Goal: Task Accomplishment & Management: Use online tool/utility

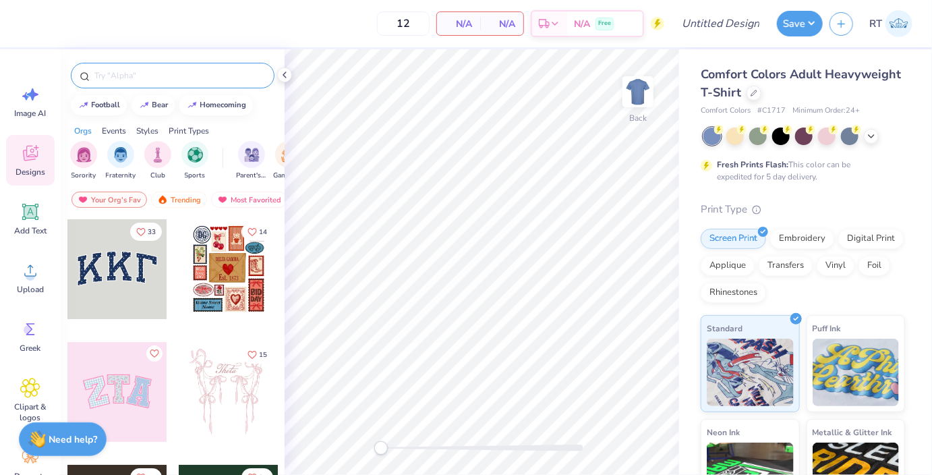
click at [142, 83] on div at bounding box center [173, 76] width 204 height 26
click at [131, 78] on input "text" at bounding box center [179, 75] width 173 height 13
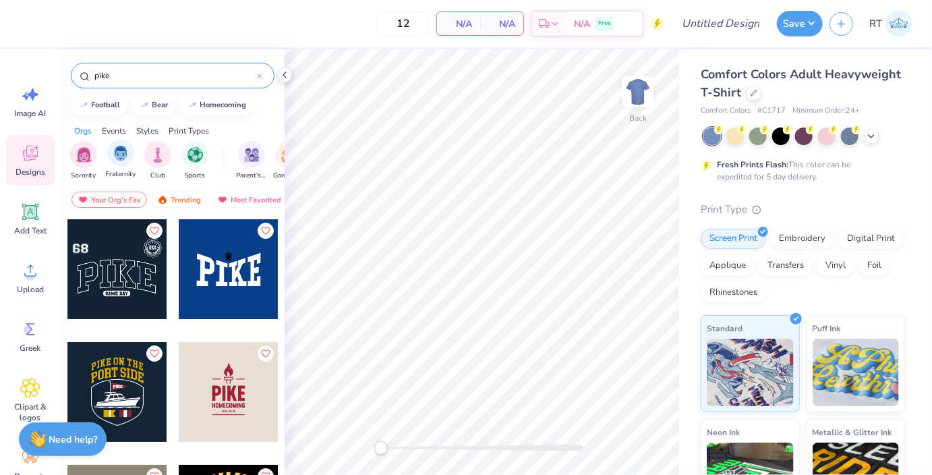
click at [124, 167] on div "Fraternity" at bounding box center [121, 160] width 30 height 40
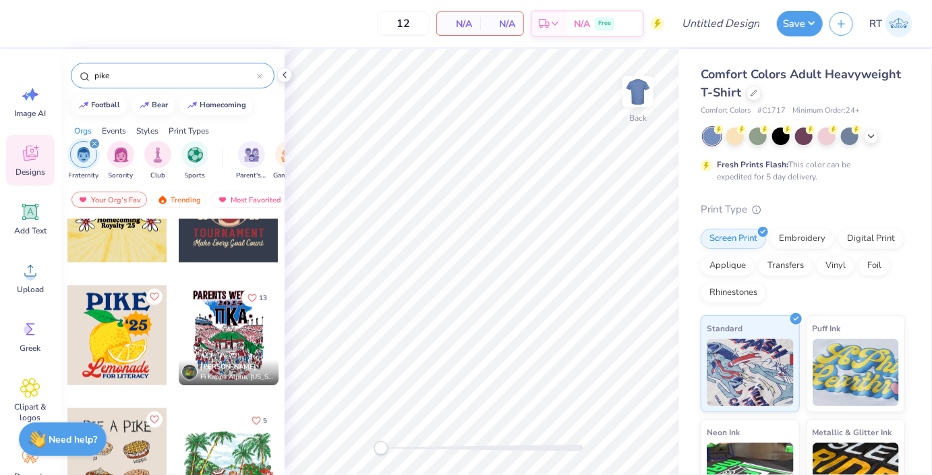
scroll to position [825, 0]
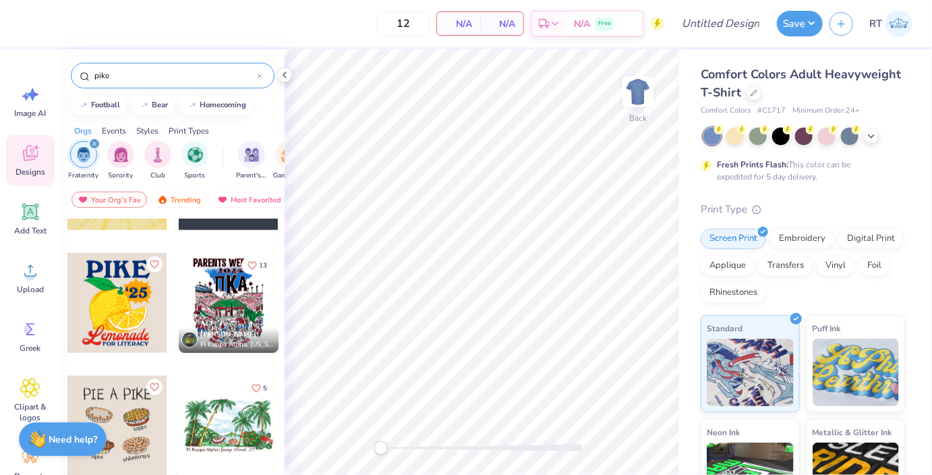
click at [179, 76] on input "pike" at bounding box center [175, 75] width 164 height 13
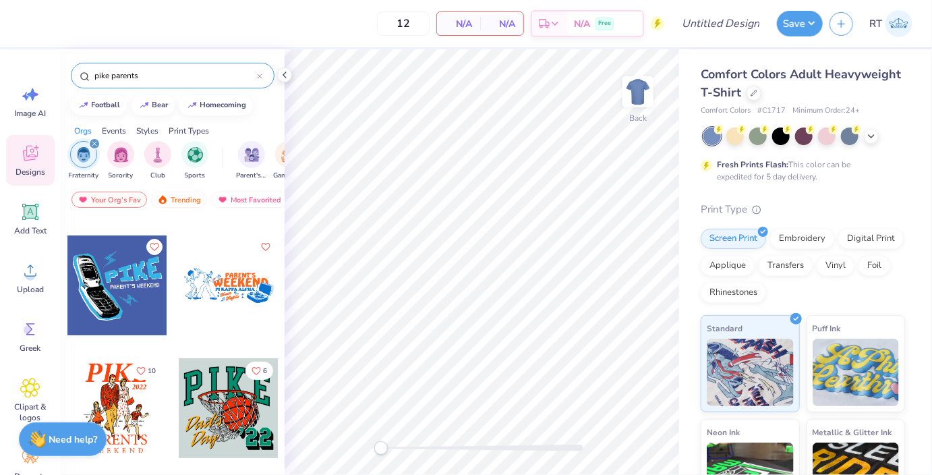
scroll to position [184, 0]
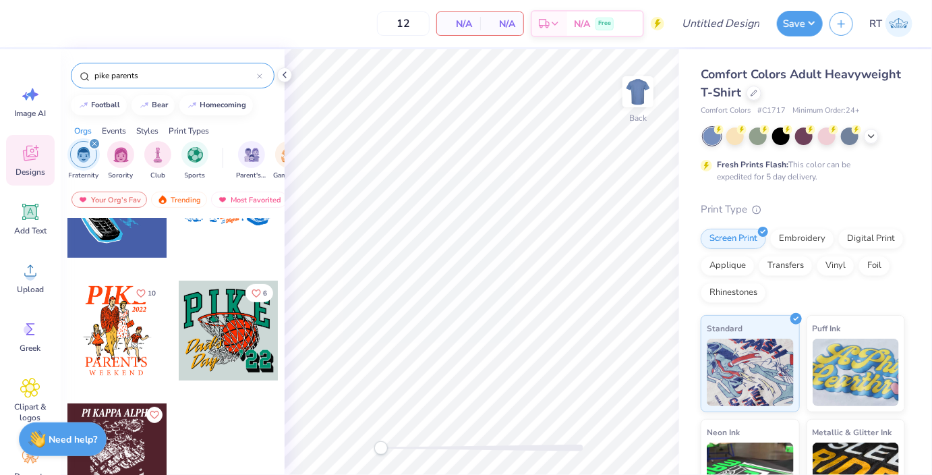
click at [127, 450] on div at bounding box center [117, 453] width 100 height 100
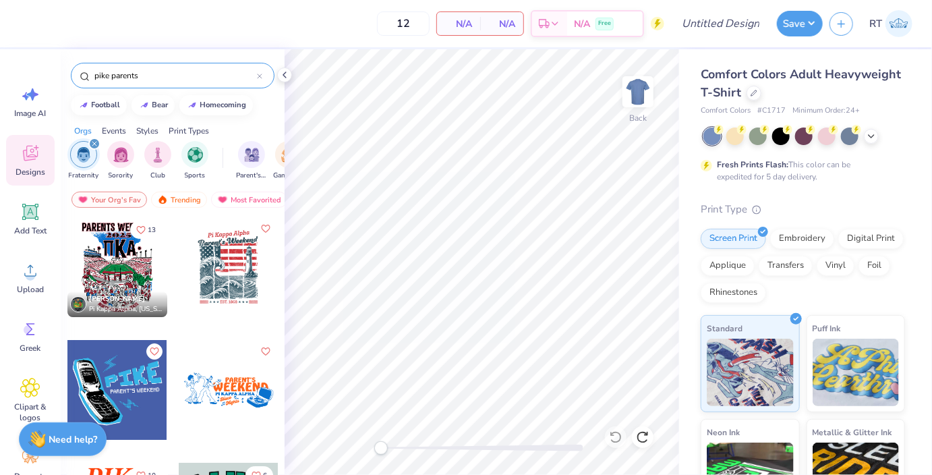
scroll to position [0, 0]
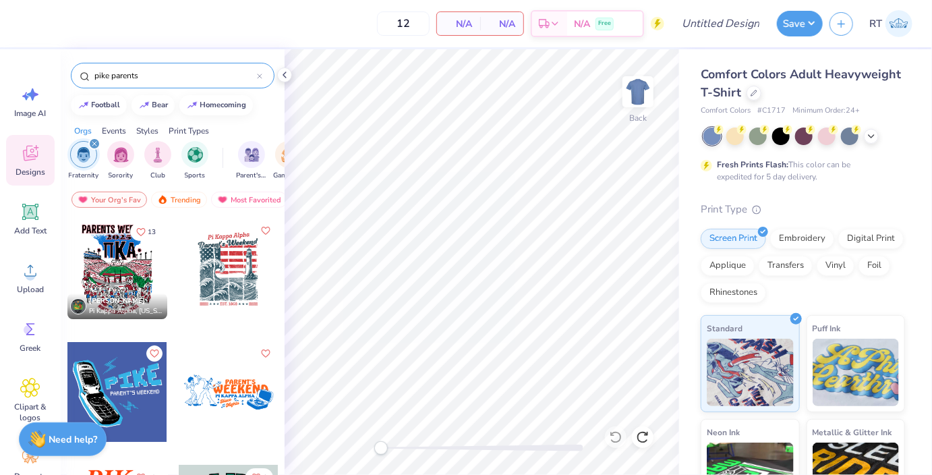
click at [115, 259] on div at bounding box center [117, 269] width 100 height 100
click at [156, 79] on input "pike parents" at bounding box center [175, 75] width 164 height 13
type input "t"
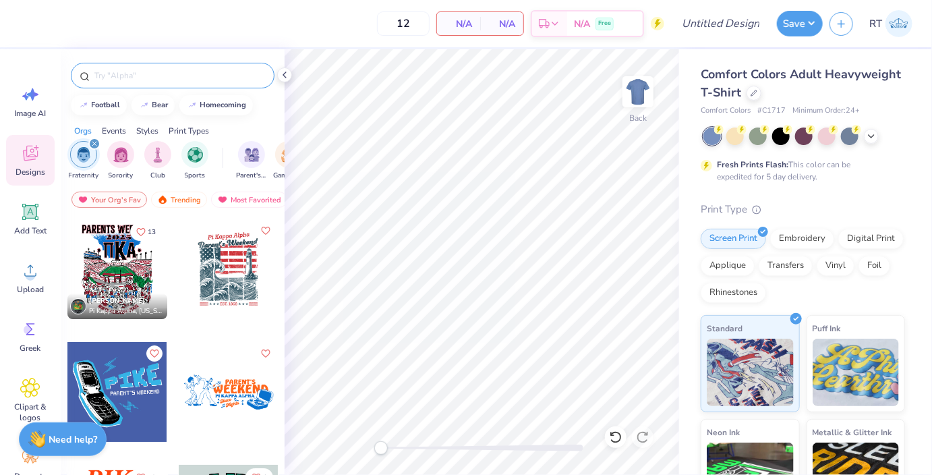
type input "e"
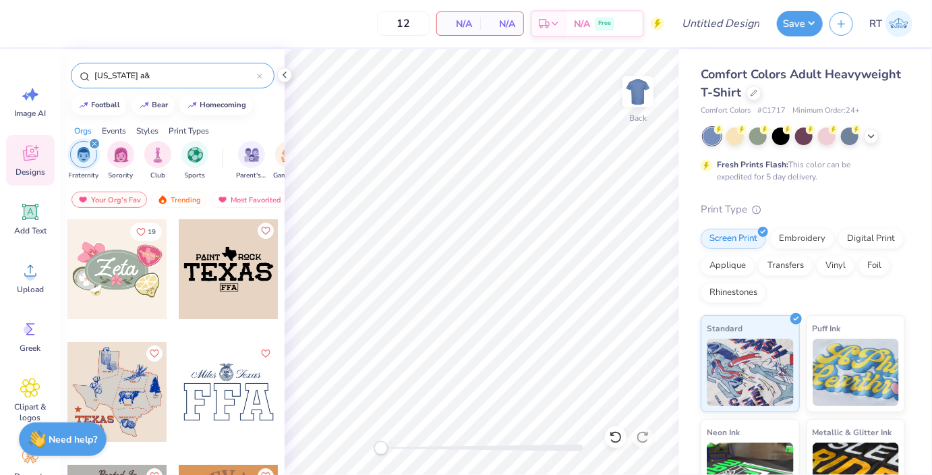
type input "texas a&M"
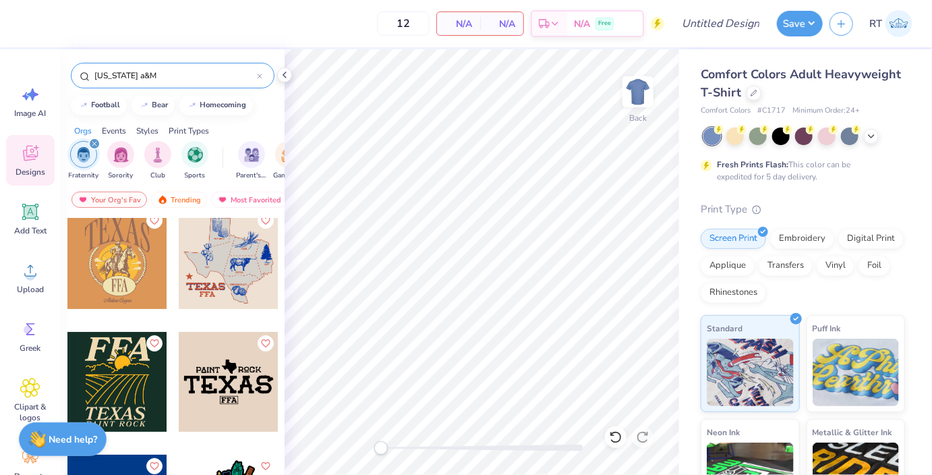
scroll to position [247, 0]
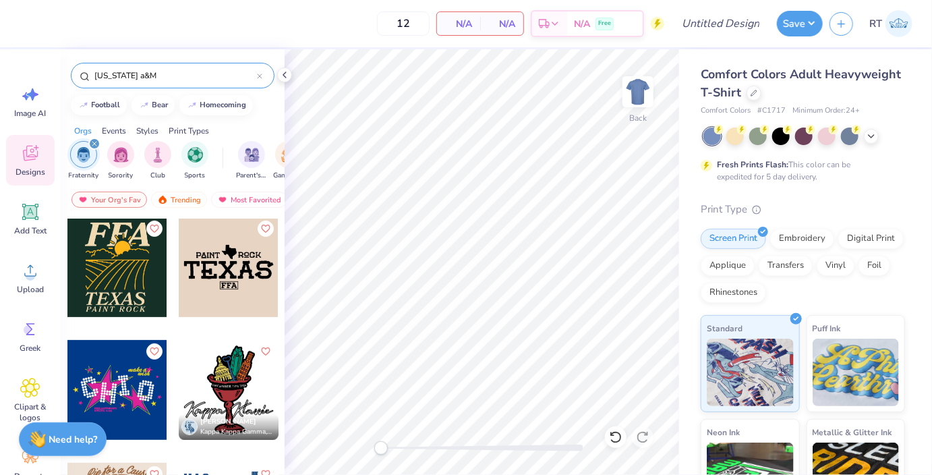
drag, startPoint x: 159, startPoint y: 80, endPoint x: 77, endPoint y: 75, distance: 82.4
click at [93, 76] on input "texas a&M" at bounding box center [175, 75] width 164 height 13
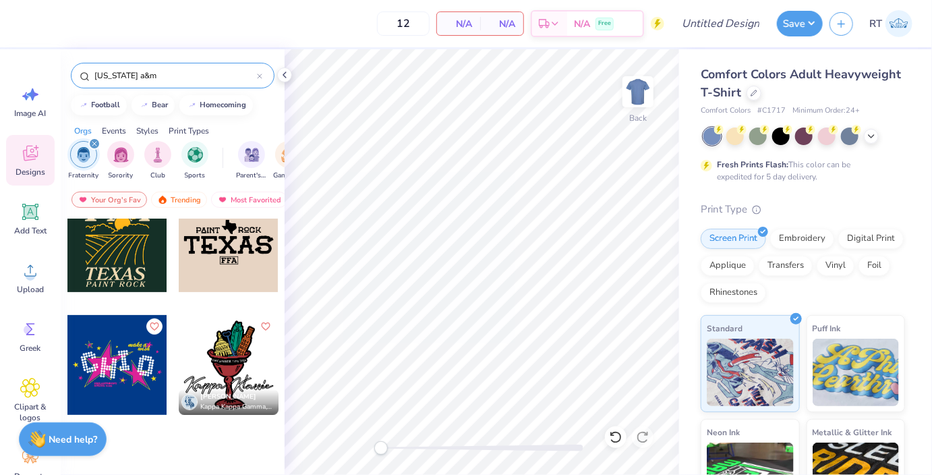
scroll to position [0, 0]
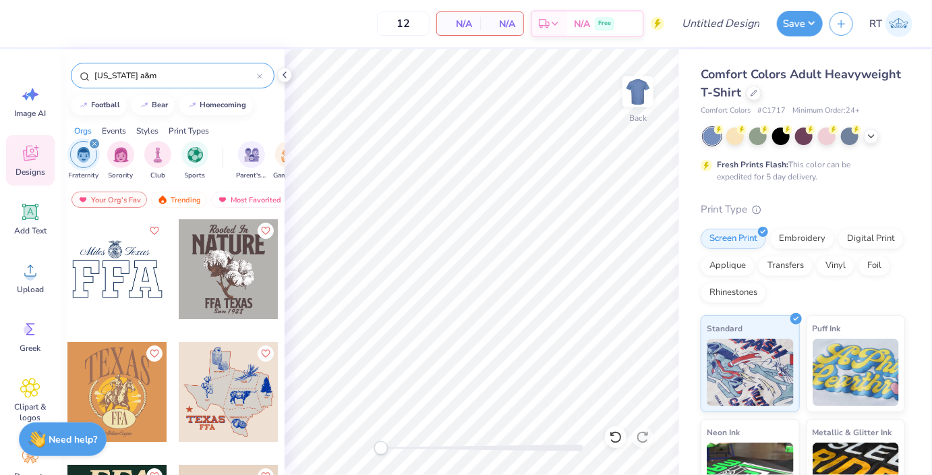
drag, startPoint x: 119, startPoint y: 75, endPoint x: 77, endPoint y: 86, distance: 43.8
click at [93, 82] on input "texas a&m" at bounding box center [175, 75] width 164 height 13
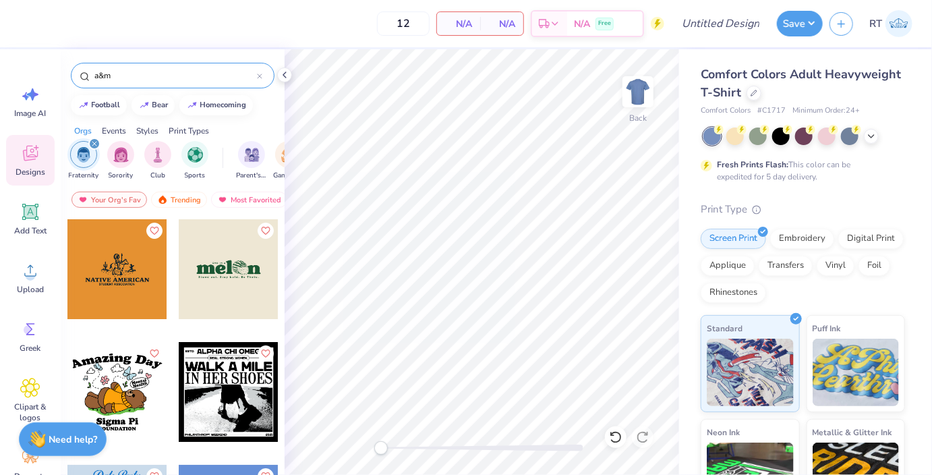
drag, startPoint x: 150, startPoint y: 77, endPoint x: 61, endPoint y: 70, distance: 89.3
click at [93, 70] on input "a&m" at bounding box center [175, 75] width 164 height 13
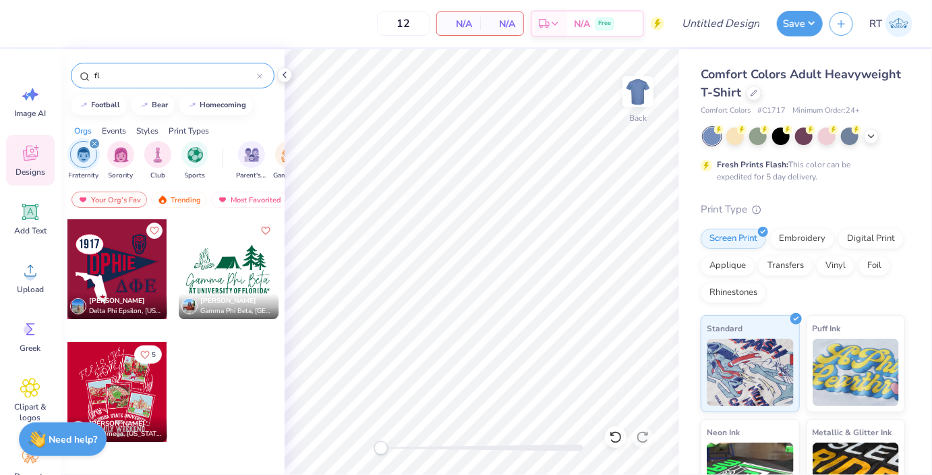
type input "f"
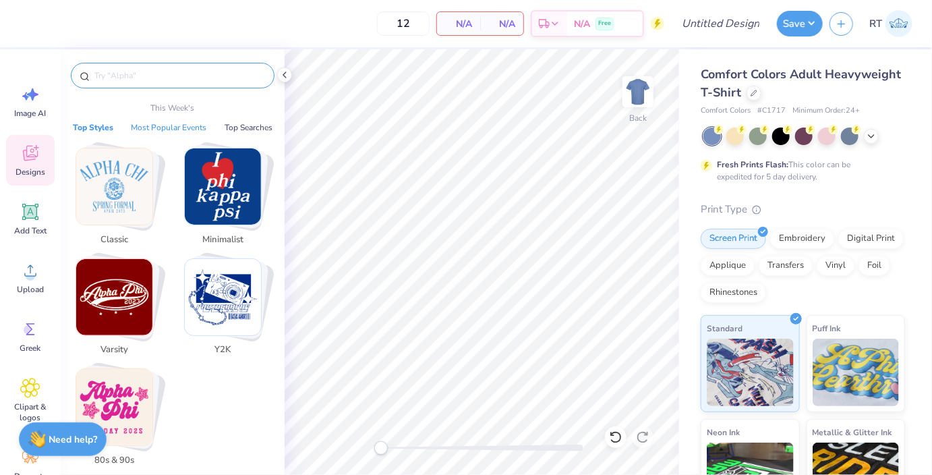
click at [181, 128] on button "Most Popular Events" at bounding box center [169, 127] width 84 height 13
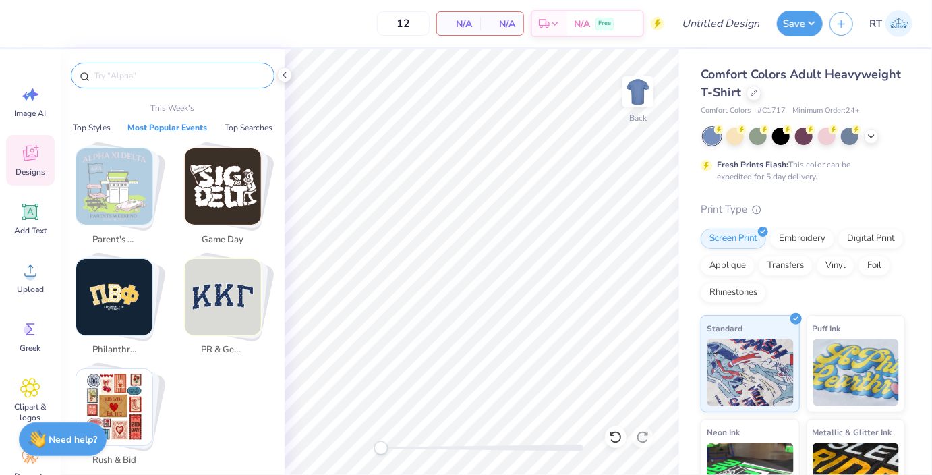
click at [113, 202] on img "Stack Card Button Parent's Weekend" at bounding box center [114, 186] width 76 height 76
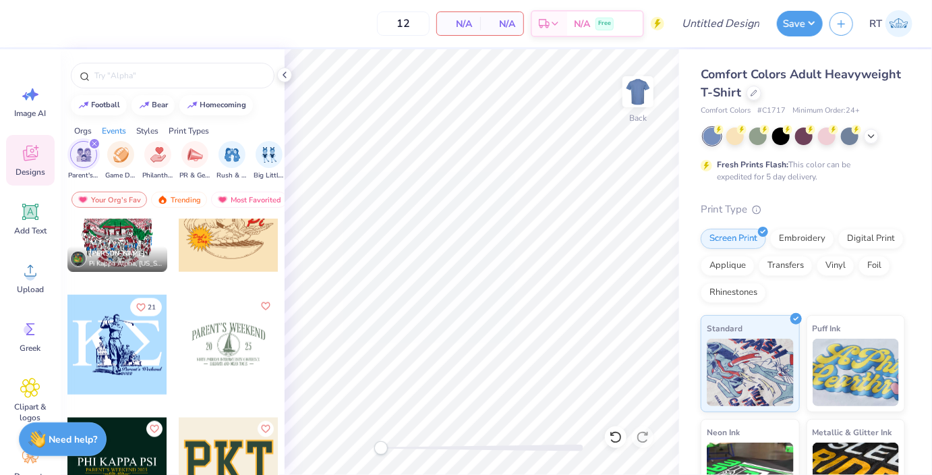
scroll to position [825, 0]
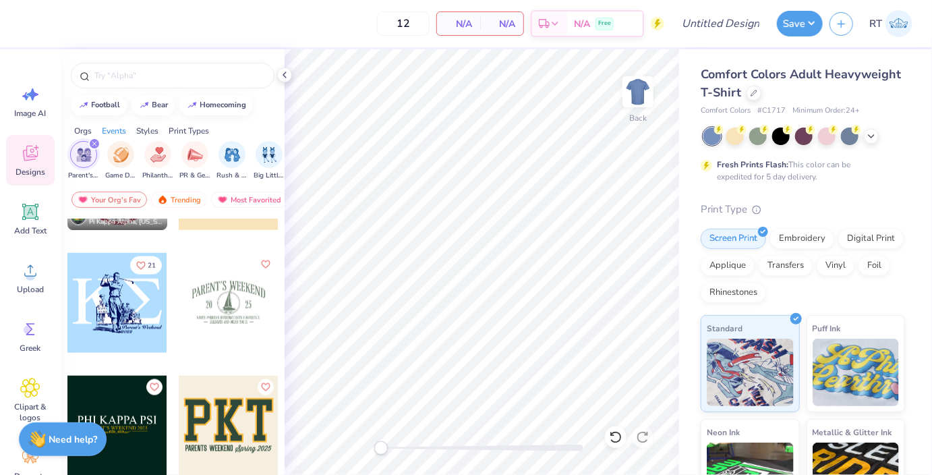
click at [123, 293] on div at bounding box center [117, 303] width 100 height 100
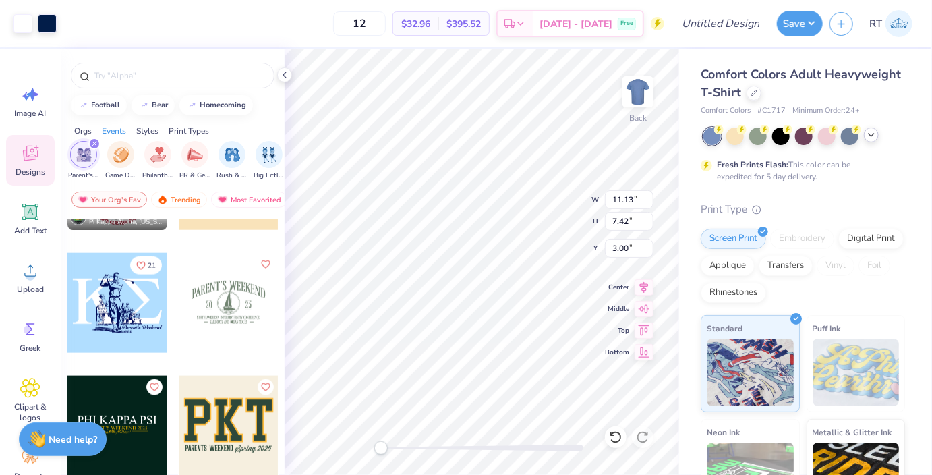
click at [869, 140] on div at bounding box center [871, 134] width 15 height 15
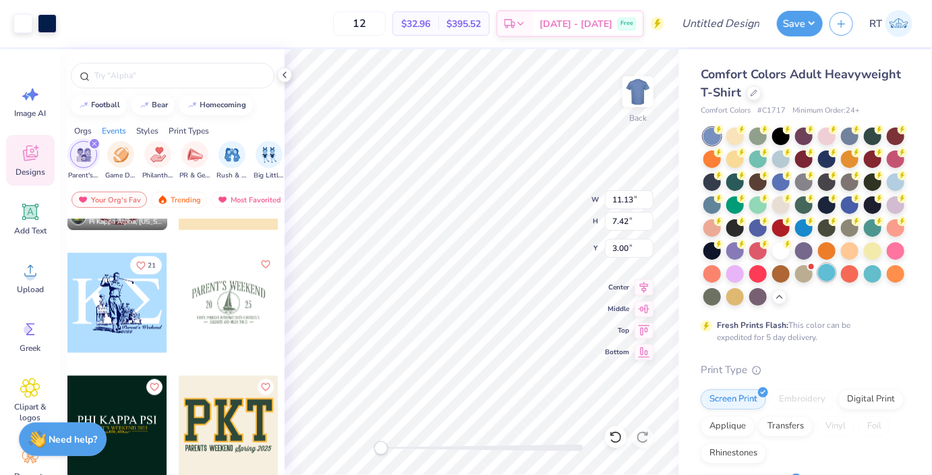
click at [824, 278] on div at bounding box center [827, 273] width 18 height 18
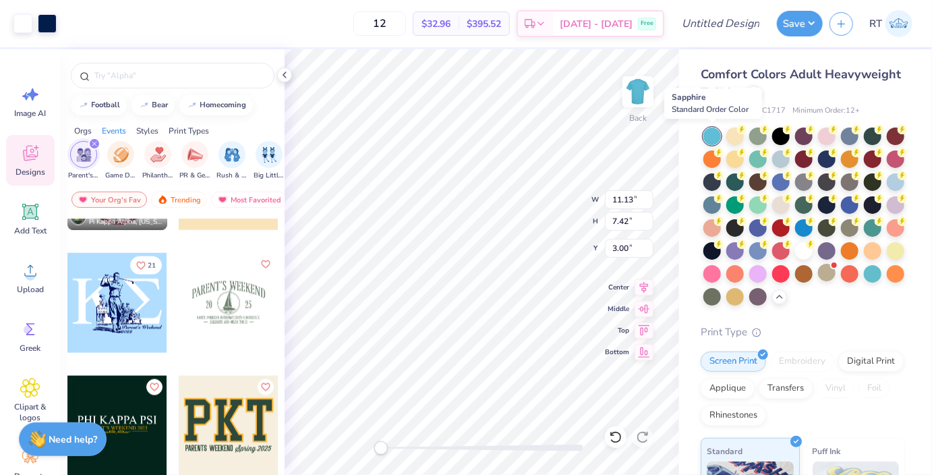
click at [709, 131] on div at bounding box center [712, 136] width 18 height 18
click at [891, 175] on div at bounding box center [896, 181] width 18 height 18
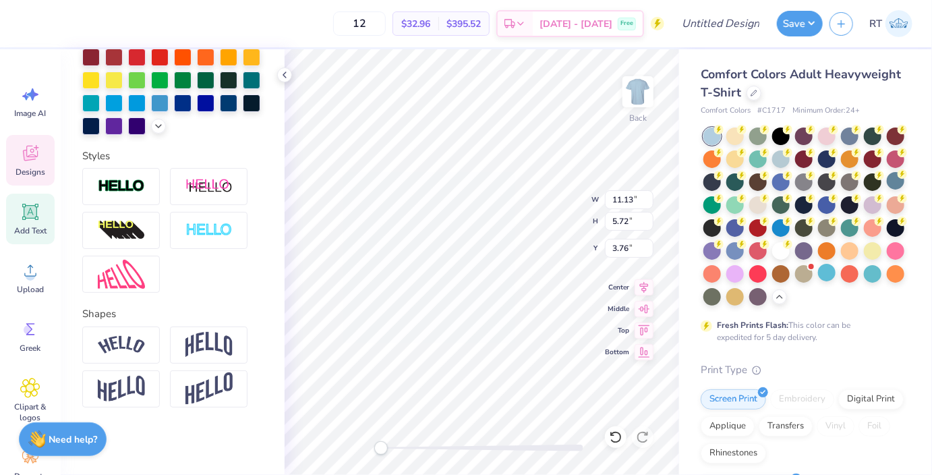
scroll to position [0, 0]
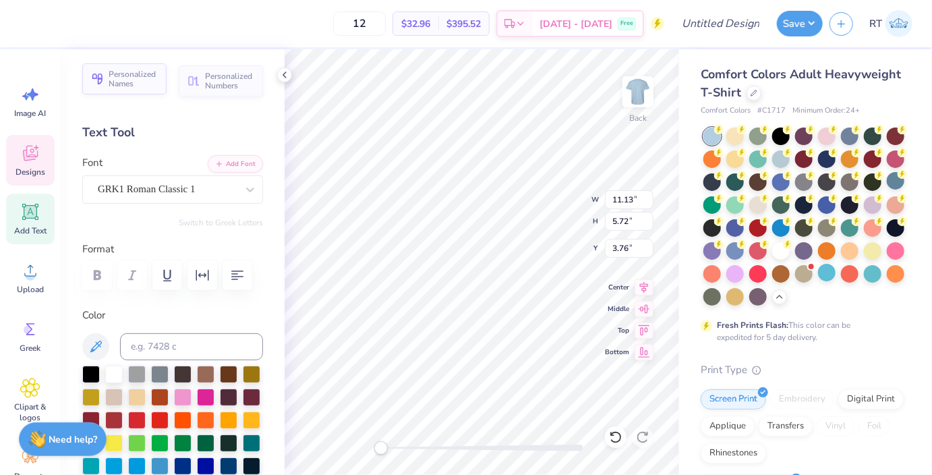
click at [125, 71] on span "Personalized Names" at bounding box center [134, 78] width 50 height 19
type input "12.43"
type input "2.00"
type input "11.50"
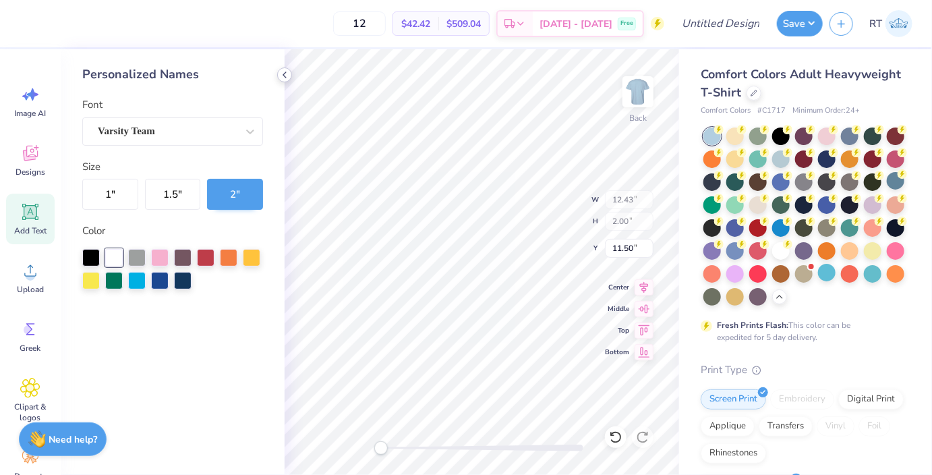
click at [279, 74] on div at bounding box center [284, 74] width 15 height 15
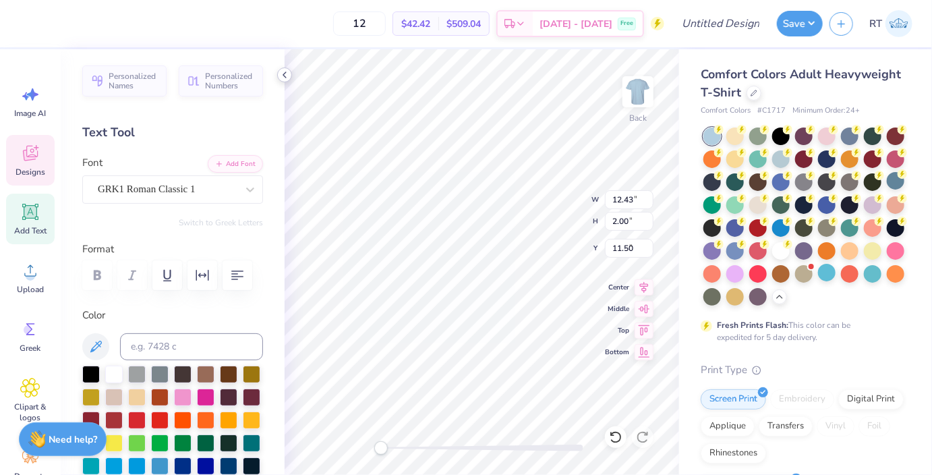
type input "11.13"
type input "5.72"
type input "3.76"
type input "1.09"
type input "0.60"
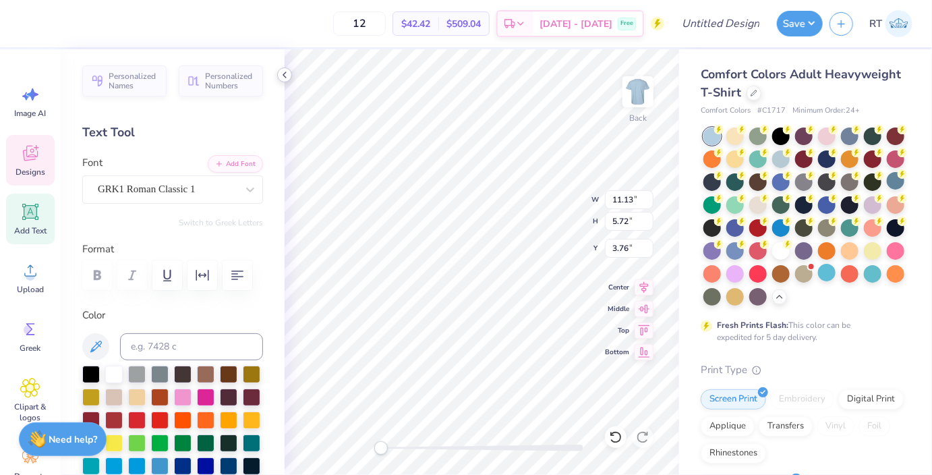
type input "7.32"
type textarea "k"
type textarea "P"
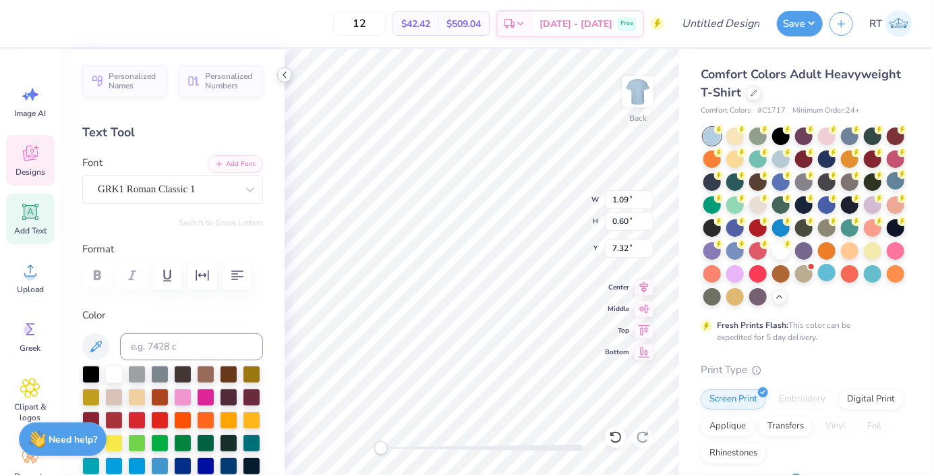
type textarea "P"
type textarea "pi kappa alpha"
type input "1.49"
type input "0.59"
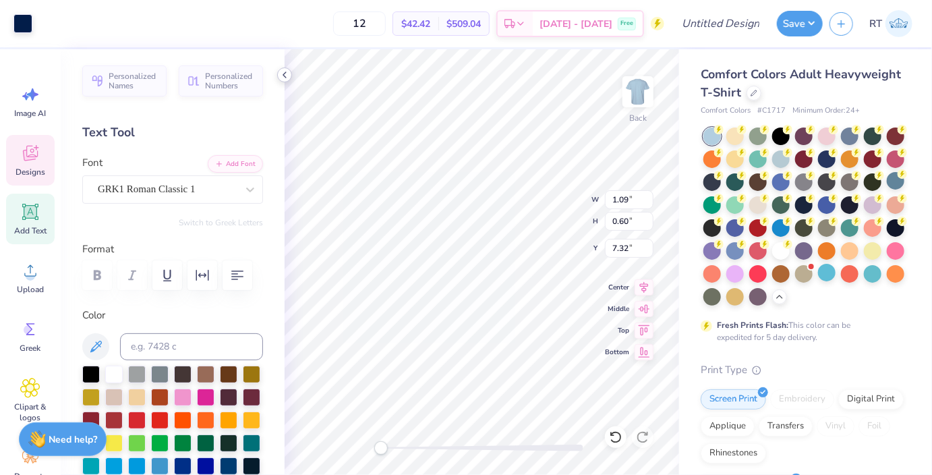
type input "7.35"
click at [235, 277] on icon "button" at bounding box center [237, 275] width 16 height 16
type input "1.48"
type input "0.59"
type input "7.49"
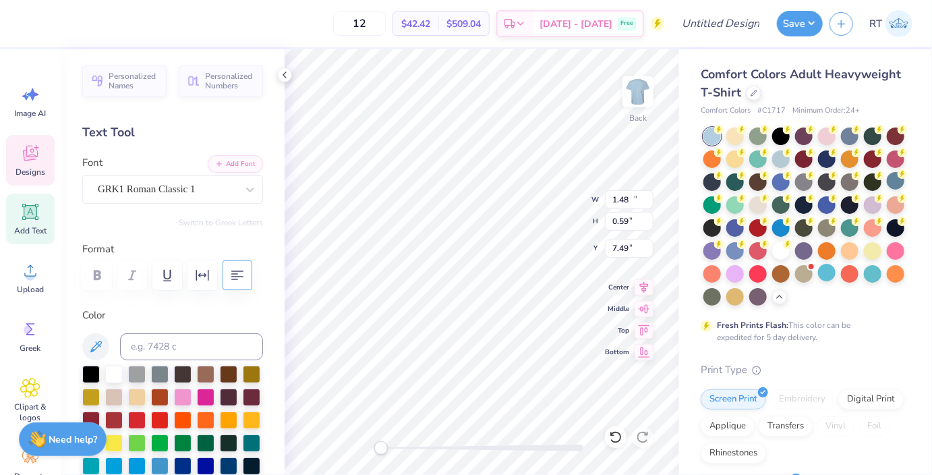
type input "11.03"
type input "5.72"
type input "3.76"
type input "3.56"
type input "6.95"
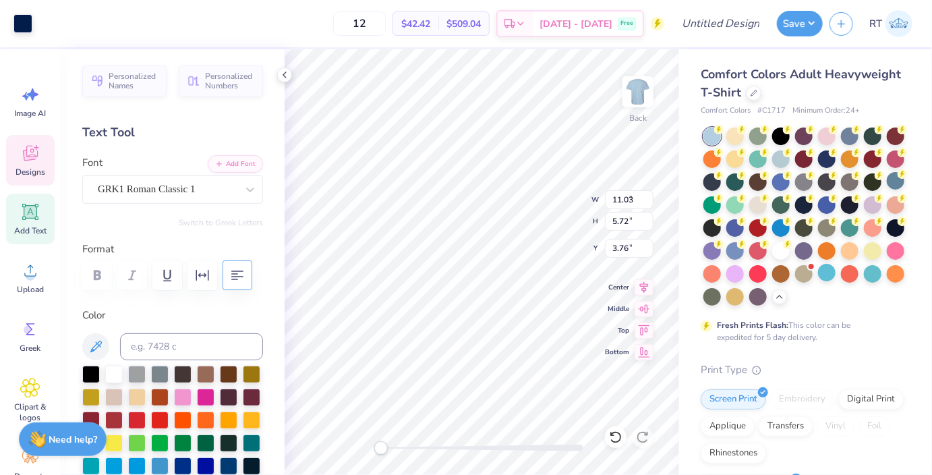
type input "3.45"
type input "11.03"
type input "5.72"
type input "3.97"
type input "3.56"
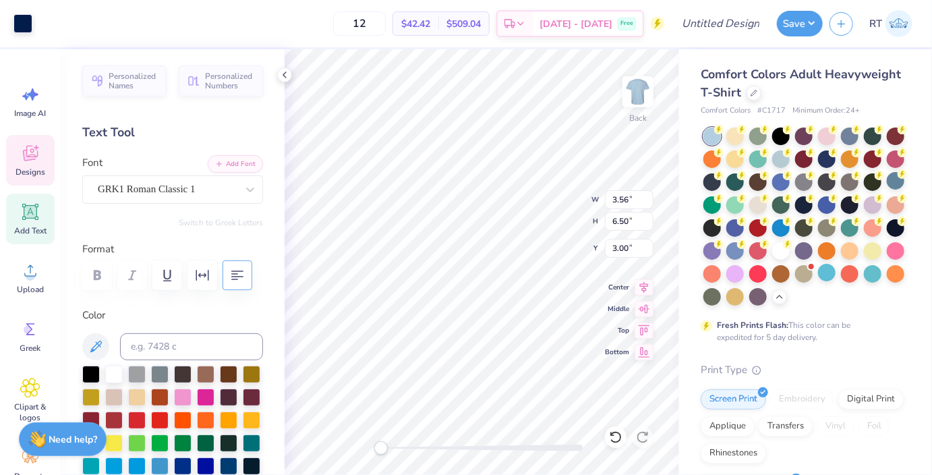
type input "6.95"
type input "3.48"
type input "5.19"
type input "6.81"
type input "3.22"
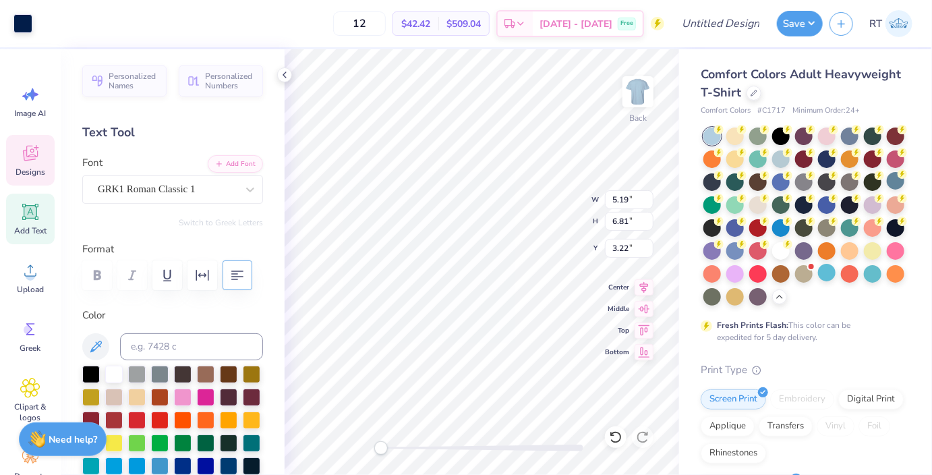
type input "11.03"
type input "5.72"
type input "4.36"
type input "5.22"
type input "6.50"
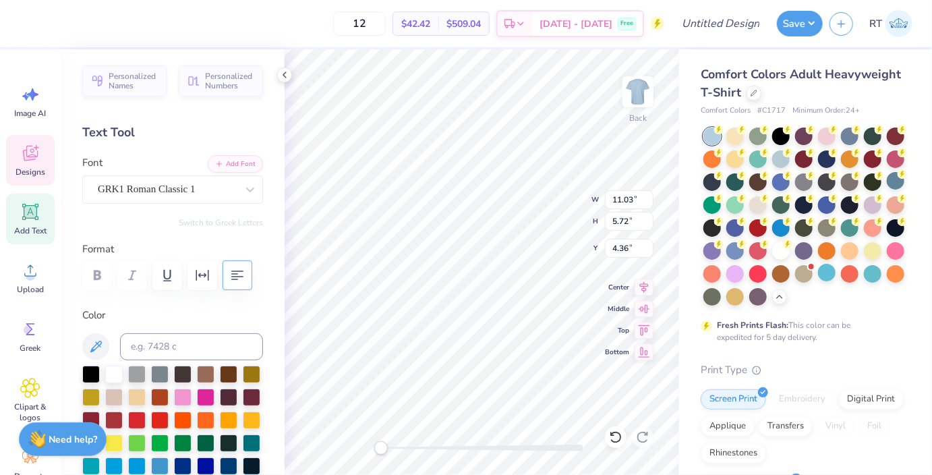
type input "3.00"
type input "5.19"
type input "6.81"
type input "3.27"
type input "11.03"
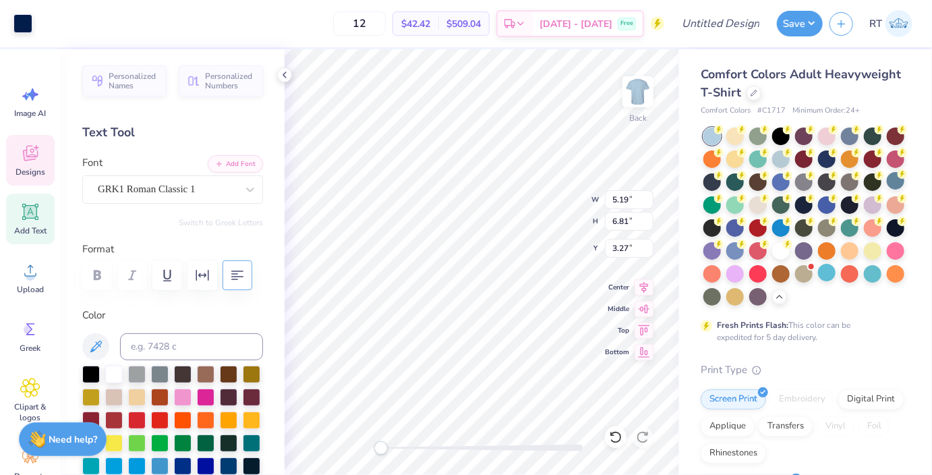
type input "5.72"
type input "4.36"
type textarea "PKA"
click at [218, 313] on label "Color" at bounding box center [172, 315] width 181 height 16
click at [648, 205] on input "11.02" at bounding box center [629, 199] width 49 height 19
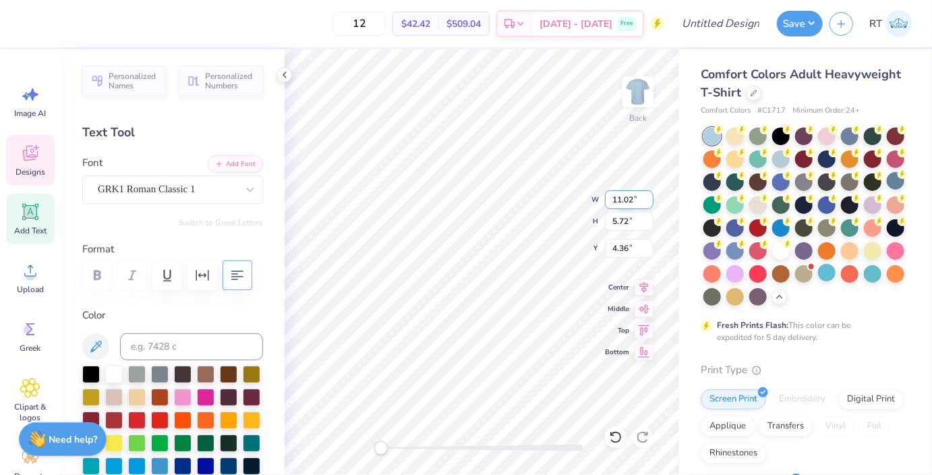
click at [648, 205] on input "11.01" at bounding box center [629, 199] width 49 height 19
type input "11"
click at [646, 204] on input "11" at bounding box center [629, 199] width 49 height 19
click at [647, 217] on input "0.6" at bounding box center [629, 221] width 49 height 19
click at [647, 217] on input "0.61" at bounding box center [629, 221] width 49 height 19
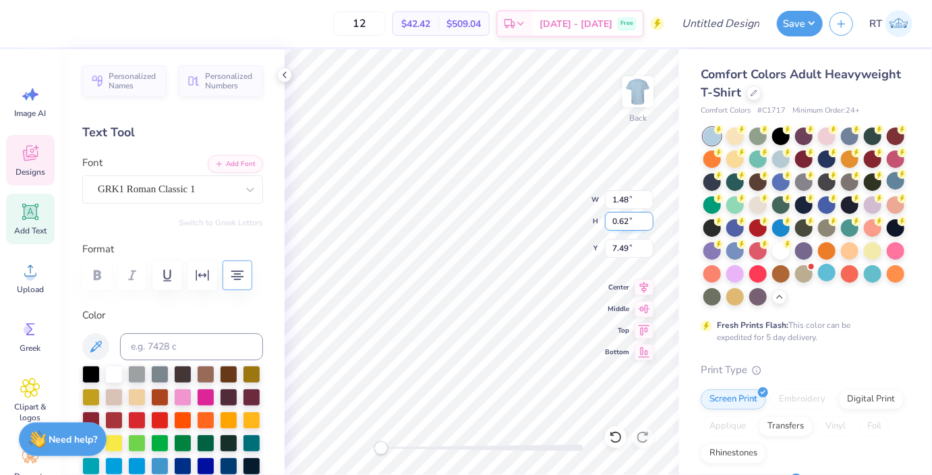
type input "0.62"
click at [647, 217] on input "0.62" at bounding box center [629, 221] width 49 height 19
click at [645, 217] on input "0.6" at bounding box center [629, 221] width 49 height 19
click at [645, 217] on input "0.61" at bounding box center [629, 221] width 49 height 19
type input "0.62"
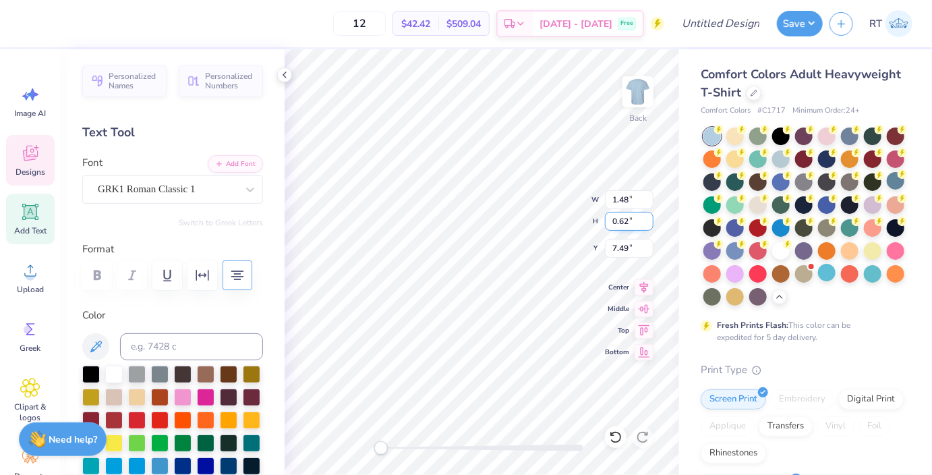
click at [645, 217] on input "0.62" at bounding box center [629, 221] width 49 height 19
click at [648, 216] on input "0.6" at bounding box center [629, 221] width 49 height 19
type input "0.61"
click at [648, 216] on input "0.61" at bounding box center [629, 221] width 49 height 19
type input "14.08"
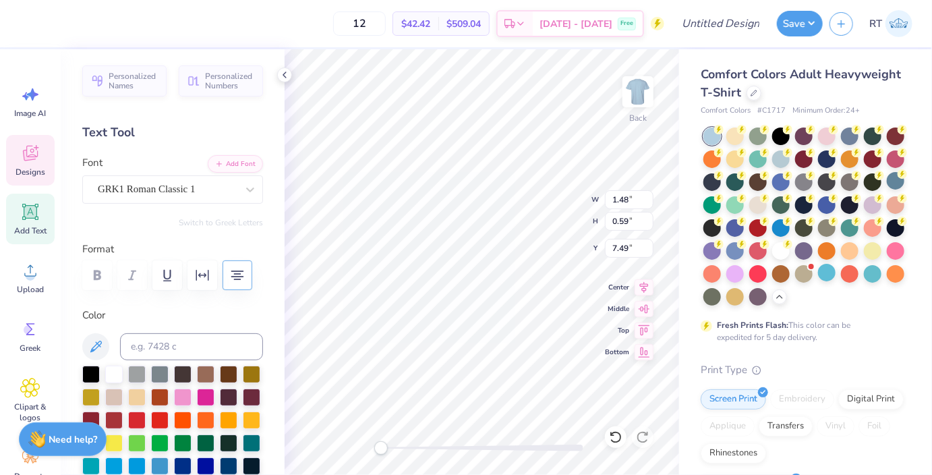
type input "4.38"
type input "4.00"
type input "5.22"
type input "6.50"
type input "3.00"
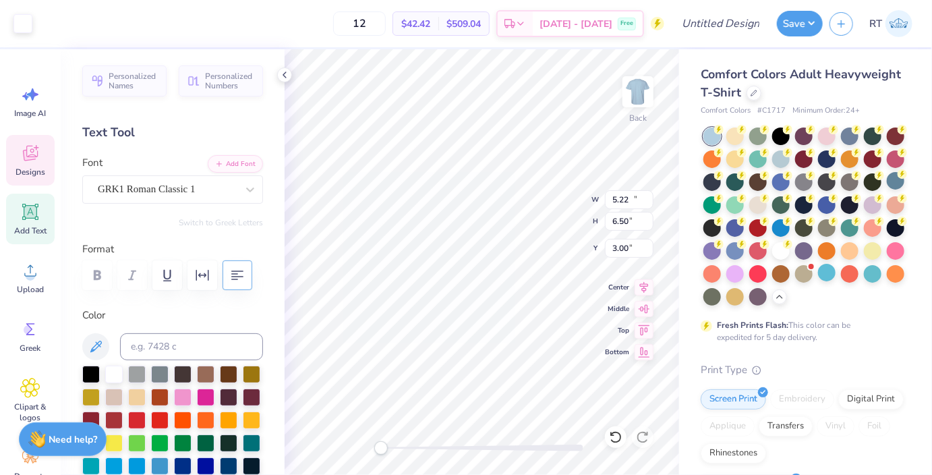
type input "14.08"
type input "4.38"
type input "5.45"
type input "11.03"
type input "5.72"
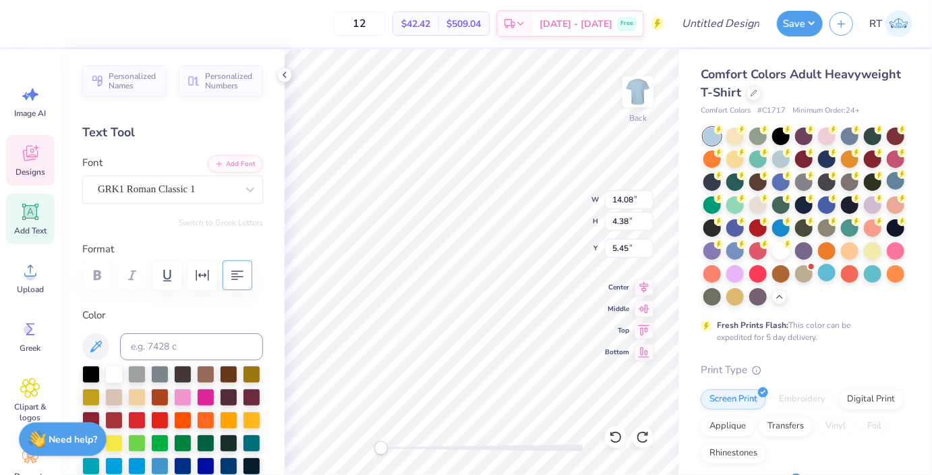
type input "3.76"
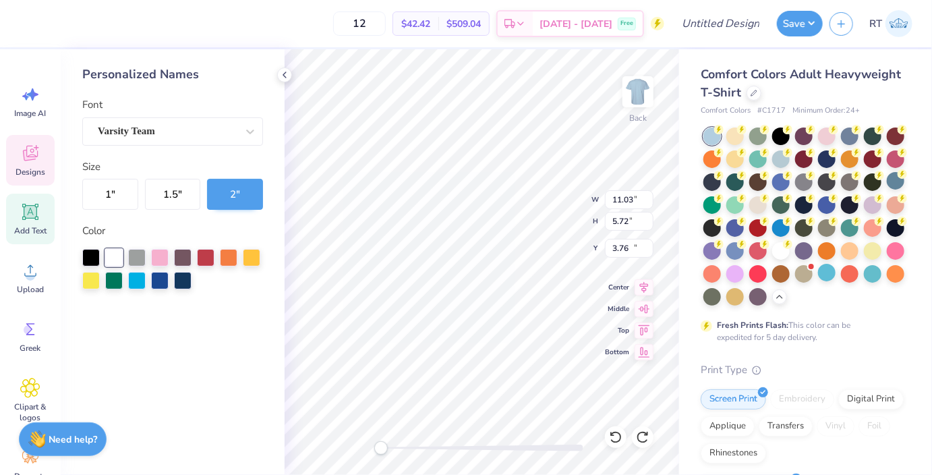
type input "12.43"
type input "2.00"
type input "11.50"
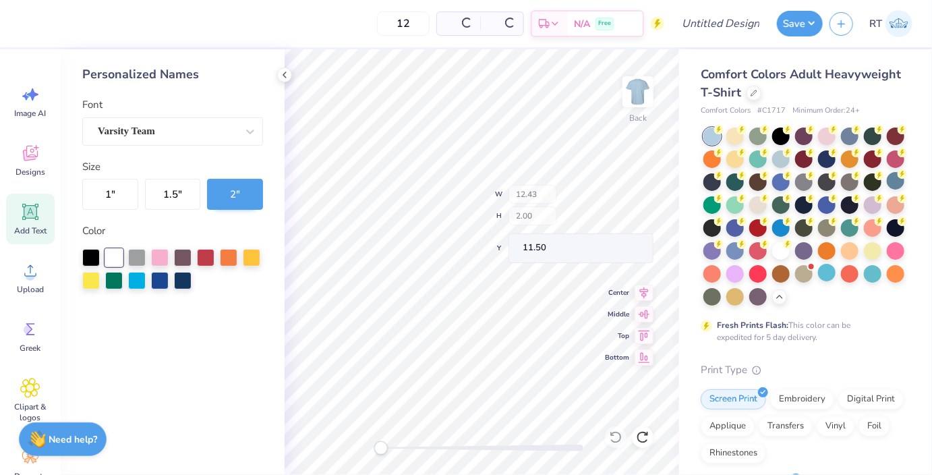
type input "11.03"
type input "7.42"
type input "3.00"
click at [641, 438] on icon at bounding box center [642, 436] width 13 height 13
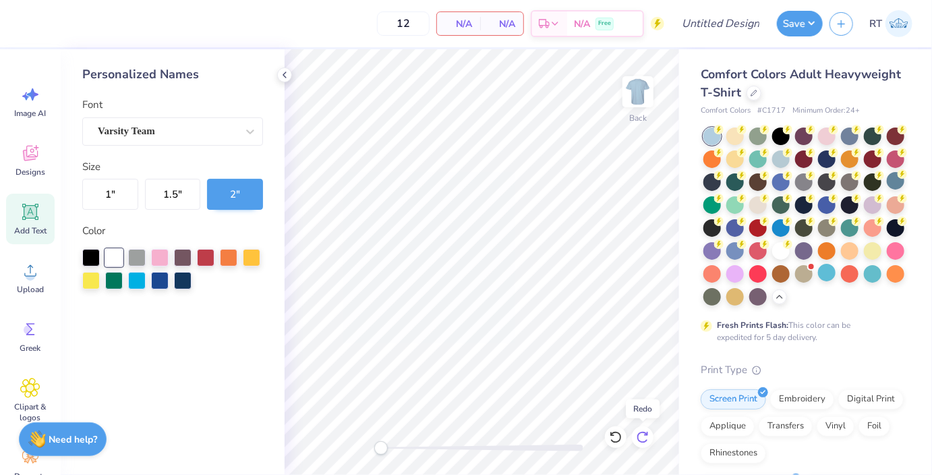
click at [642, 438] on icon at bounding box center [642, 436] width 13 height 13
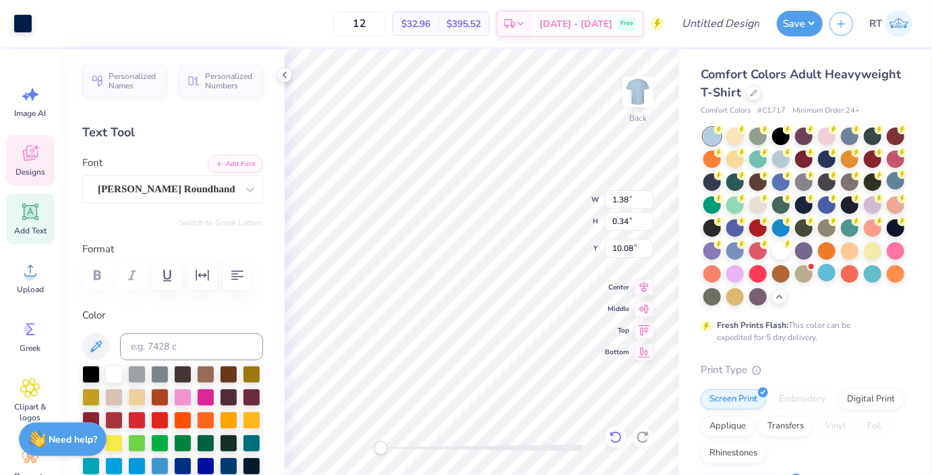
scroll to position [0, 0]
type textarea "2025"
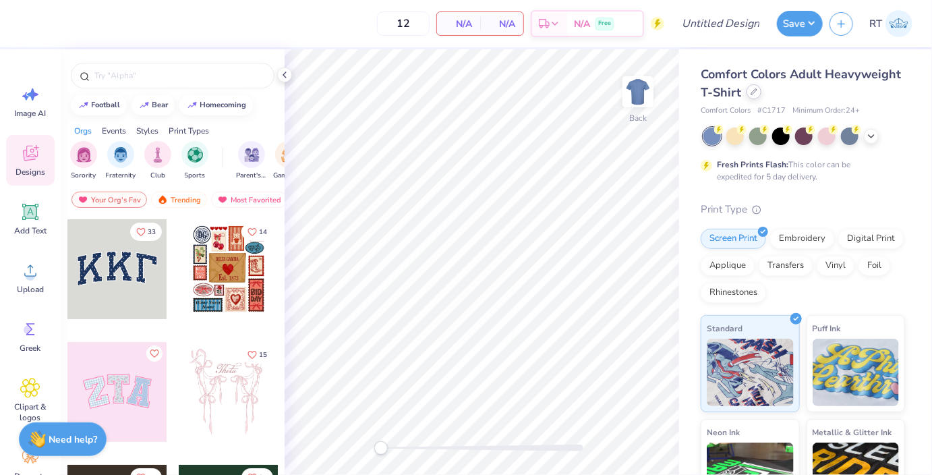
click at [754, 94] on icon at bounding box center [753, 91] width 7 height 7
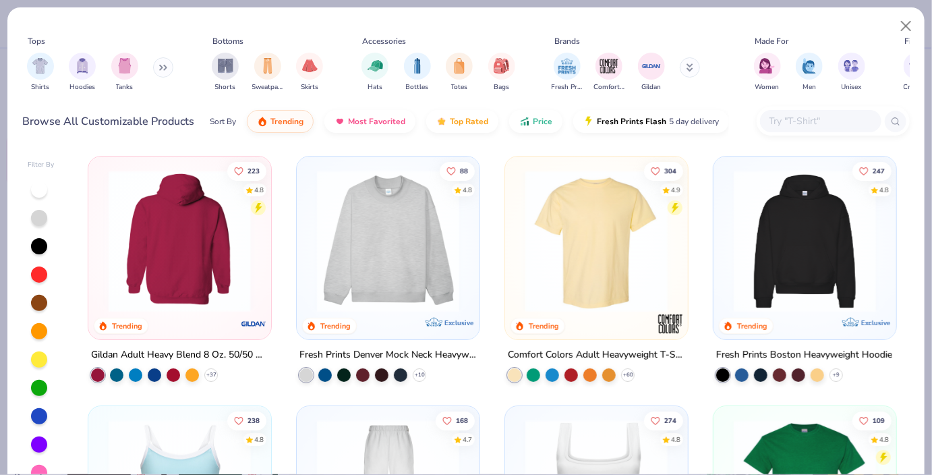
click at [101, 216] on img at bounding box center [23, 241] width 156 height 142
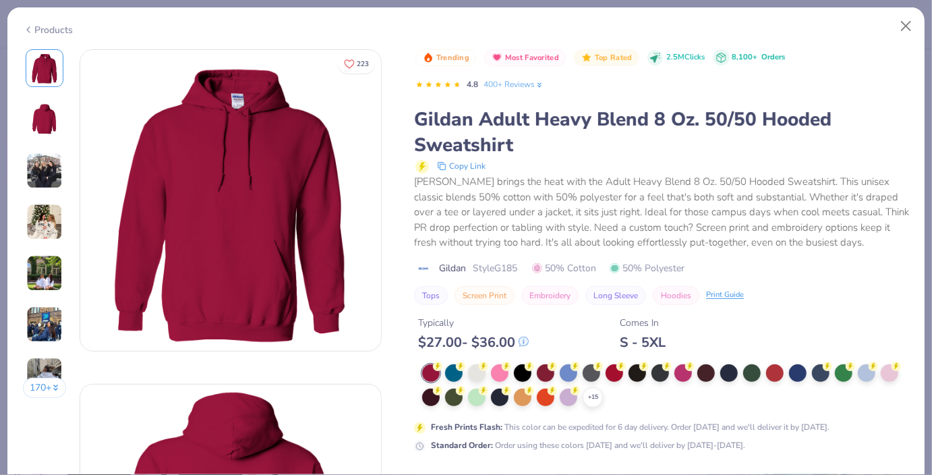
drag, startPoint x: 874, startPoint y: 22, endPoint x: 916, endPoint y: 46, distance: 48.9
click at [875, 7] on div "Products" at bounding box center [465, 24] width 917 height 35
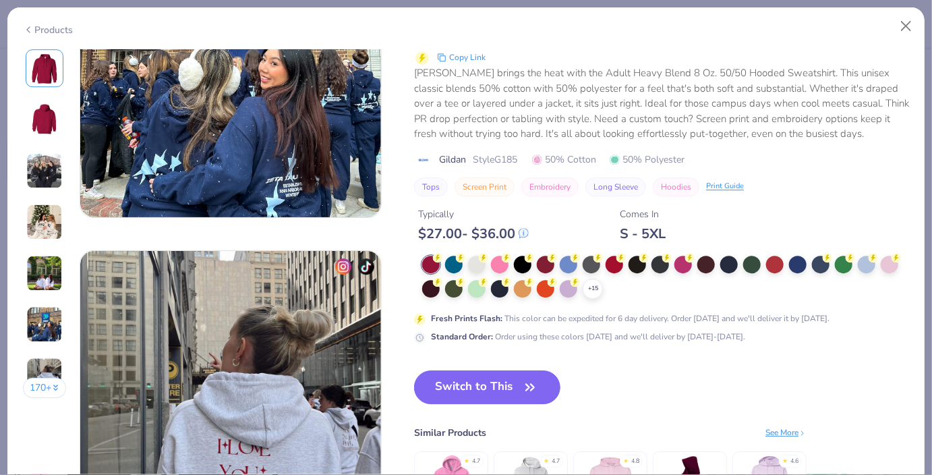
scroll to position [1819, 0]
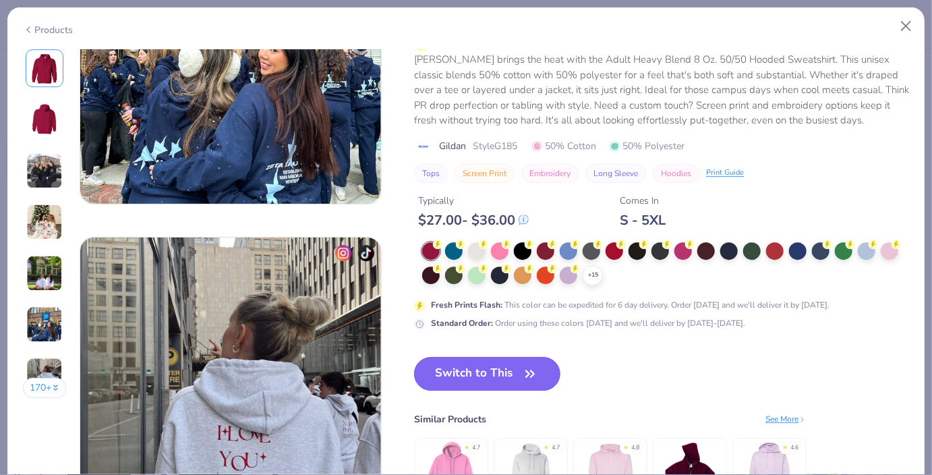
click at [477, 389] on button "Switch to This" at bounding box center [487, 374] width 146 height 34
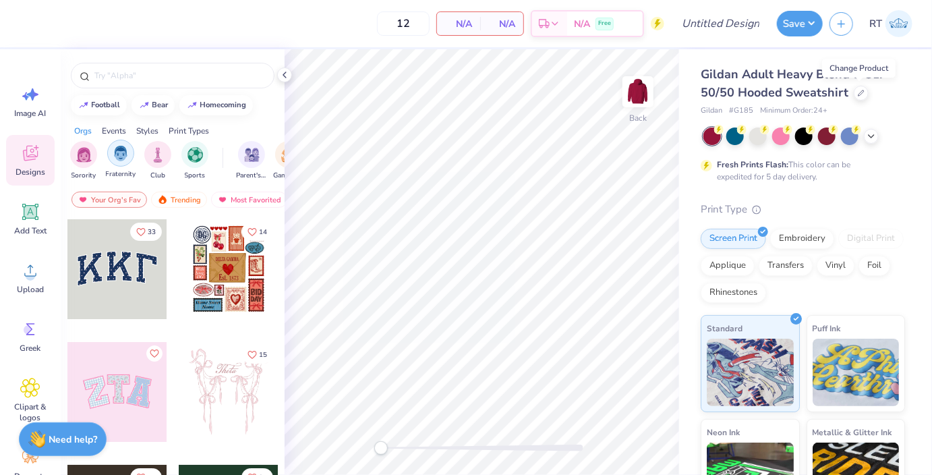
click at [129, 155] on div "filter for Fraternity" at bounding box center [120, 153] width 27 height 27
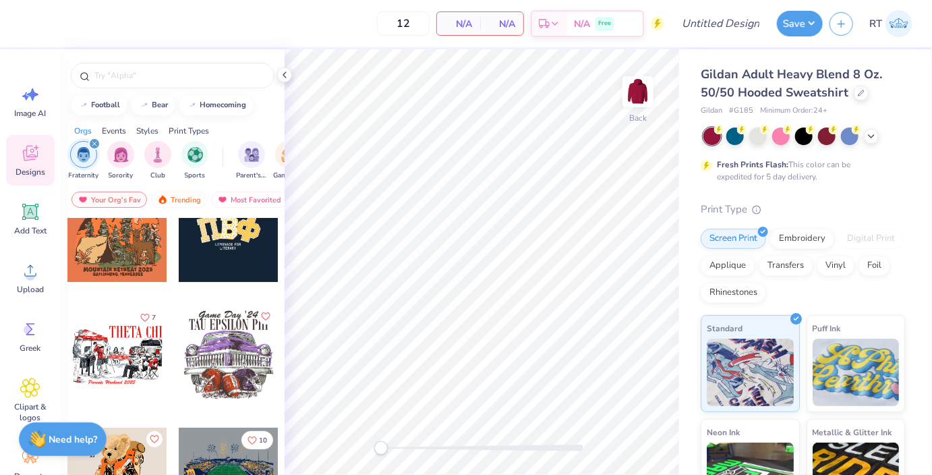
scroll to position [247, 0]
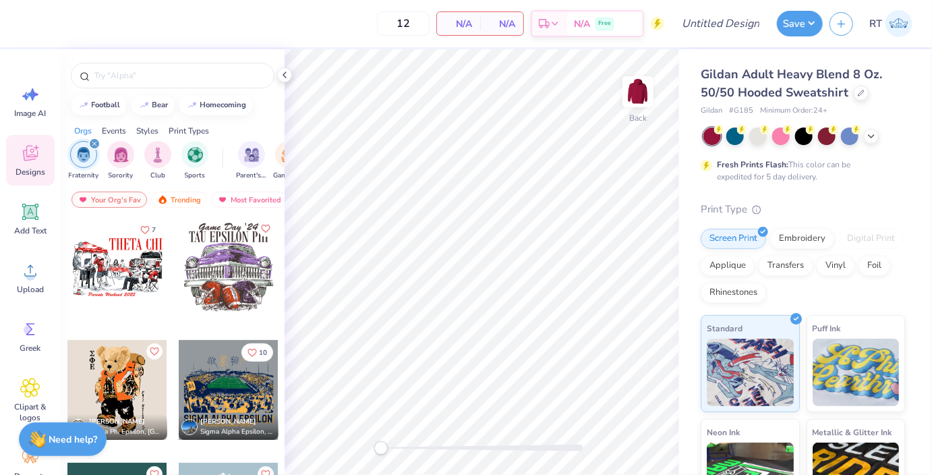
click at [123, 133] on div "Events" at bounding box center [114, 131] width 24 height 12
click at [148, 134] on div "Styles" at bounding box center [147, 131] width 22 height 12
click at [173, 127] on div "Print Types" at bounding box center [189, 131] width 40 height 12
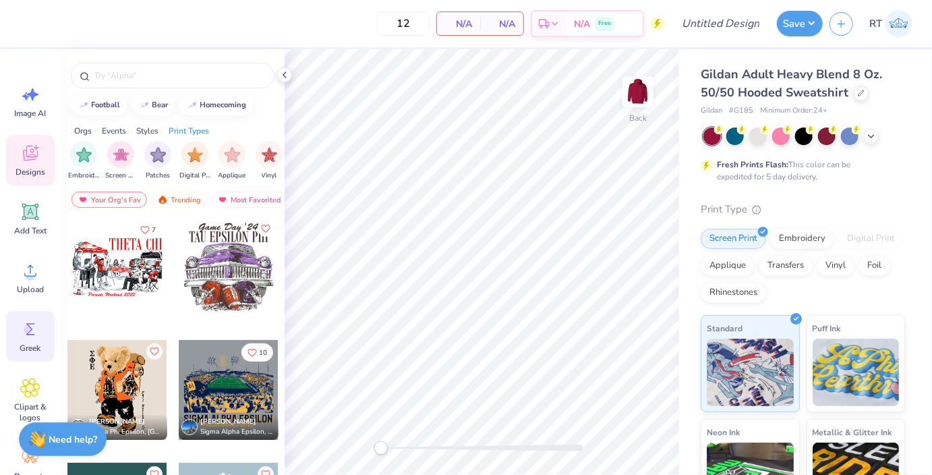
click at [26, 327] on circle at bounding box center [28, 329] width 9 height 9
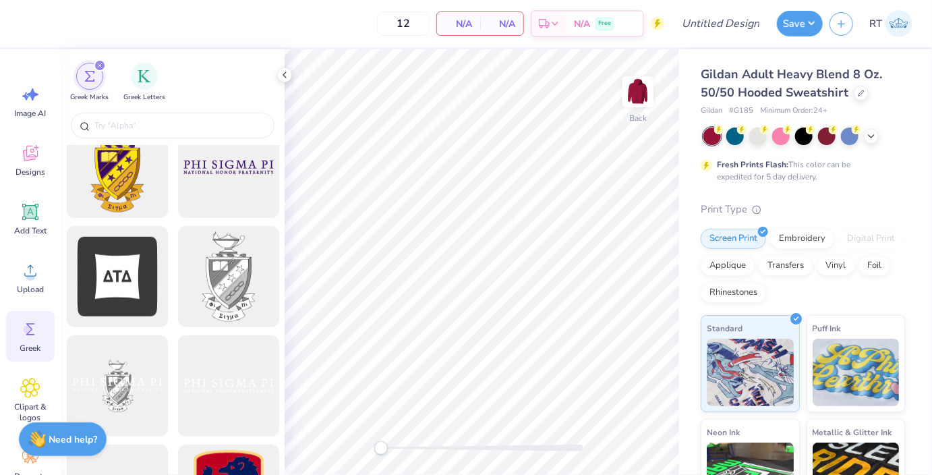
scroll to position [495, 0]
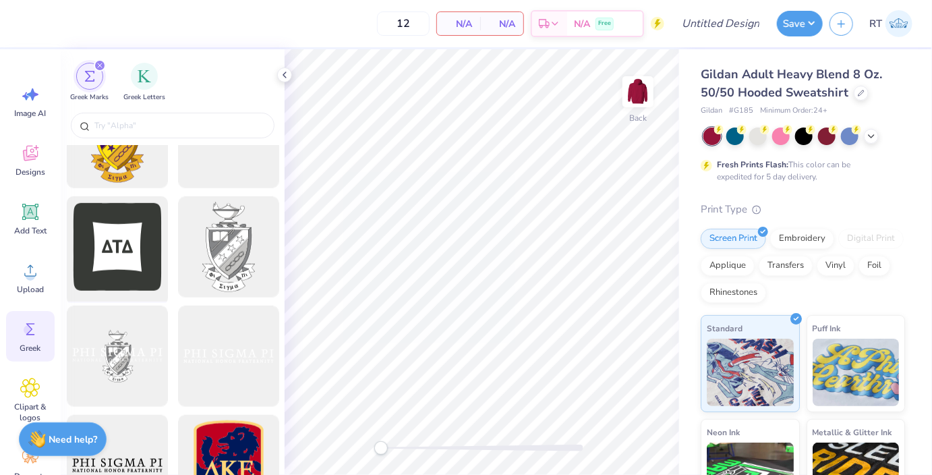
click at [125, 240] on div at bounding box center [116, 246] width 111 height 111
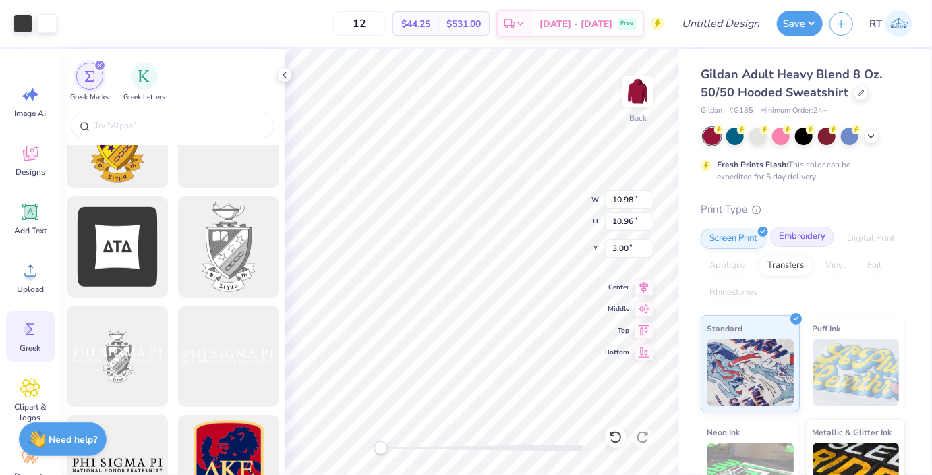
click at [788, 235] on div "Embroidery" at bounding box center [802, 237] width 64 height 20
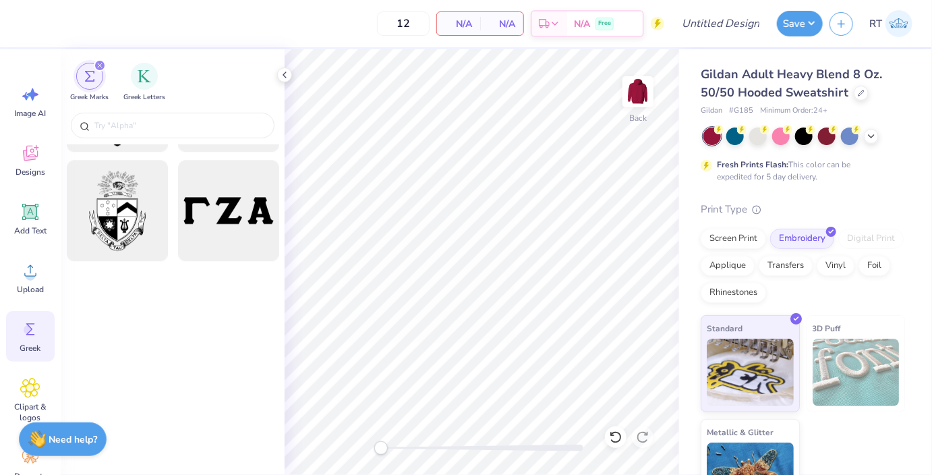
scroll to position [1238, 0]
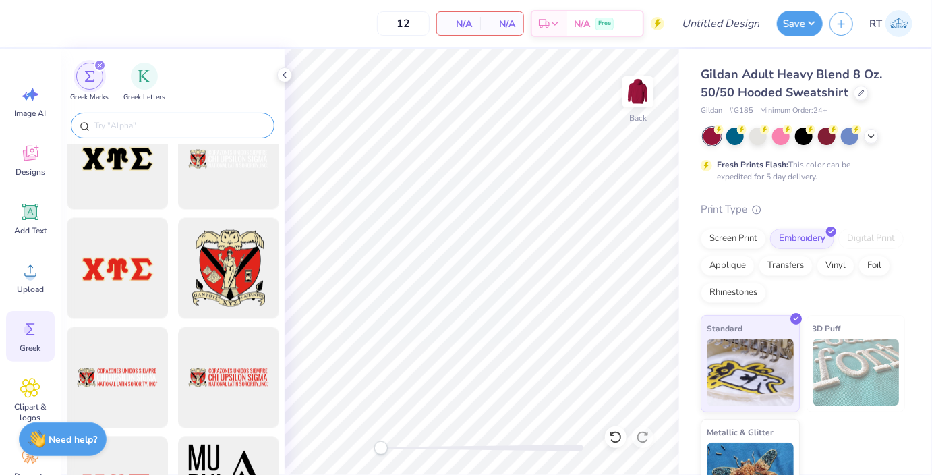
click at [158, 125] on input "text" at bounding box center [179, 125] width 173 height 13
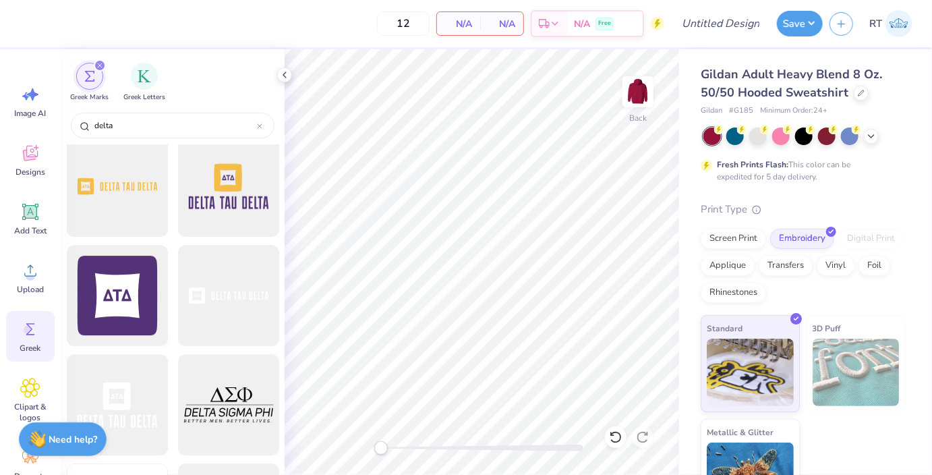
scroll to position [1980, 0]
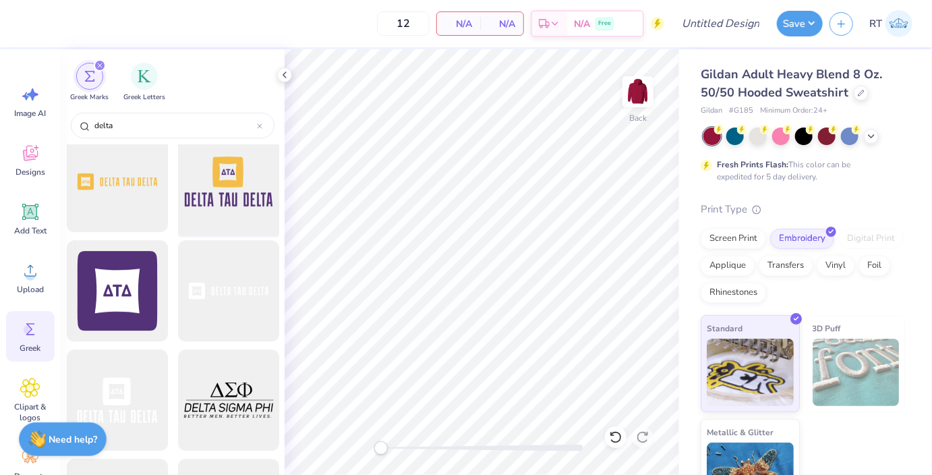
type input "delta"
click at [208, 202] on div at bounding box center [228, 181] width 111 height 111
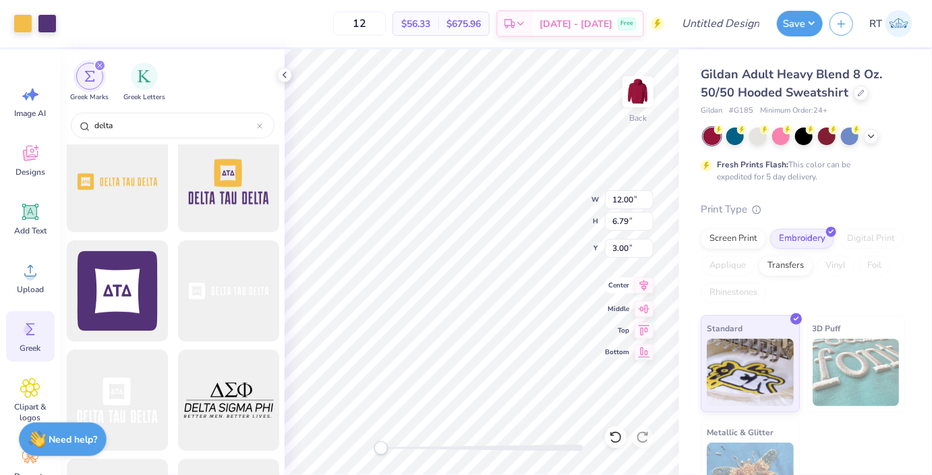
click at [643, 288] on icon at bounding box center [644, 285] width 9 height 11
click at [642, 307] on icon at bounding box center [643, 307] width 19 height 16
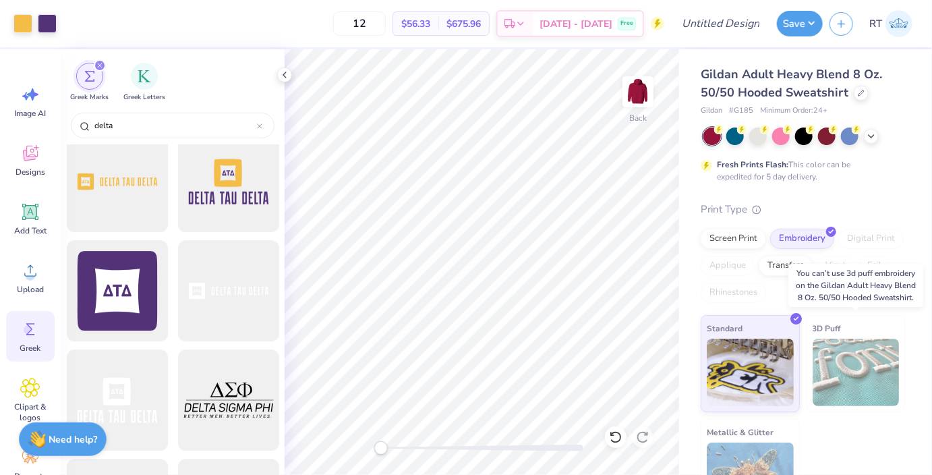
click at [827, 344] on img at bounding box center [855, 371] width 87 height 67
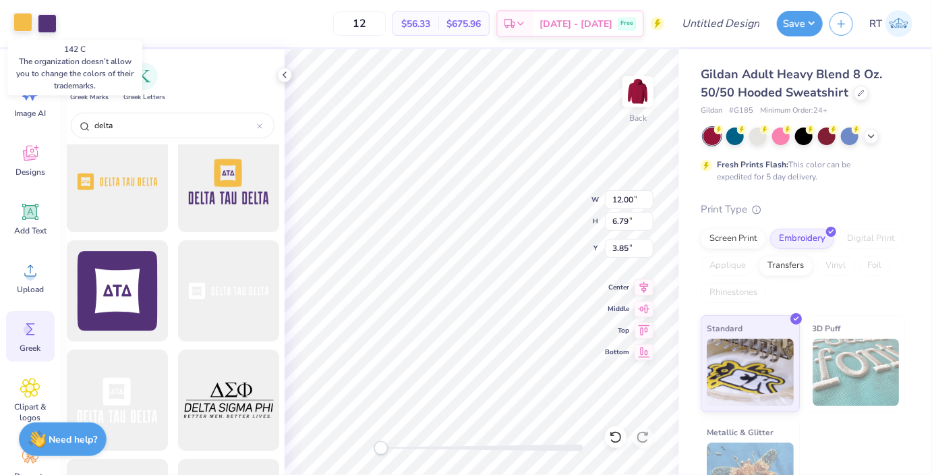
click at [22, 26] on div at bounding box center [22, 22] width 19 height 19
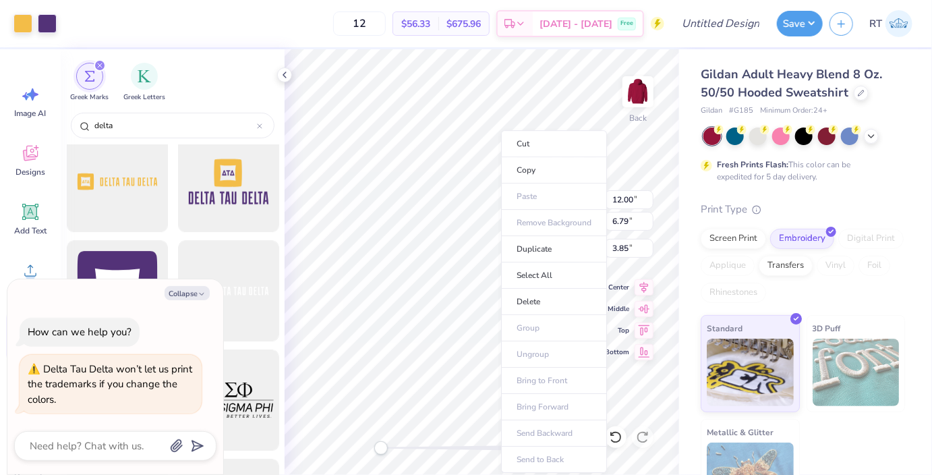
click at [546, 351] on ul "Cut Copy Paste Remove Background Duplicate Select All Delete Group Ungroup Brin…" at bounding box center [554, 301] width 106 height 343
click at [541, 279] on li "Select All" at bounding box center [554, 275] width 106 height 26
click at [642, 326] on icon at bounding box center [643, 328] width 19 height 16
click at [854, 92] on div at bounding box center [861, 91] width 15 height 15
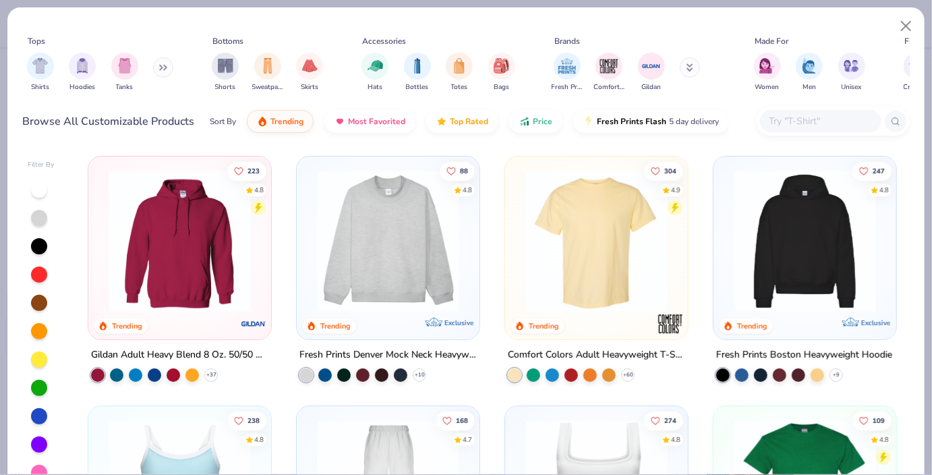
click at [417, 219] on img at bounding box center [388, 241] width 156 height 142
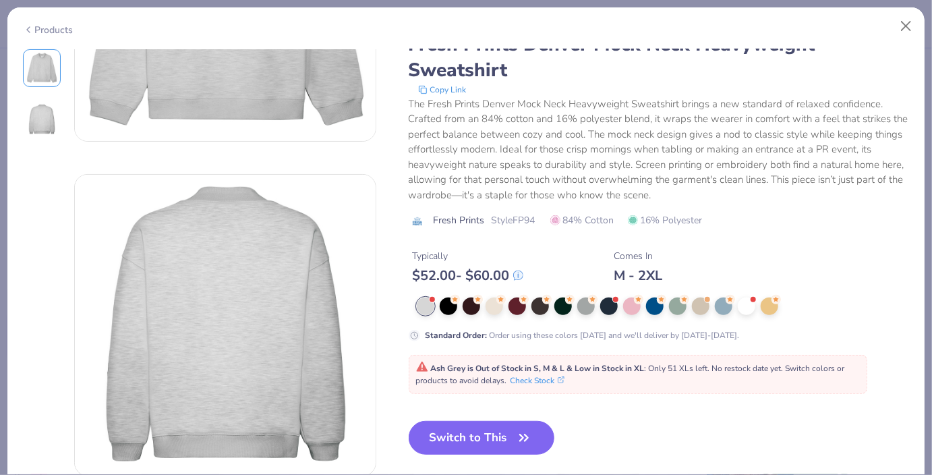
scroll to position [262, 0]
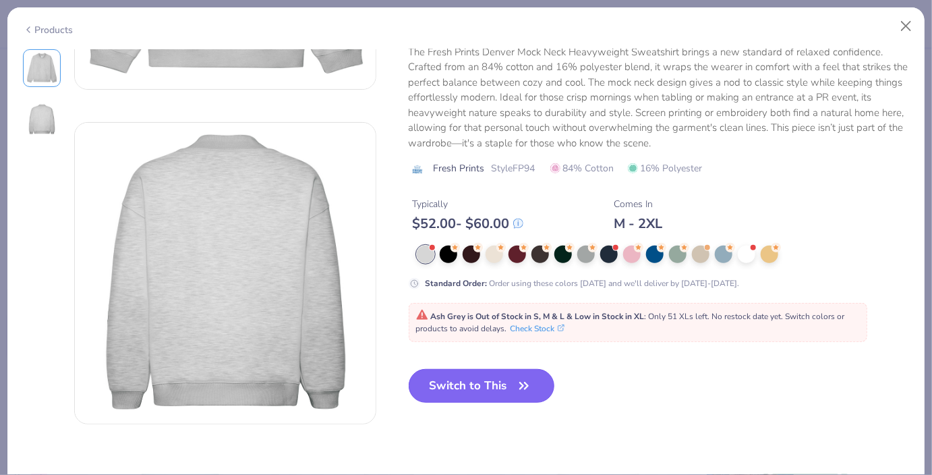
click at [490, 398] on button "Switch to This" at bounding box center [482, 386] width 146 height 34
type textarea "x"
type input "3.00"
type input "50"
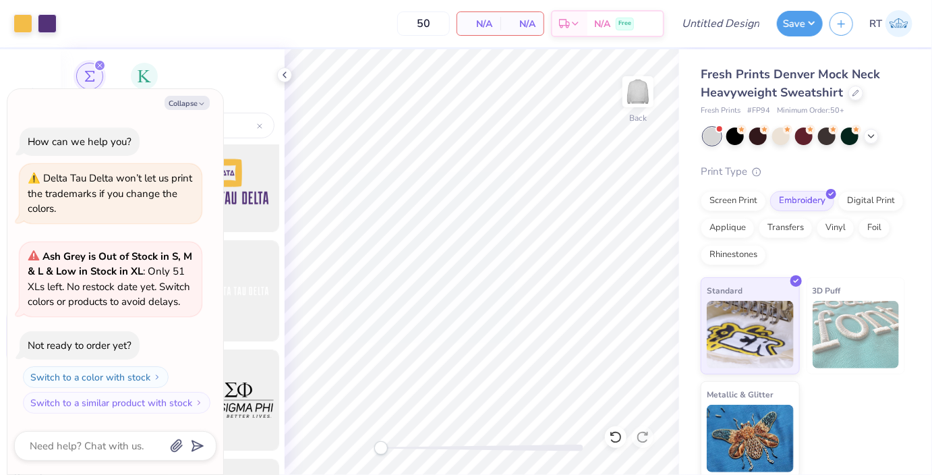
click at [222, 88] on div "Greek Marks Greek Letters" at bounding box center [173, 79] width 224 height 60
click at [179, 102] on button "Collapse" at bounding box center [187, 103] width 45 height 14
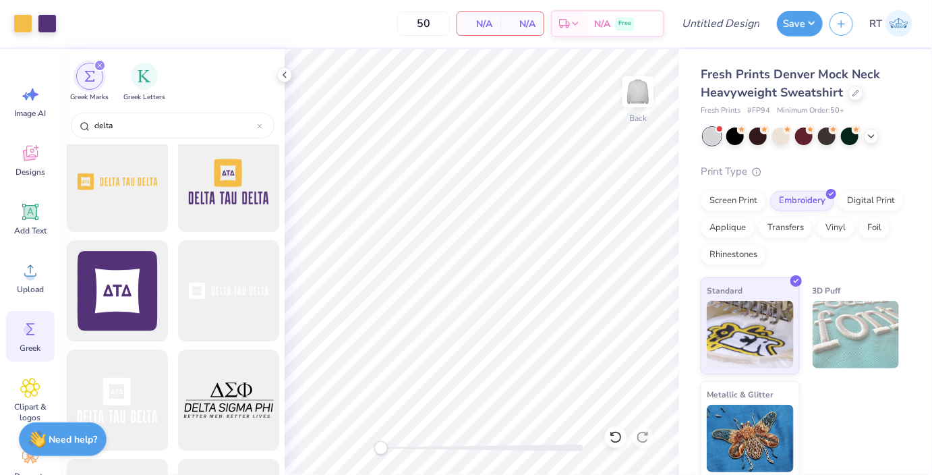
type textarea "x"
click at [231, 299] on div at bounding box center [228, 290] width 111 height 111
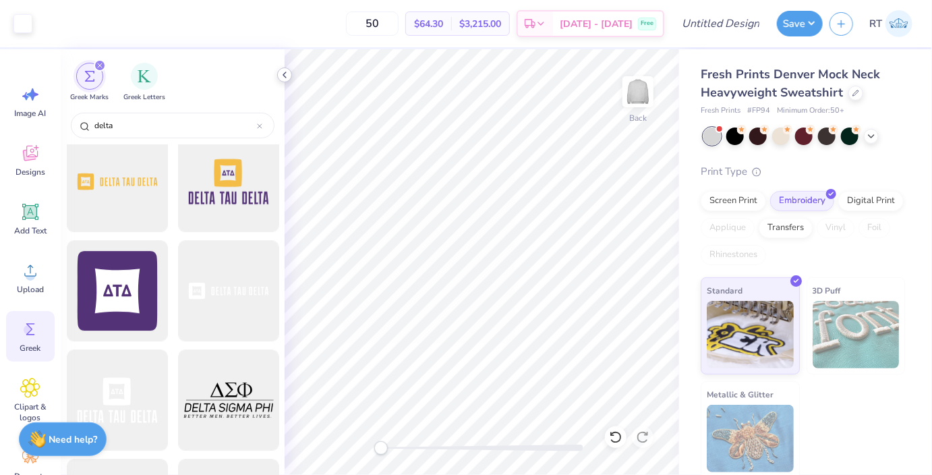
click at [282, 80] on icon at bounding box center [284, 74] width 11 height 11
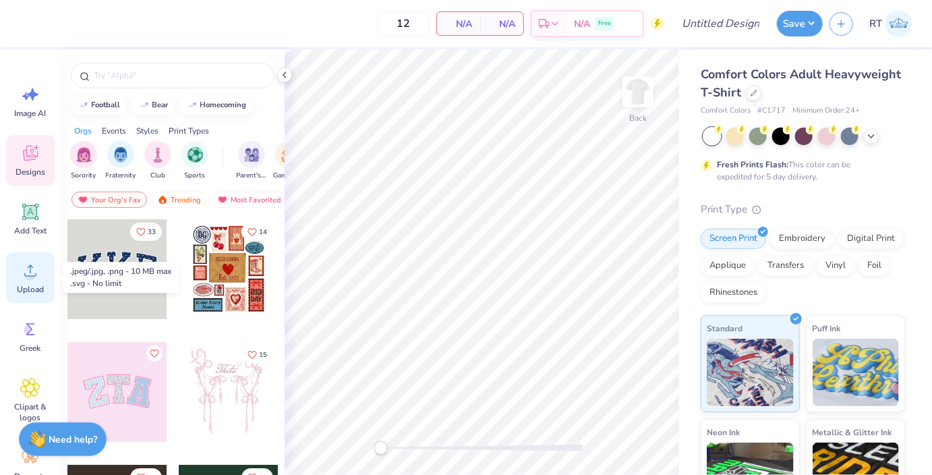
click at [28, 256] on div "Upload" at bounding box center [30, 277] width 49 height 51
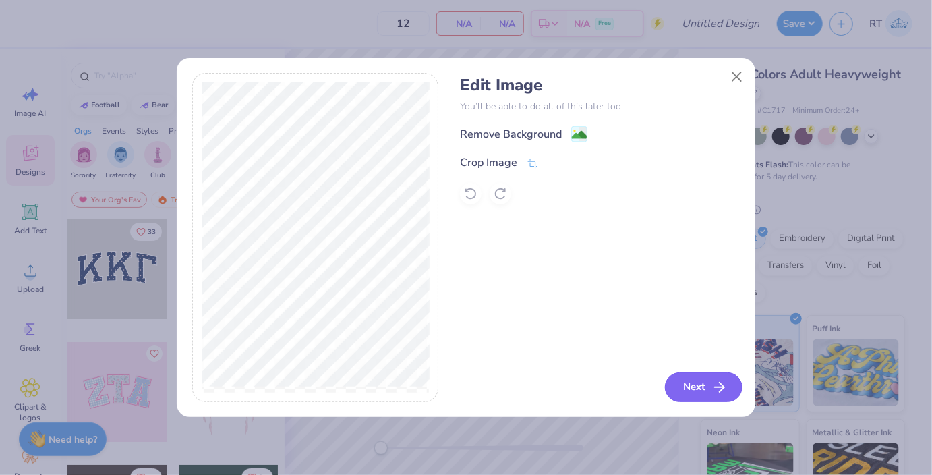
click at [682, 385] on button "Next" at bounding box center [704, 387] width 78 height 30
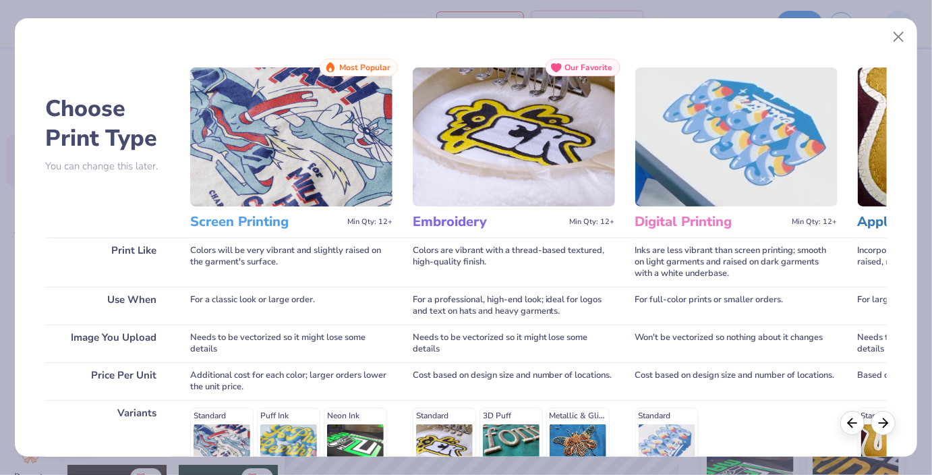
click at [231, 169] on img at bounding box center [291, 136] width 202 height 139
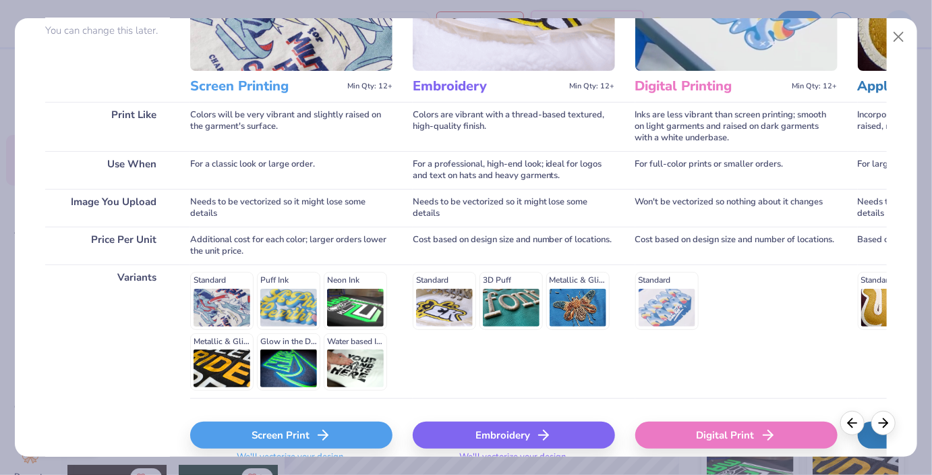
scroll to position [198, 0]
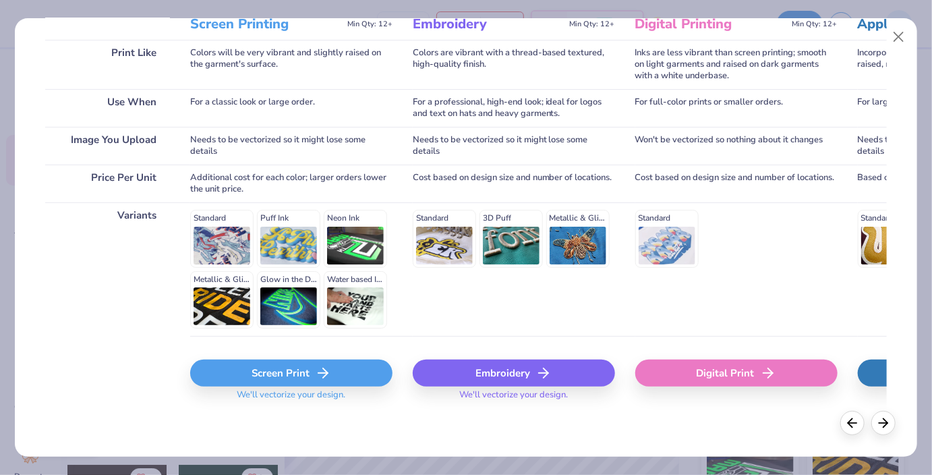
click at [254, 374] on div "Screen Print" at bounding box center [291, 372] width 202 height 27
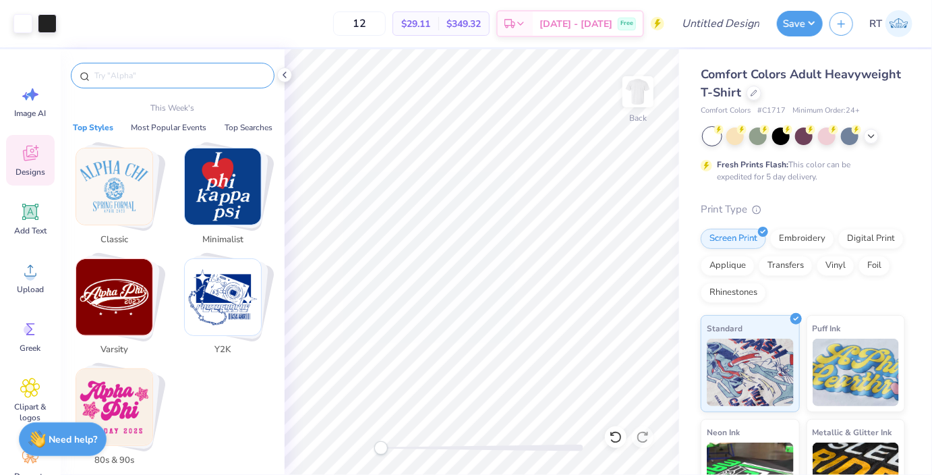
click at [148, 80] on input "text" at bounding box center [179, 75] width 173 height 13
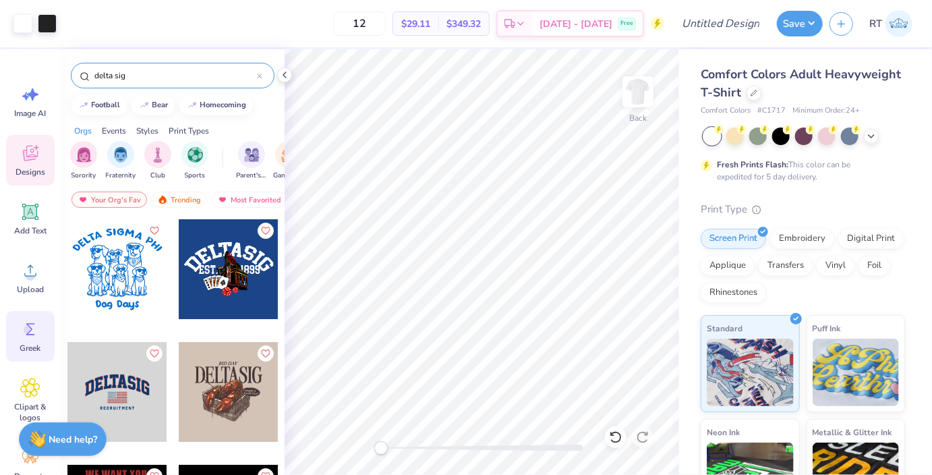
type input "delta sig"
click at [39, 346] on span "Greek" at bounding box center [30, 348] width 21 height 11
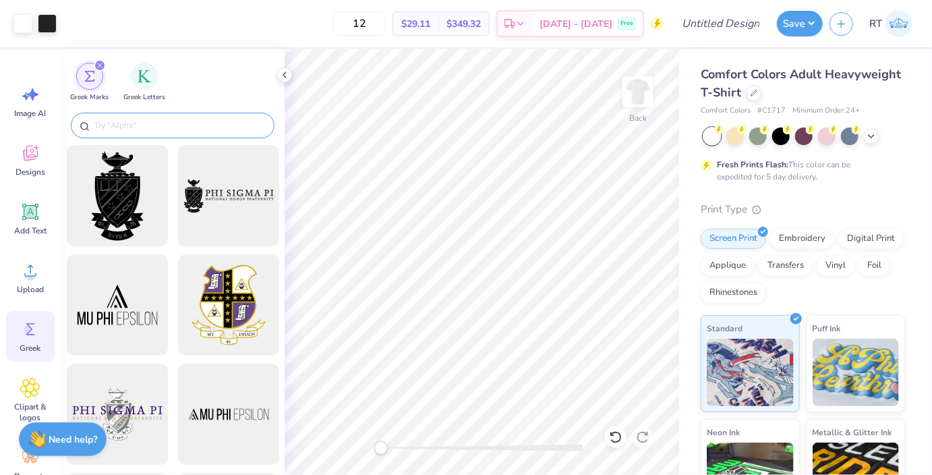
click at [121, 129] on input "text" at bounding box center [179, 125] width 173 height 13
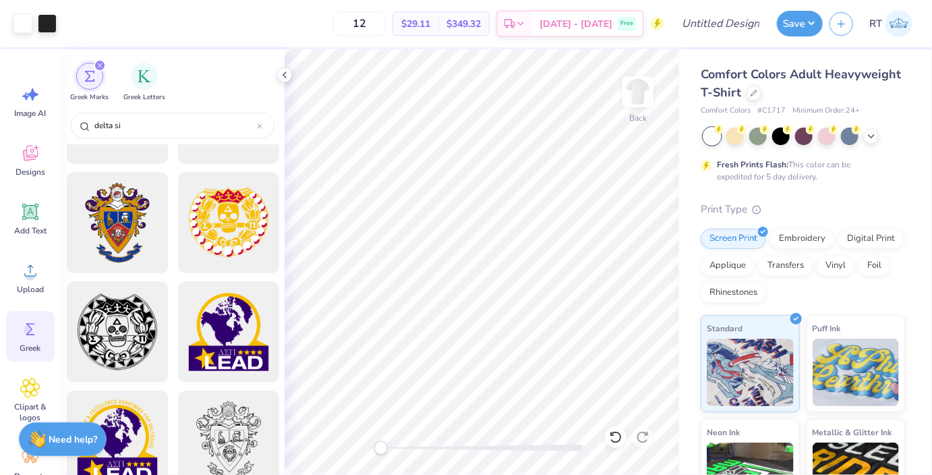
scroll to position [0, 0]
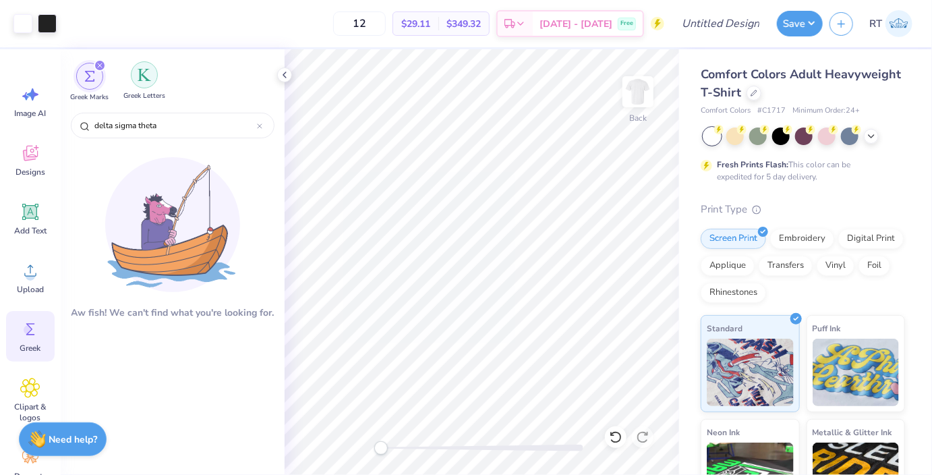
type input "delta sigma theta"
click at [146, 77] on img "filter for Greek Letters" at bounding box center [144, 74] width 13 height 13
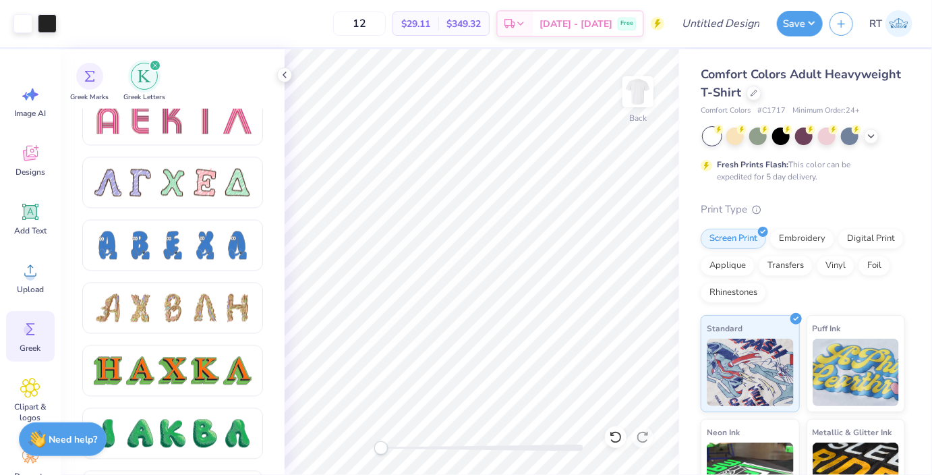
scroll to position [1270, 0]
click at [289, 75] on icon at bounding box center [284, 74] width 11 height 11
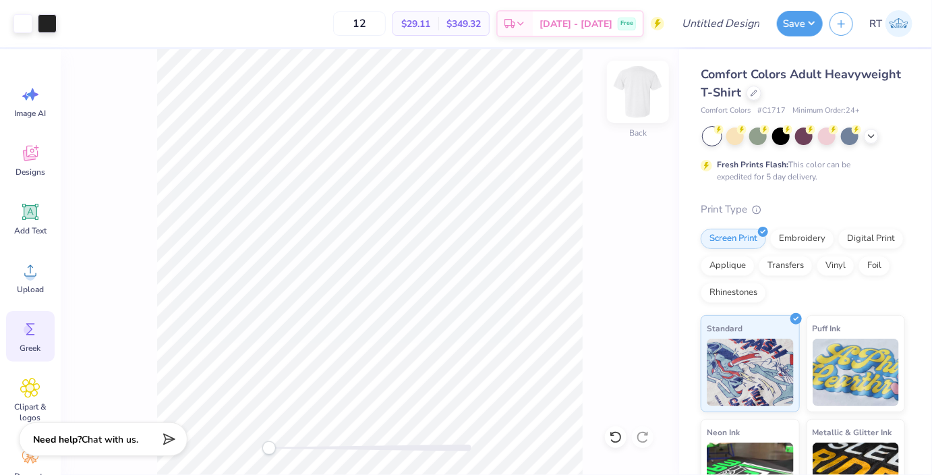
click at [632, 92] on img at bounding box center [638, 92] width 54 height 54
click at [632, 92] on img at bounding box center [637, 91] width 27 height 27
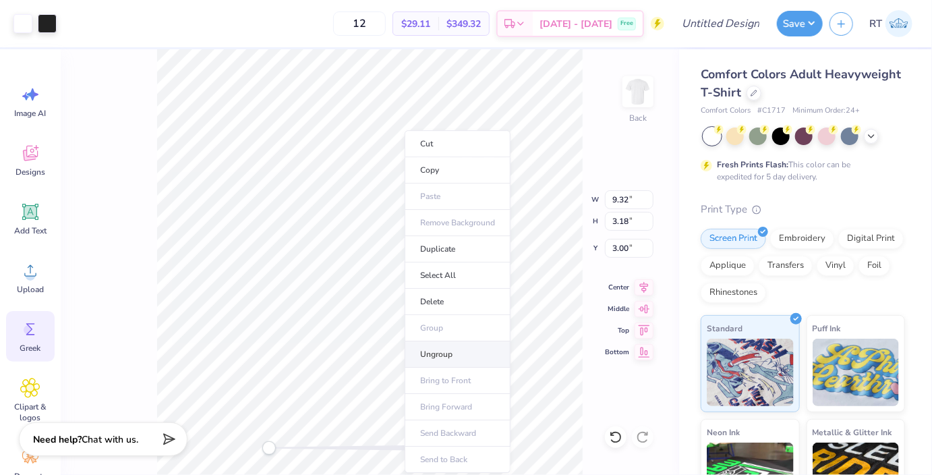
click at [443, 347] on li "Ungroup" at bounding box center [458, 354] width 106 height 26
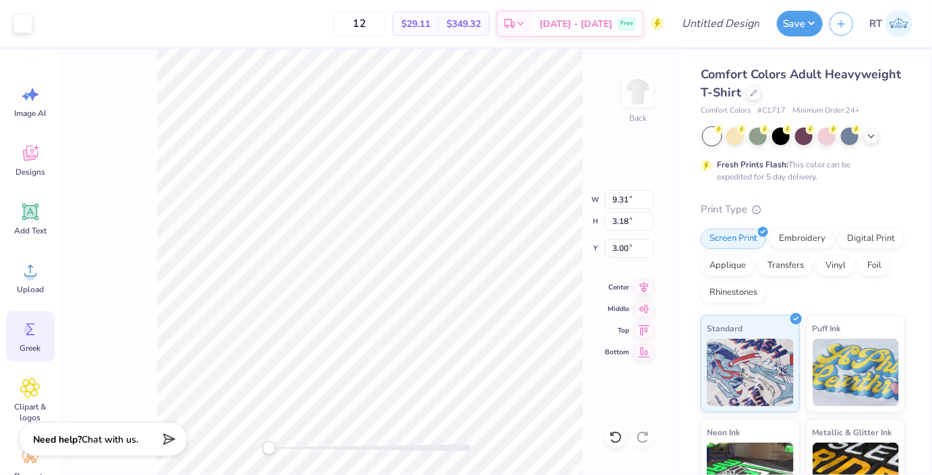
type input "1.92"
type input "2.16"
type input "3.74"
type input "2.76"
type input "3.11"
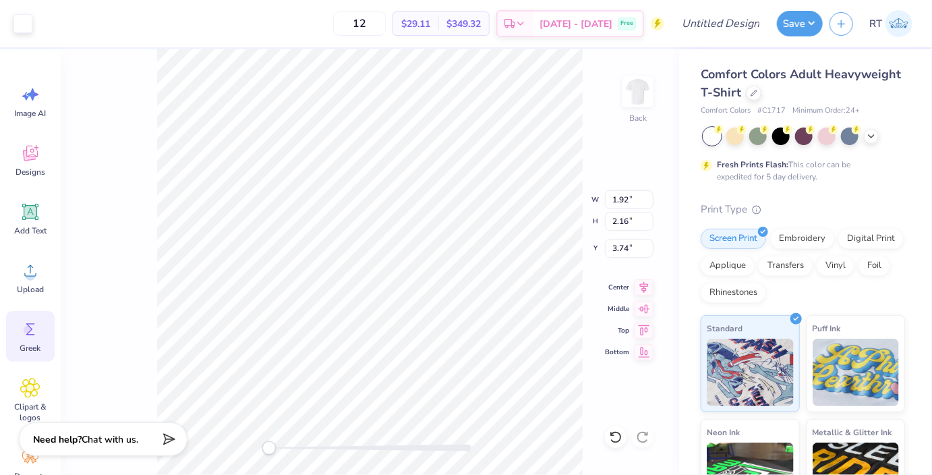
type input "3.00"
type input "1.93"
type input "2.74"
type input "3.26"
type input "1.93"
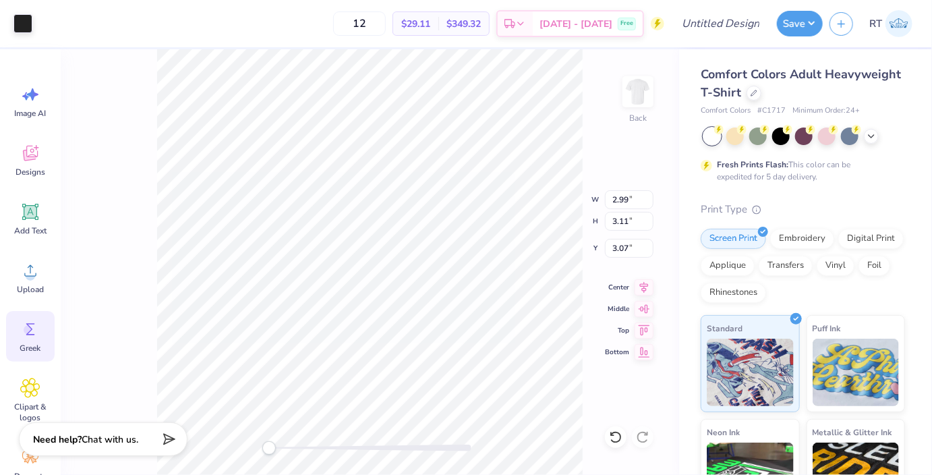
type input "2.74"
type input "3.26"
click at [587, 180] on div "Back W 1.93 1.93 " H 2.74 2.74 " Y 3.26 3.26 " Center Middle Top Bottom" at bounding box center [370, 261] width 618 height 425
type input "1.93"
type input "2.74"
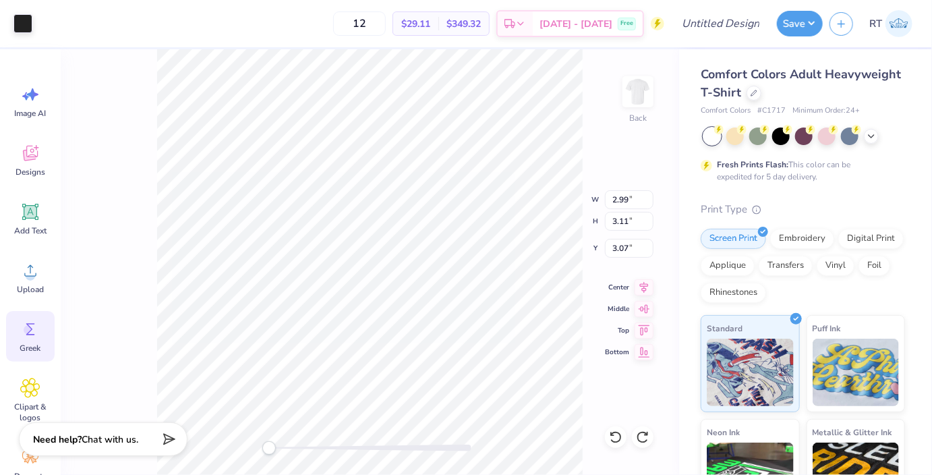
type input "3.26"
type input "1.93"
type input "2.74"
type input "3.26"
click at [106, 446] on div "Need help? Chat with us." at bounding box center [103, 437] width 169 height 34
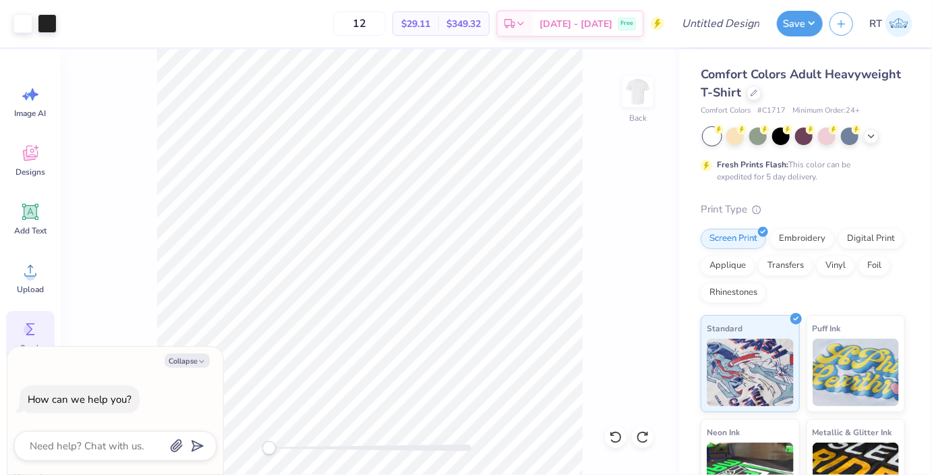
type textarea "x"
click at [109, 442] on textarea at bounding box center [96, 446] width 137 height 18
type textarea "h"
type textarea "x"
type textarea "ho"
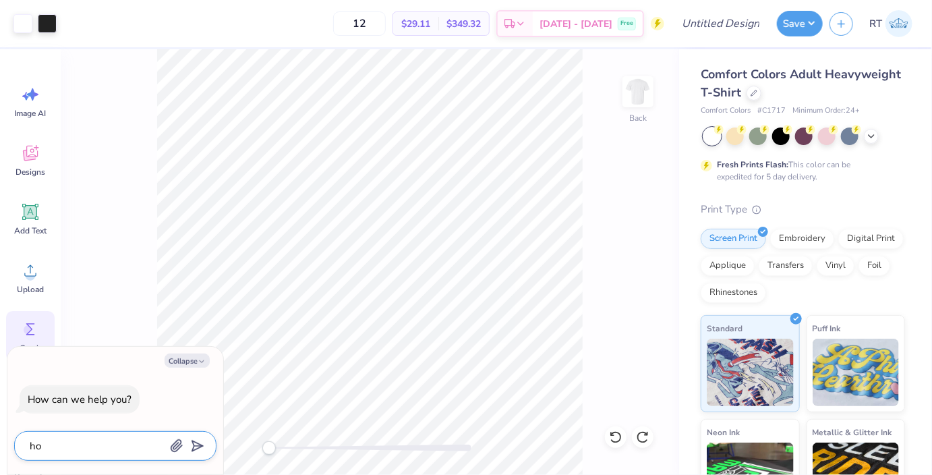
type textarea "x"
type textarea "how"
type textarea "x"
type textarea "how"
type textarea "x"
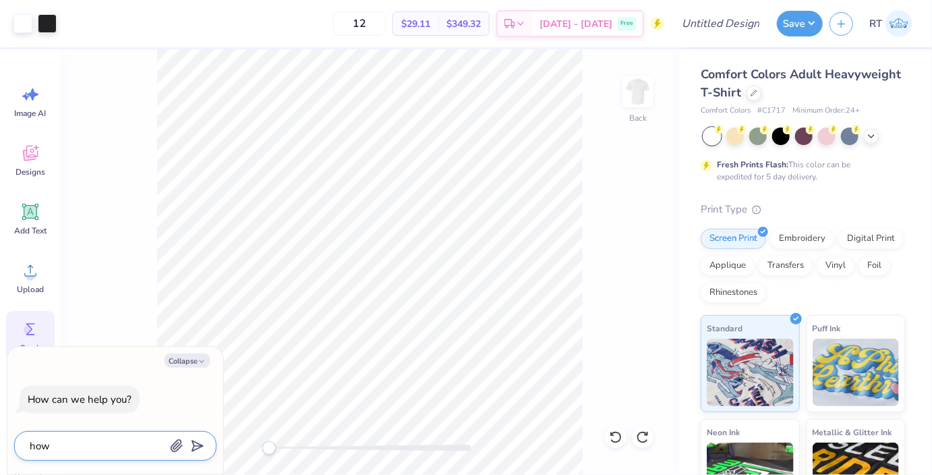
type textarea "how t"
type textarea "x"
type textarea "how to"
type textarea "x"
type textarea "how to"
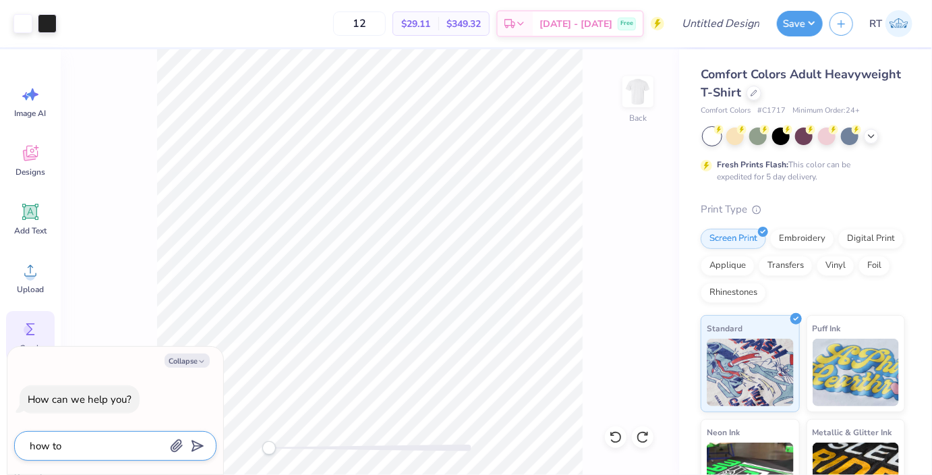
type textarea "x"
type textarea "how to m"
type textarea "x"
type textarea "how to ma"
type textarea "x"
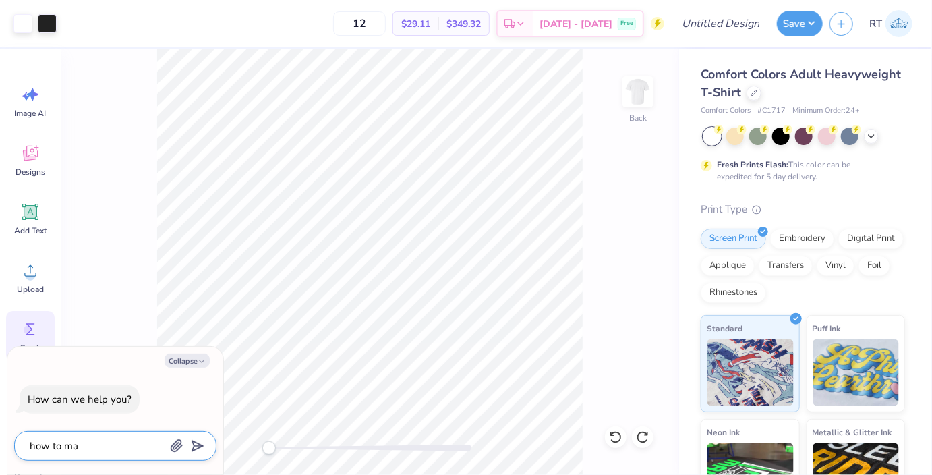
type textarea "how to mak"
type textarea "x"
type textarea "how to make"
type textarea "x"
type textarea "how to make"
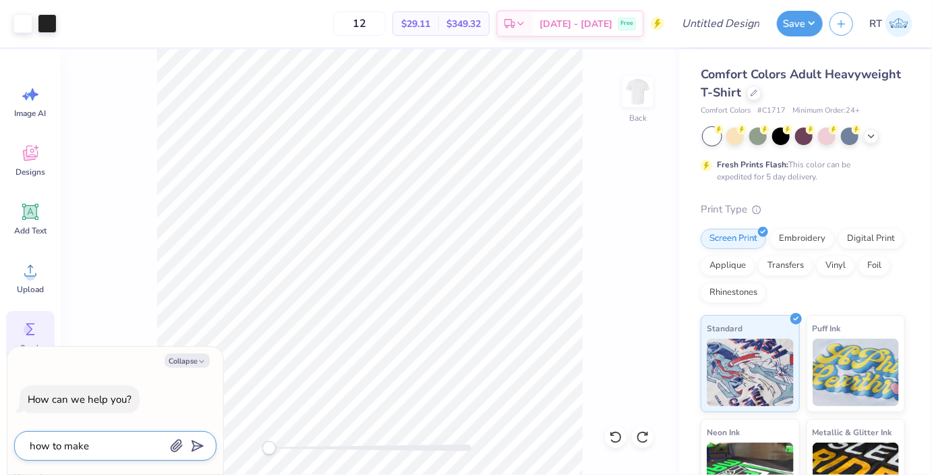
type textarea "x"
type textarea "how to make w"
type textarea "x"
type textarea "how to make wh"
type textarea "x"
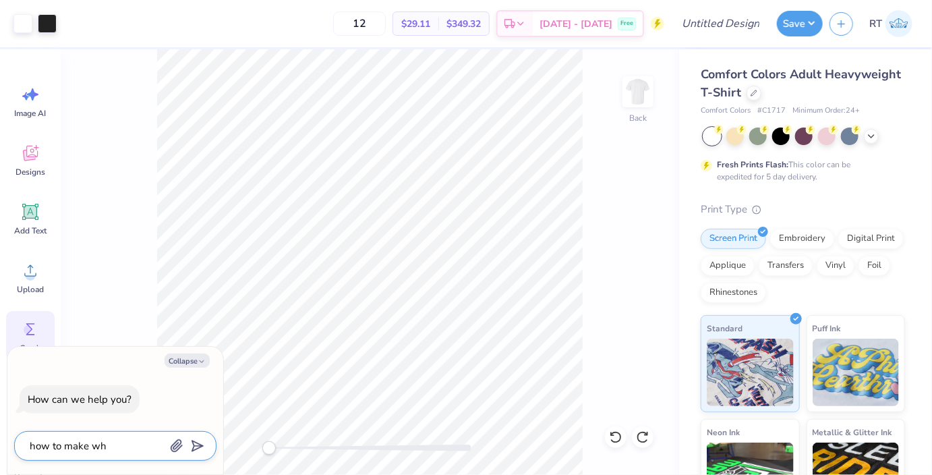
type textarea "how to make whi"
type textarea "x"
type textarea "how to make whit"
type textarea "x"
type textarea "how to make white"
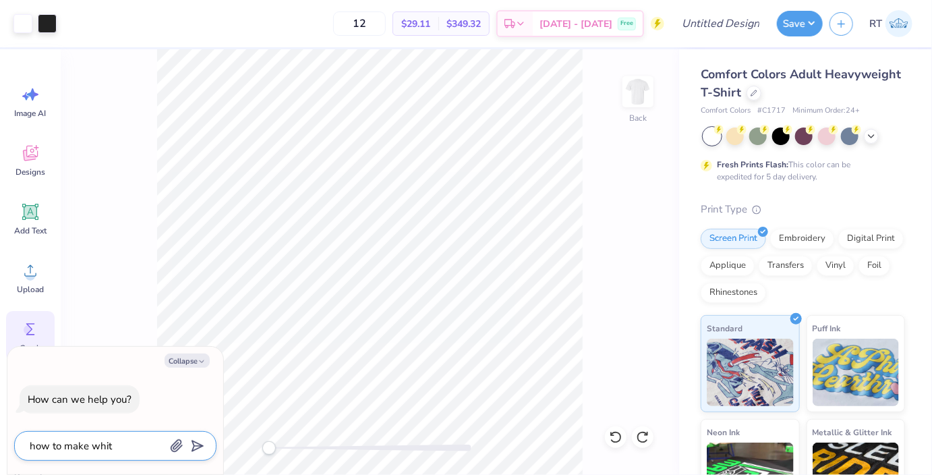
type textarea "x"
type textarea "how to make white"
type textarea "x"
type textarea "how to make white s"
type textarea "x"
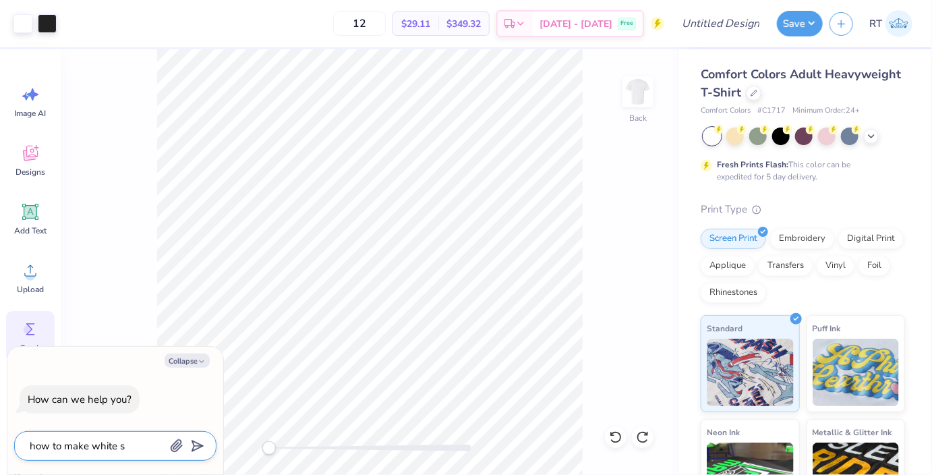
type textarea "how to make white sp"
type textarea "x"
type textarea "how to make white spa"
type textarea "x"
type textarea "how to make white spac"
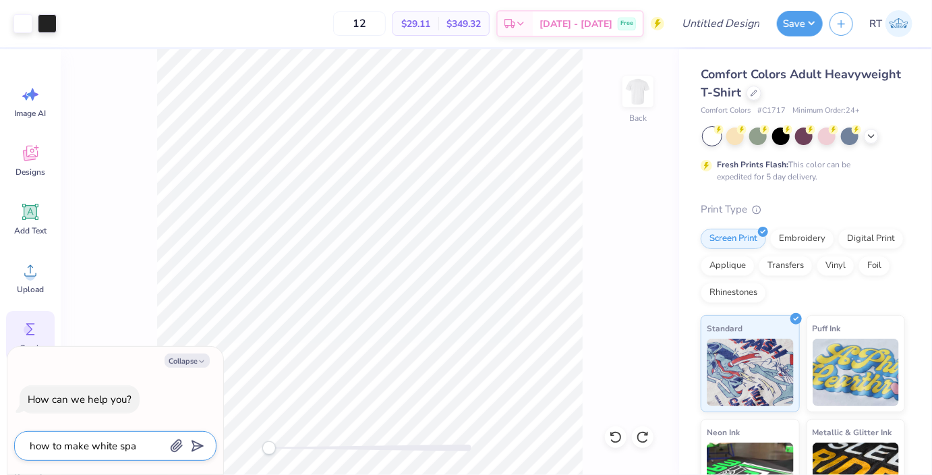
type textarea "x"
type textarea "how to make white space"
type textarea "x"
type textarea "how to make white space"
type textarea "x"
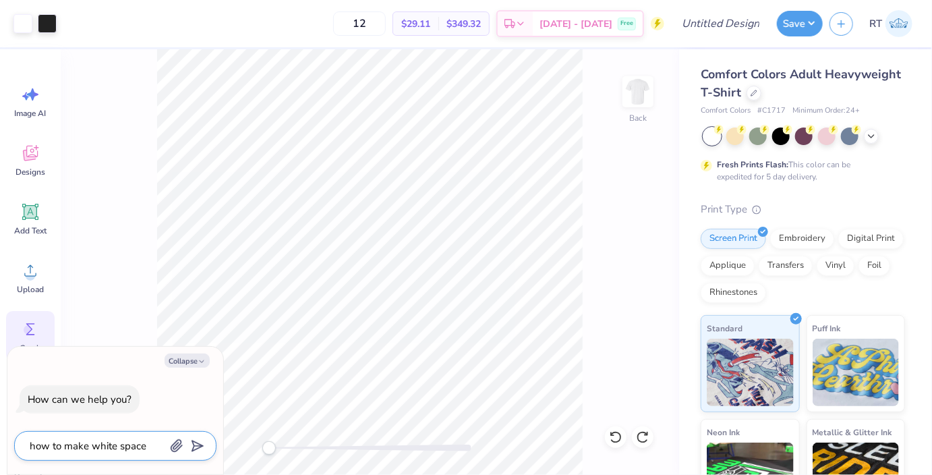
type textarea "how to make white space g"
type textarea "x"
type textarea "how to make white space go"
type textarea "x"
type textarea "how to make white space go"
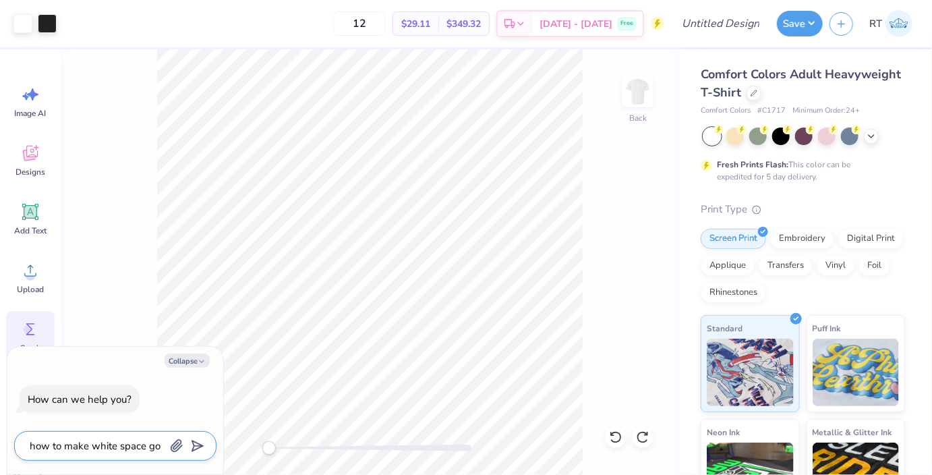
type textarea "x"
type textarea "how to make white space go w"
type textarea "x"
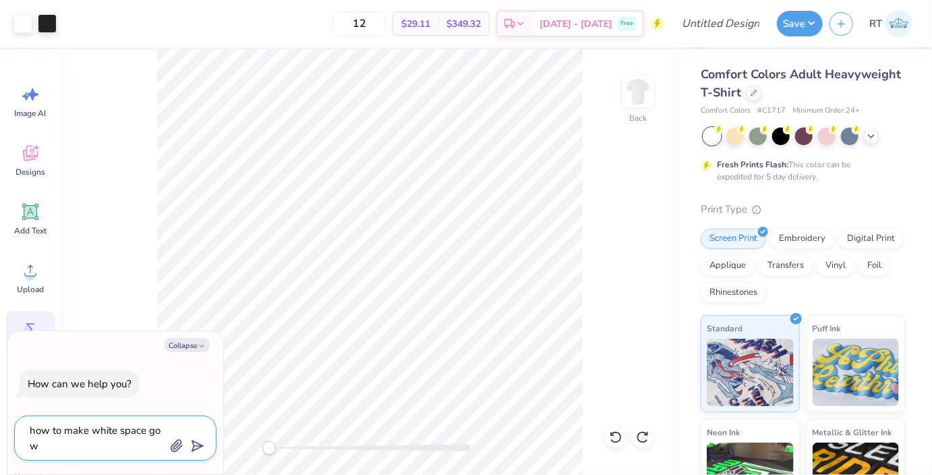
type textarea "how to make white space go wa"
type textarea "x"
type textarea "how to make white space go war"
type textarea "x"
type textarea "how to make white space go war"
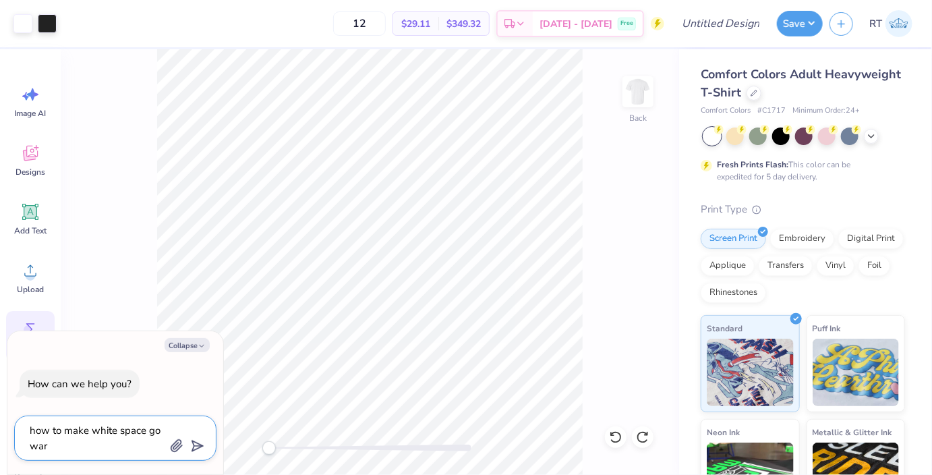
type textarea "x"
type textarea "how to make white space go war"
type textarea "x"
type textarea "how to make white space go wa"
type textarea "x"
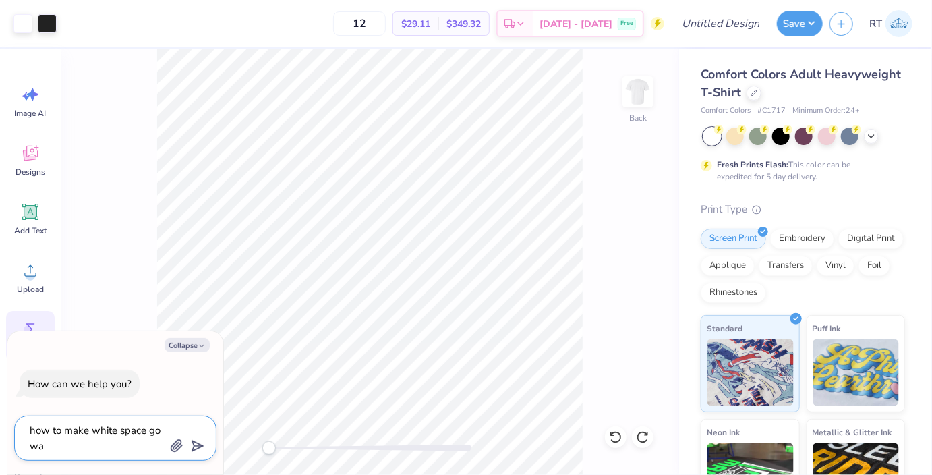
type textarea "how to make white space go w"
type textarea "x"
type textarea "how to make white space go"
type textarea "x"
type textarea "how to make white space go a"
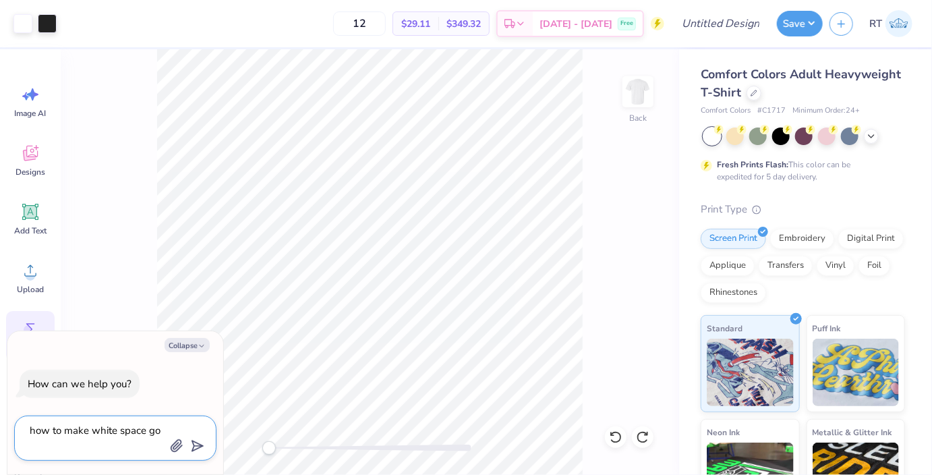
type textarea "x"
type textarea "how to make white space go aw"
type textarea "x"
type textarea "how to make white space go awa"
type textarea "x"
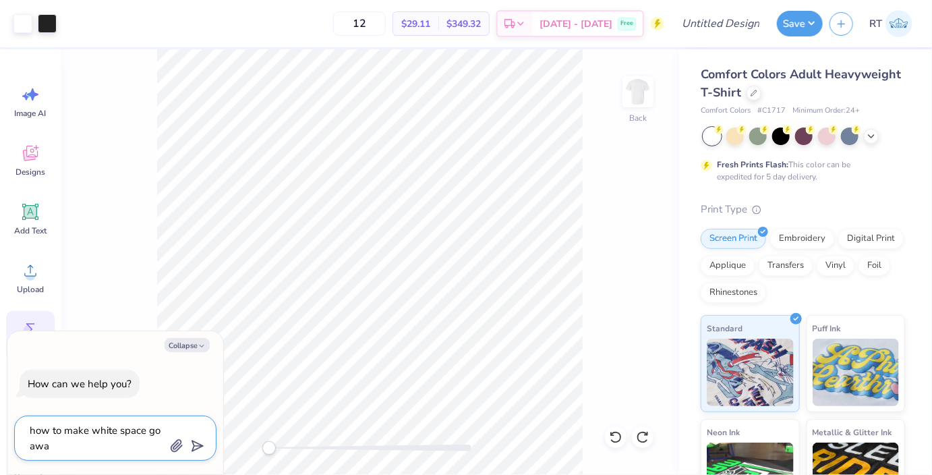
type textarea "how to make white space go away"
type textarea "x"
type textarea "how to make white space go away"
type textarea "x"
type textarea "how to make white space go away b"
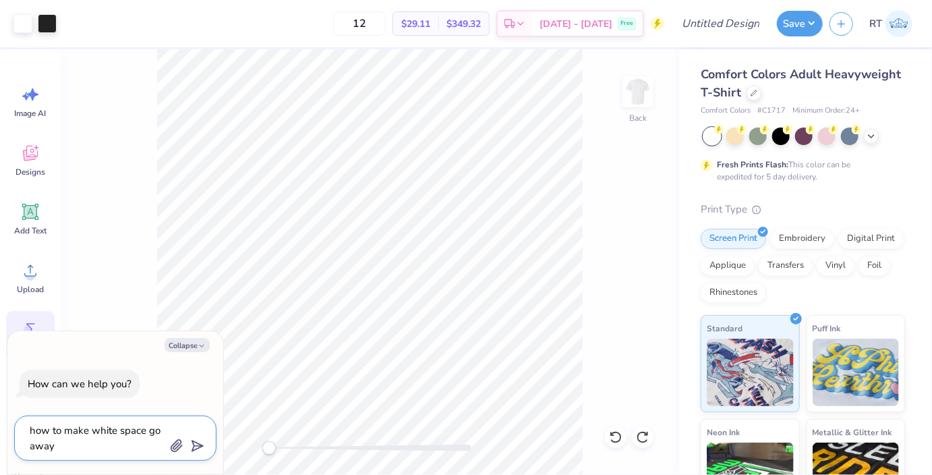
type textarea "x"
type textarea "how to make white space go away be"
type textarea "x"
type textarea "how to make white space go away beh"
type textarea "x"
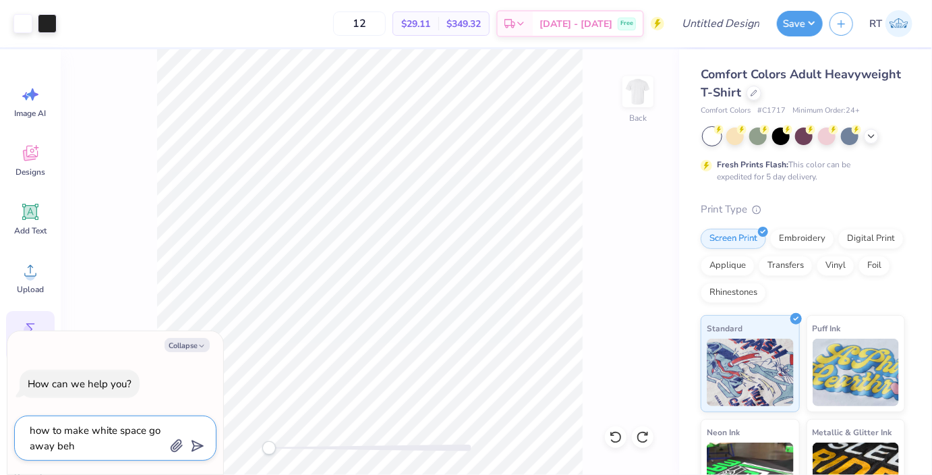
type textarea "how to make white space go away behi"
type textarea "x"
type textarea "how to make white space go away behin"
type textarea "x"
type textarea "how to make white space go away behind"
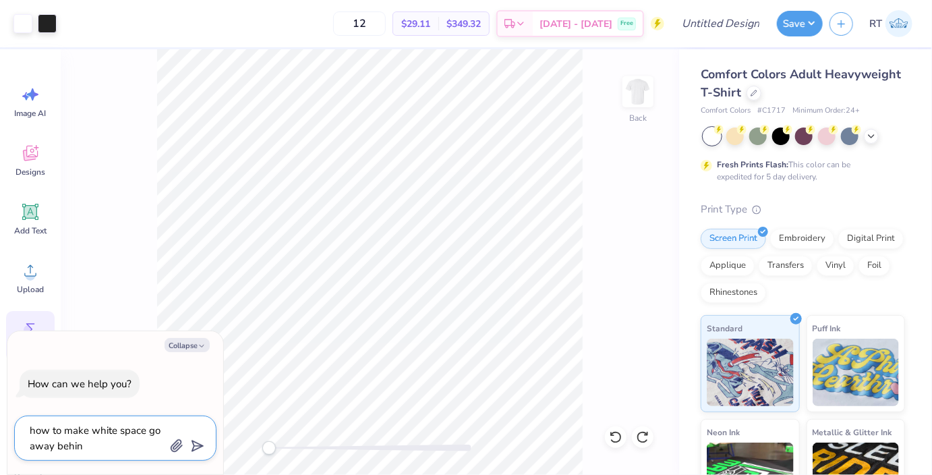
type textarea "x"
type textarea "how to make white space go away behind"
type textarea "x"
type textarea "how to make white space go away behind d"
type textarea "x"
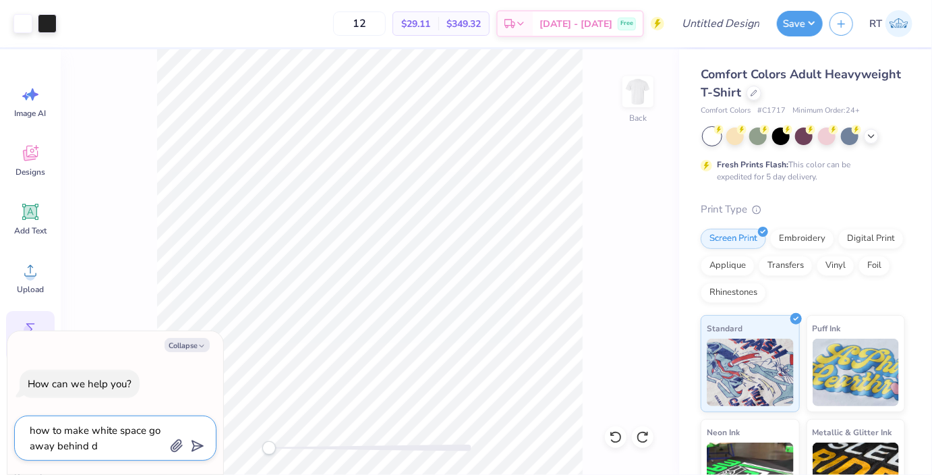
type textarea "how to make white space go away behind de"
type textarea "x"
type textarea "how to make white space go away behind d"
type textarea "x"
type textarea "how to make white space go away behind"
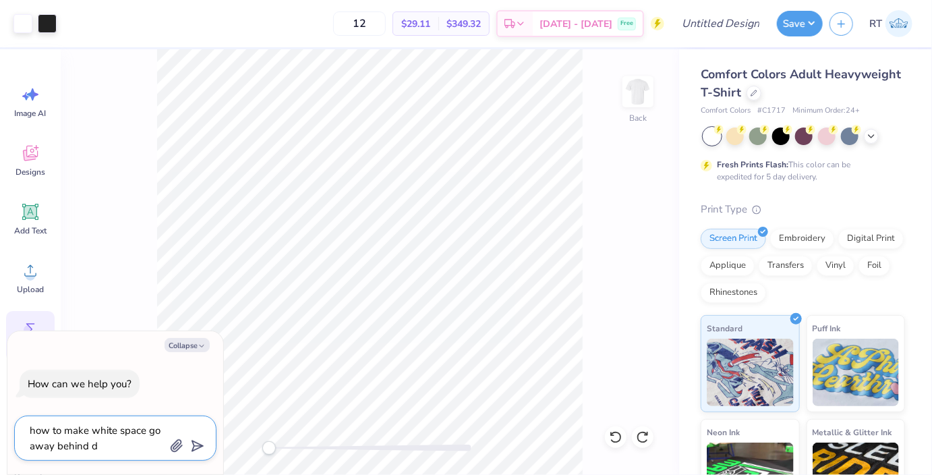
type textarea "x"
type textarea "how to make white space go away behind l"
type textarea "x"
type textarea "how to make white space go away behind le"
type textarea "x"
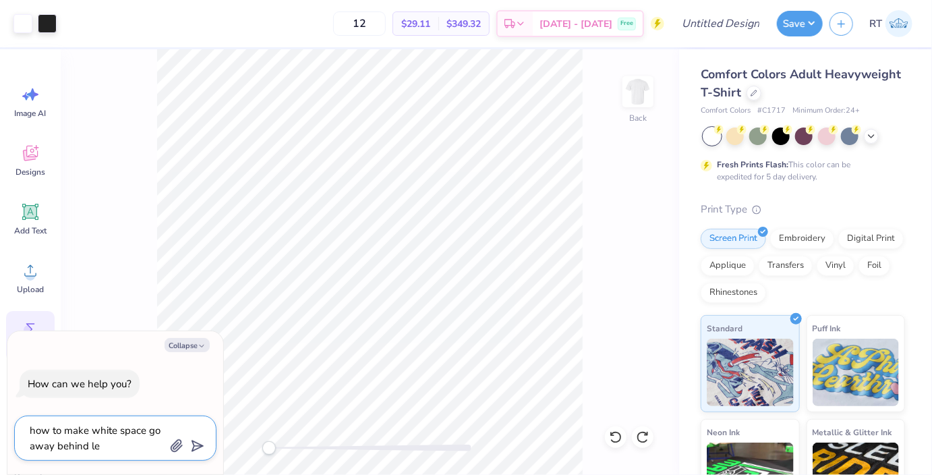
type textarea "how to make white space go away behind let"
type textarea "x"
type textarea "how to make white space go away behind lett"
type textarea "x"
type textarea "how to make white space go away behind let"
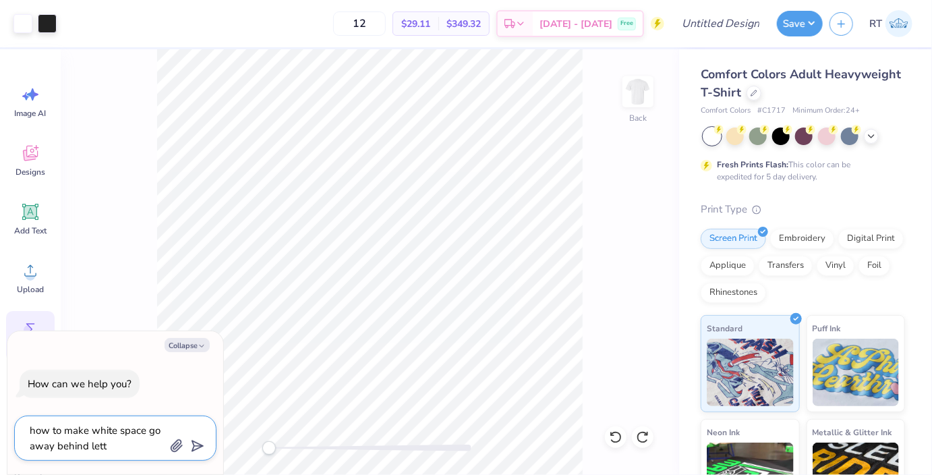
type textarea "x"
type textarea "how to make white space go away behind le"
type textarea "x"
type textarea "how to make white space go away behind l"
type textarea "x"
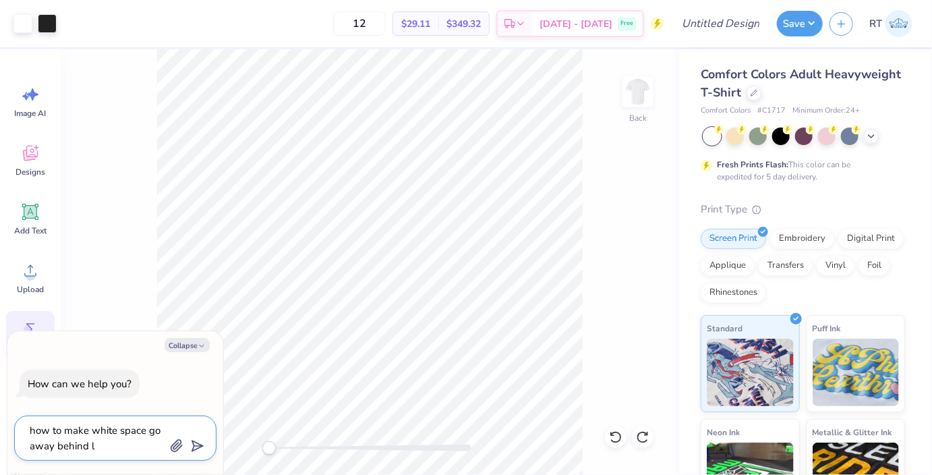
type textarea "how to make white space go away behind"
type textarea "x"
type textarea "how to make white space go away behind d"
type textarea "x"
type textarea "how to make white space go away behind de"
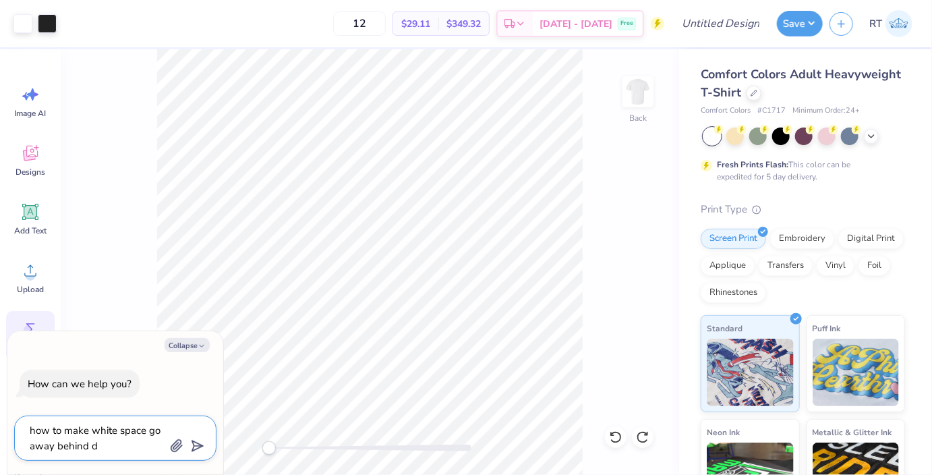
type textarea "x"
type textarea "how to make white space go away behind des"
type textarea "x"
type textarea "how to make white space go away behind desi"
type textarea "x"
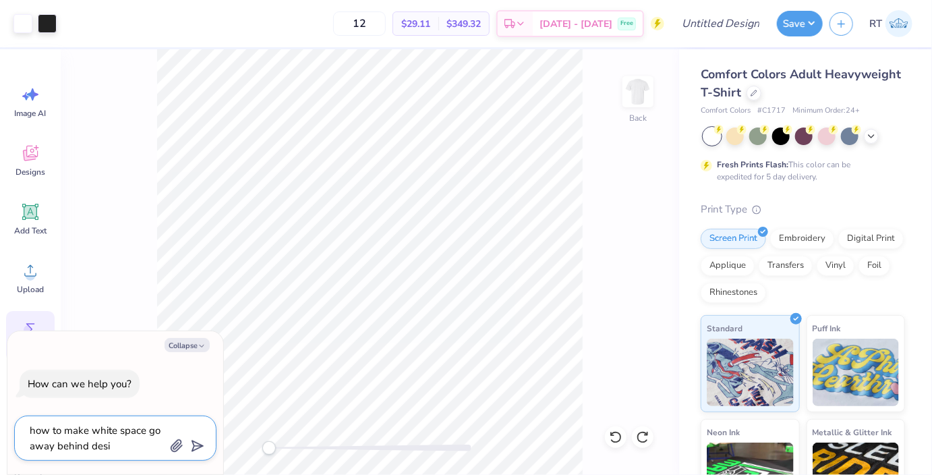
type textarea "how to make white space go away behind desig"
type textarea "x"
type textarea "how to make white space go away behind design"
type textarea "x"
type textarea "how to make white space go away behind design"
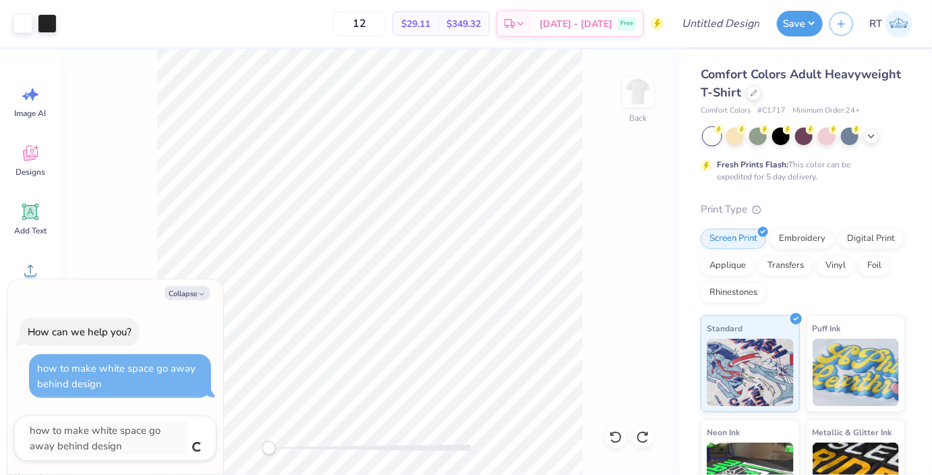
type textarea "x"
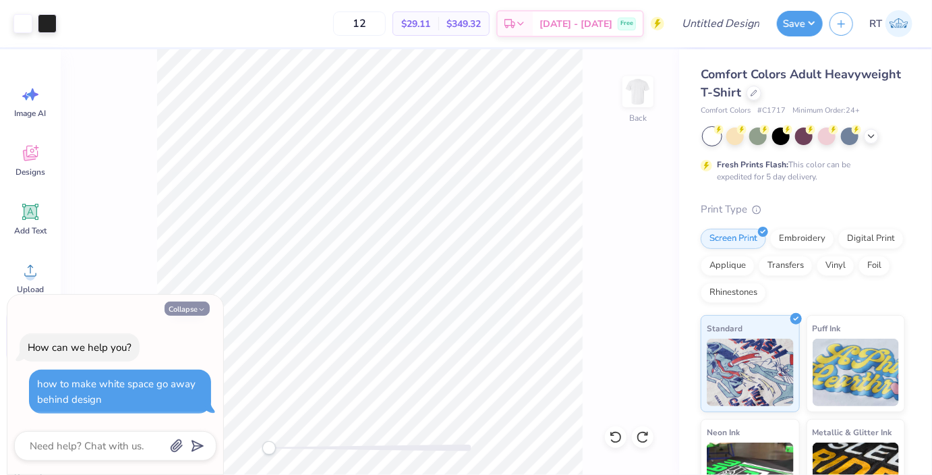
click at [167, 307] on button "Collapse" at bounding box center [187, 308] width 45 height 14
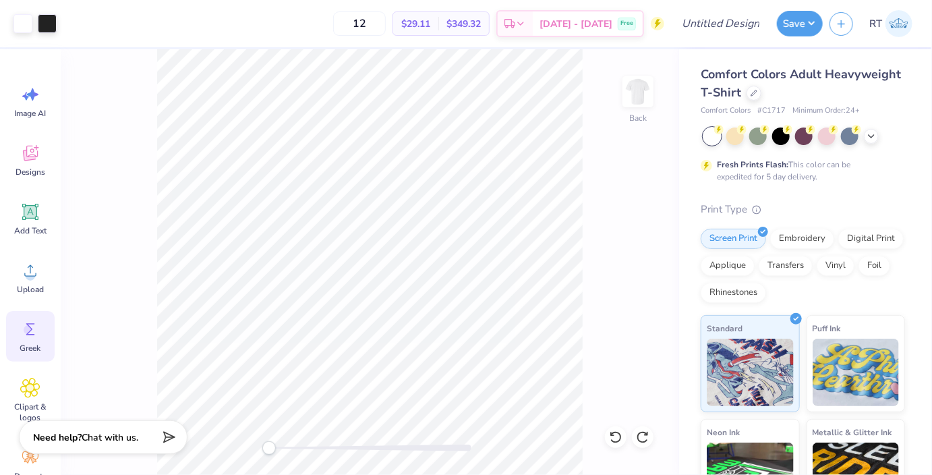
click at [123, 442] on span "Chat with us." at bounding box center [110, 437] width 57 height 13
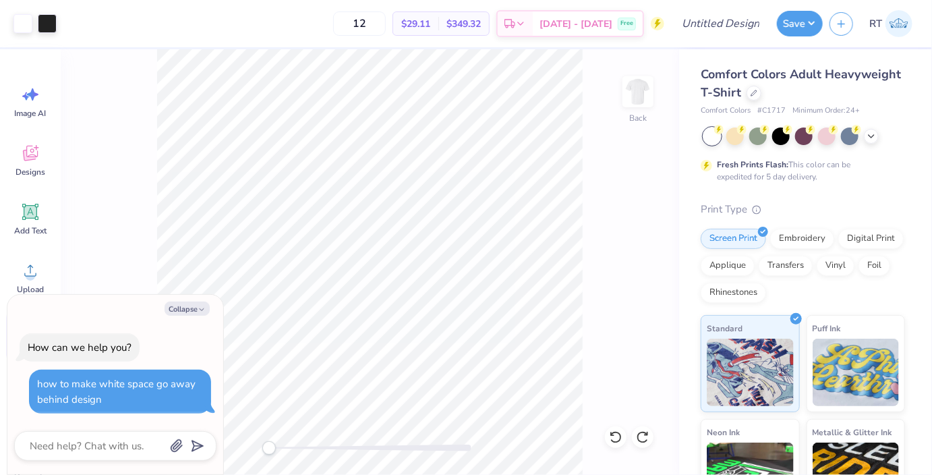
click at [138, 268] on div "Back" at bounding box center [370, 261] width 618 height 425
drag, startPoint x: 148, startPoint y: 316, endPoint x: 144, endPoint y: 330, distance: 14.9
click at [144, 330] on div "Collapse How can we help you? how to make white space go away behind design" at bounding box center [115, 385] width 216 height 180
click at [138, 343] on div "How can we help you? how to make white space go away behind design" at bounding box center [115, 373] width 202 height 102
click at [131, 259] on div "Back" at bounding box center [370, 261] width 618 height 425
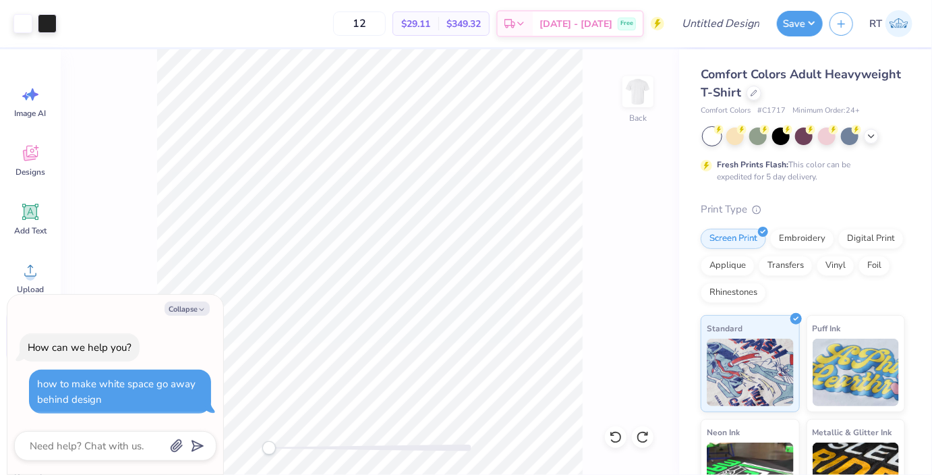
click at [183, 316] on div "Collapse How can we help you? how to make white space go away behind design" at bounding box center [115, 385] width 216 height 180
click at [187, 304] on button "Collapse" at bounding box center [187, 308] width 45 height 14
type textarea "x"
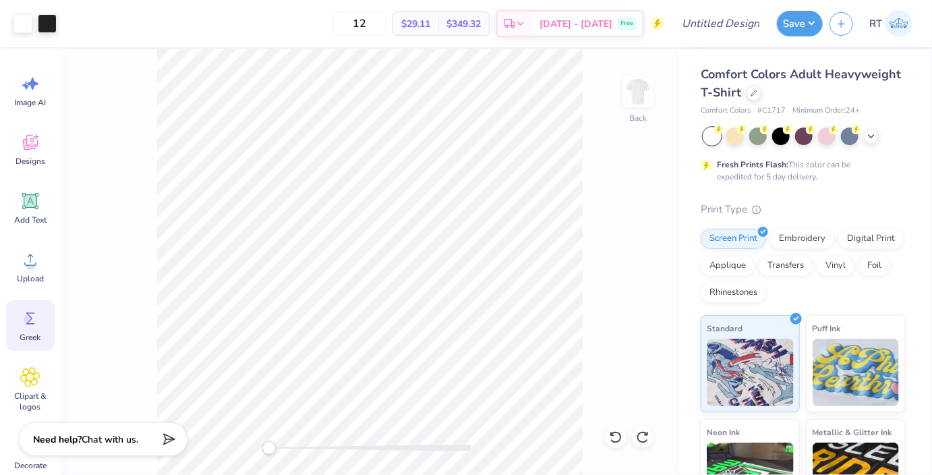
scroll to position [0, 0]
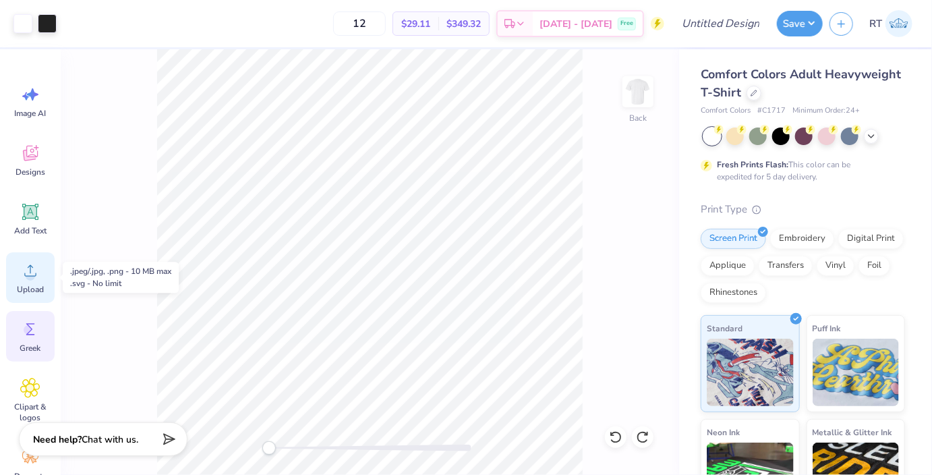
click at [34, 263] on icon at bounding box center [30, 270] width 20 height 20
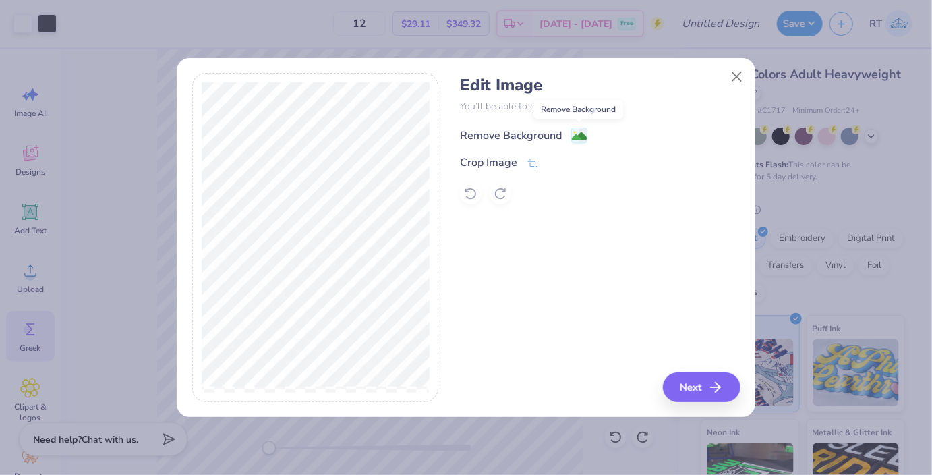
click at [575, 129] on image at bounding box center [579, 136] width 15 height 15
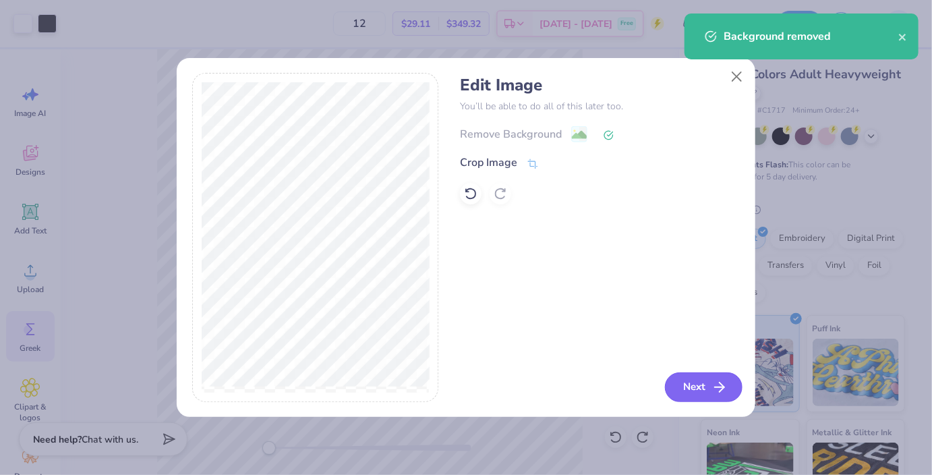
click at [695, 393] on button "Next" at bounding box center [704, 387] width 78 height 30
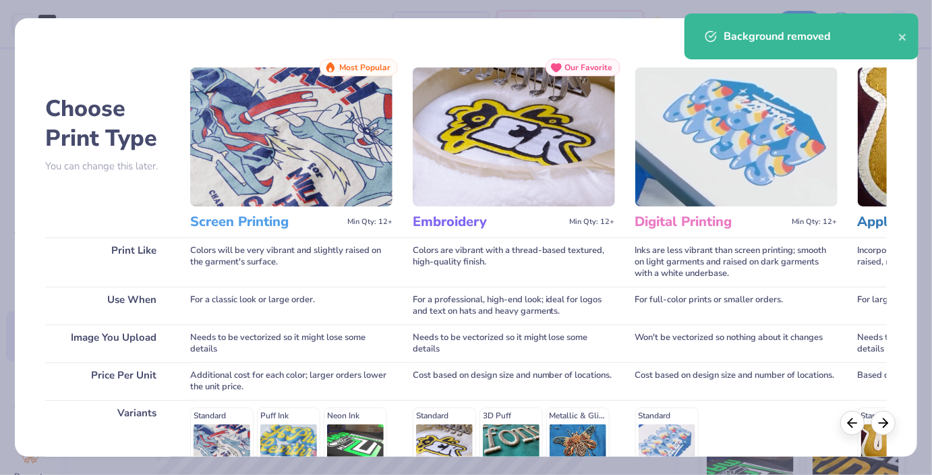
click at [220, 211] on div "Screen Printing Min Qty: 12+" at bounding box center [291, 221] width 202 height 31
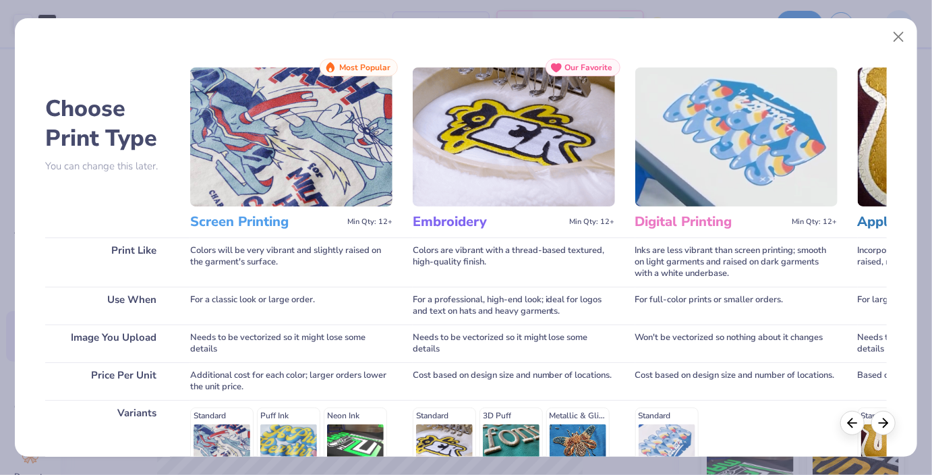
scroll to position [198, 0]
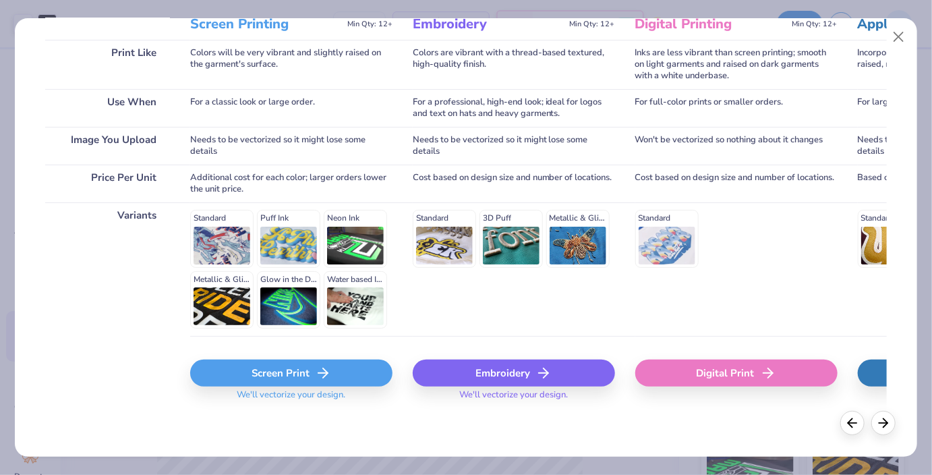
click at [274, 373] on div "Screen Print" at bounding box center [291, 372] width 202 height 27
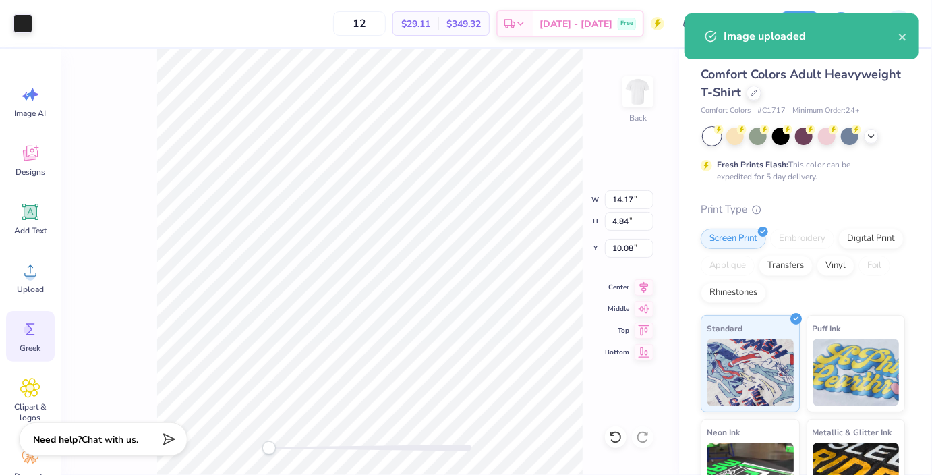
type input "9.31"
type input "3.18"
type input "3.00"
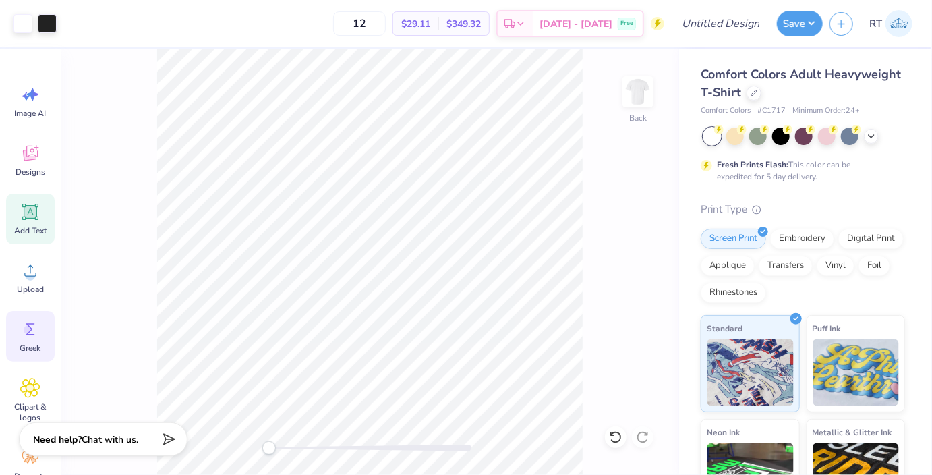
click at [34, 210] on icon at bounding box center [30, 212] width 13 height 13
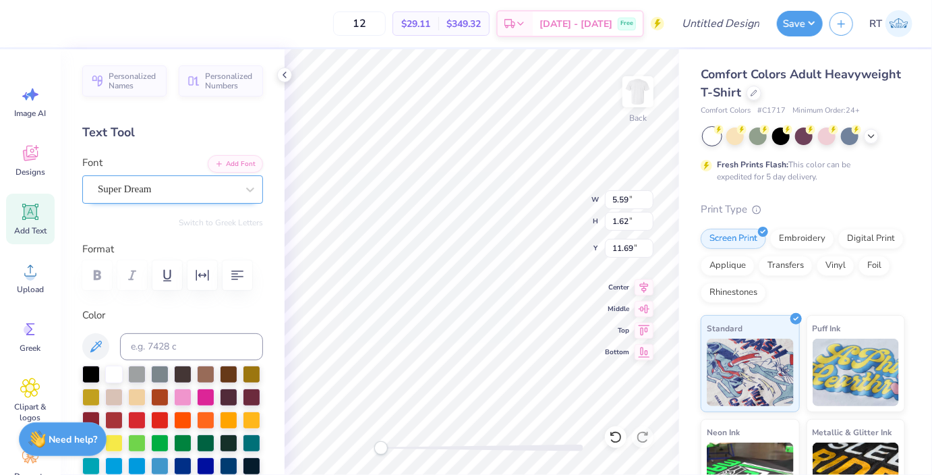
click at [169, 193] on div "Super Dream" at bounding box center [167, 189] width 142 height 21
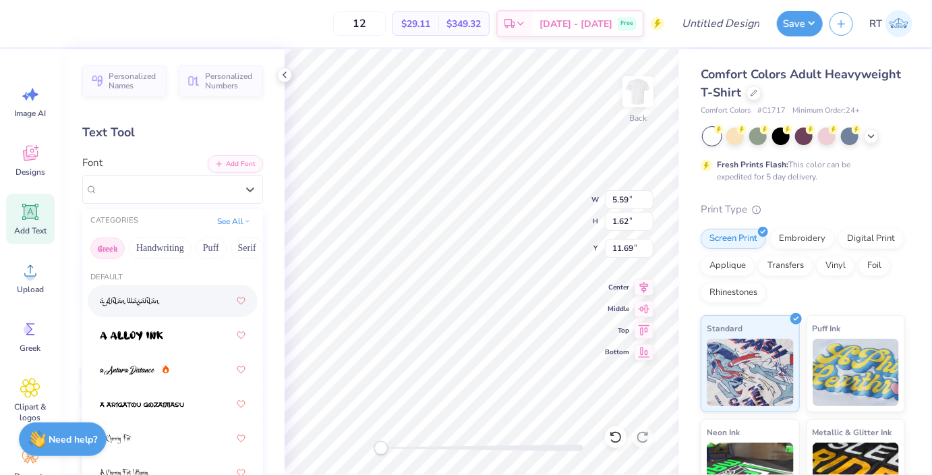
click at [114, 247] on button "Greek" at bounding box center [107, 248] width 34 height 22
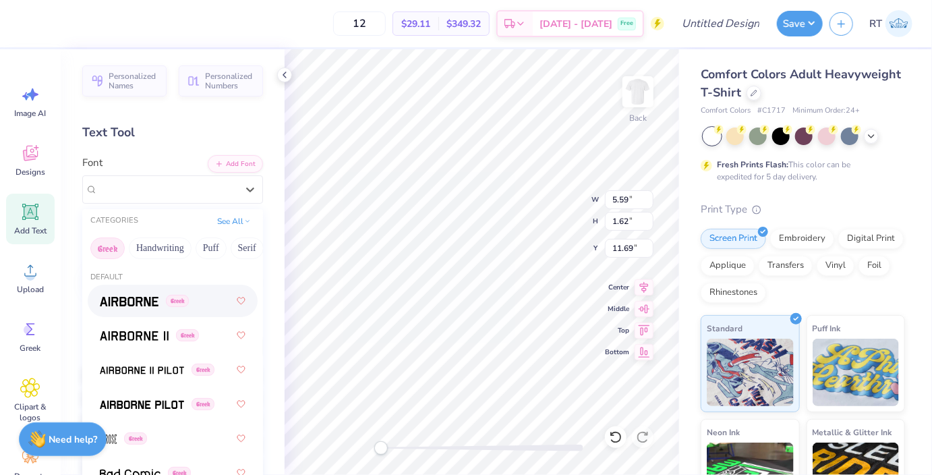
click at [135, 311] on div "Greek" at bounding box center [173, 301] width 146 height 24
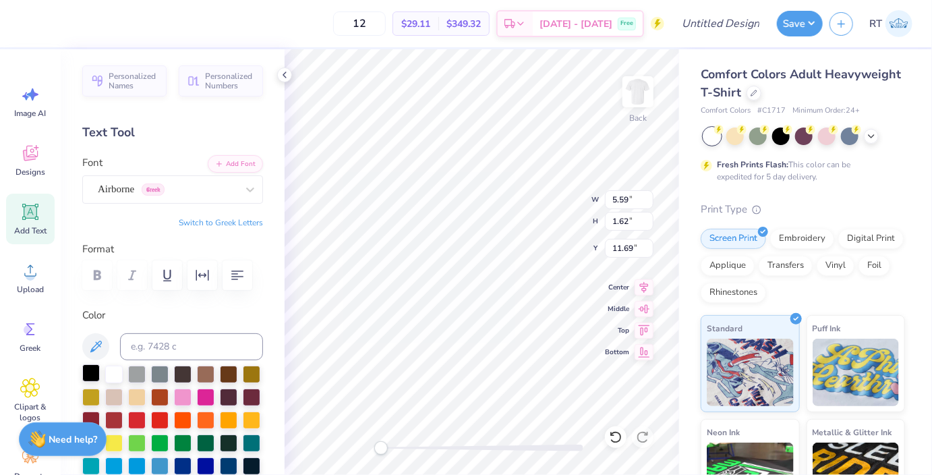
click at [89, 376] on div at bounding box center [91, 373] width 18 height 18
type textarea "Brothers"
click at [212, 177] on div "Airborne Greek" at bounding box center [172, 189] width 181 height 28
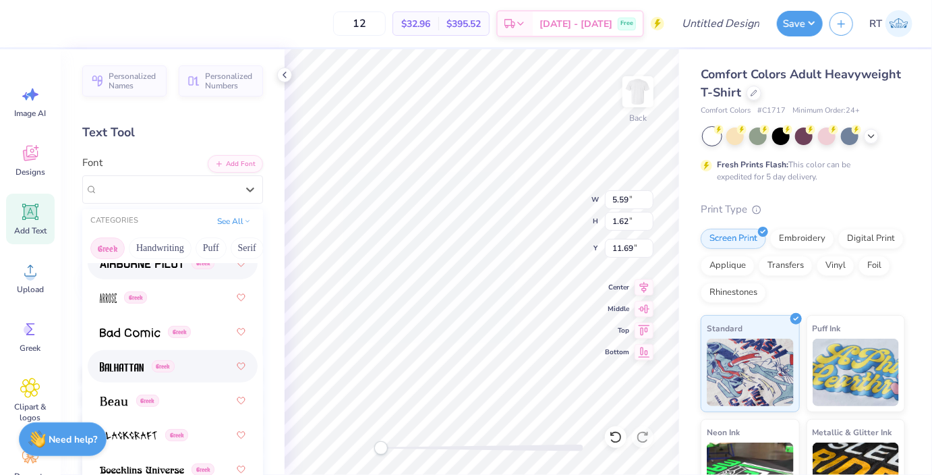
scroll to position [165, 0]
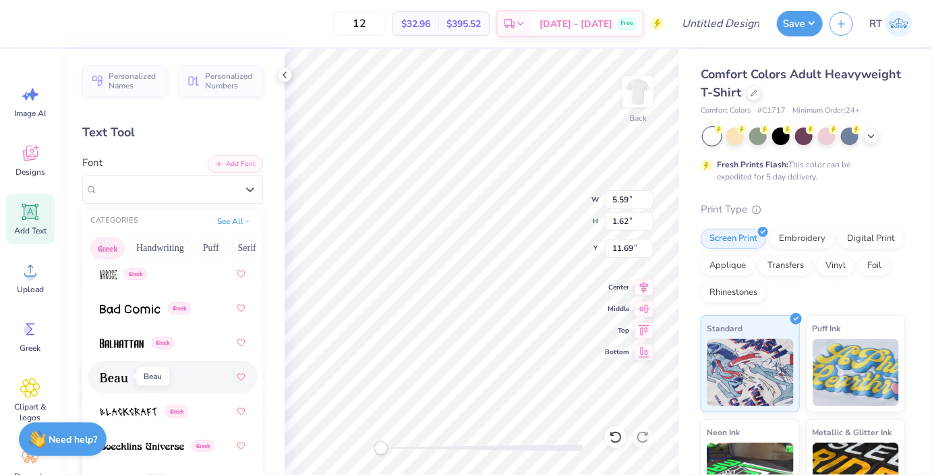
click at [121, 381] on img at bounding box center [114, 377] width 28 height 9
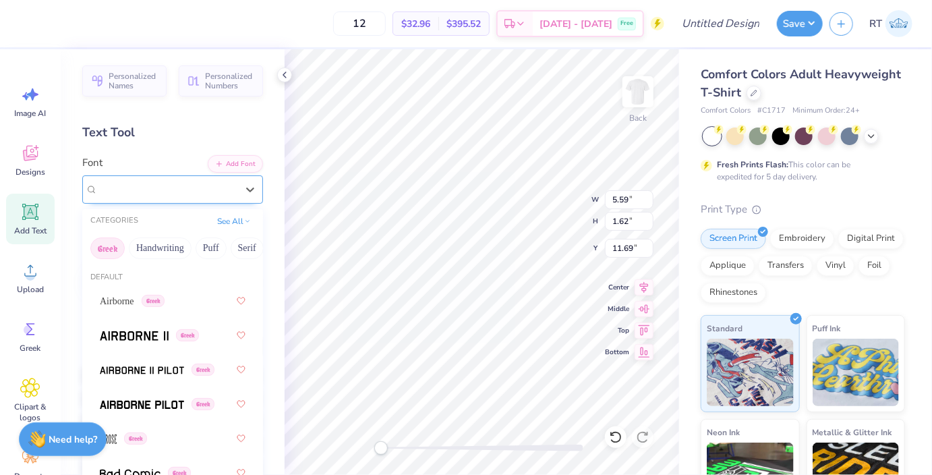
click at [196, 193] on div "Beau Greek" at bounding box center [167, 189] width 142 height 21
click at [181, 248] on button "Handwriting" at bounding box center [160, 248] width 63 height 22
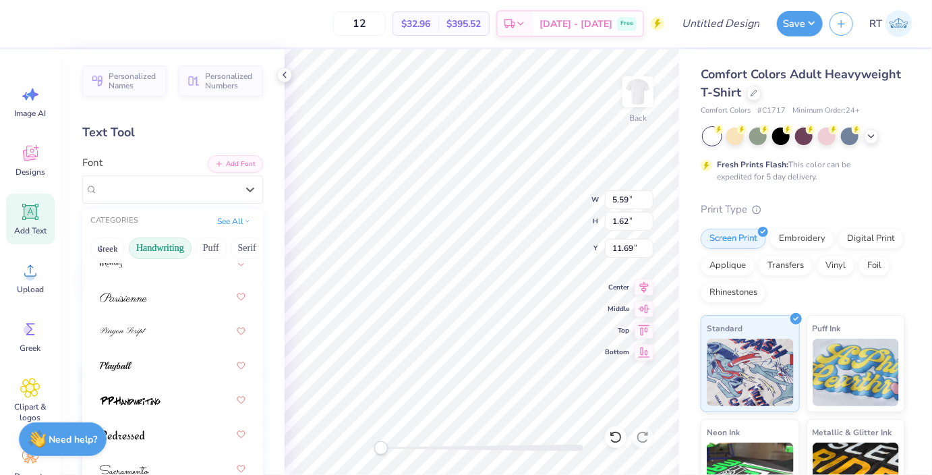
scroll to position [589, 0]
click at [205, 253] on button "Puff" at bounding box center [211, 248] width 31 height 22
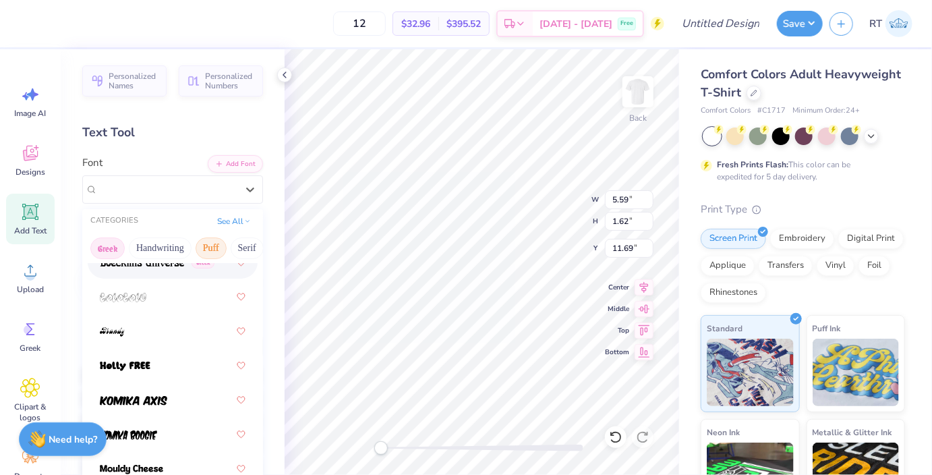
click at [120, 247] on button "Greek" at bounding box center [107, 248] width 34 height 22
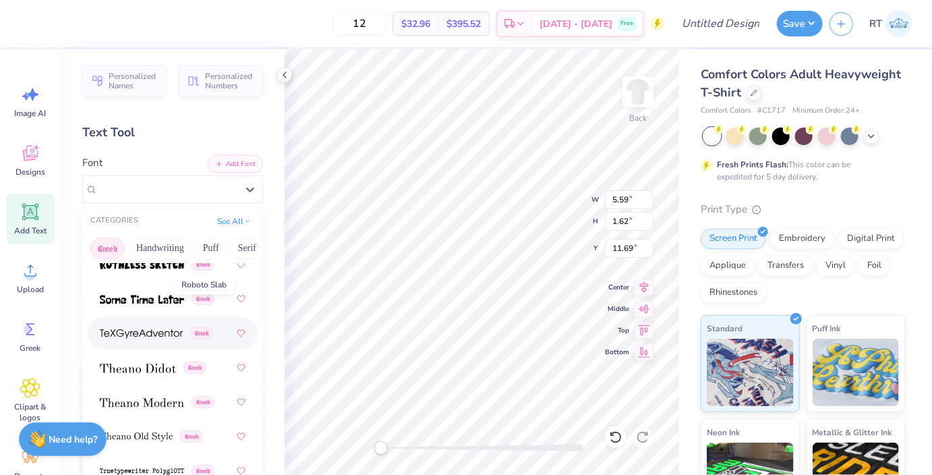
scroll to position [1311, 0]
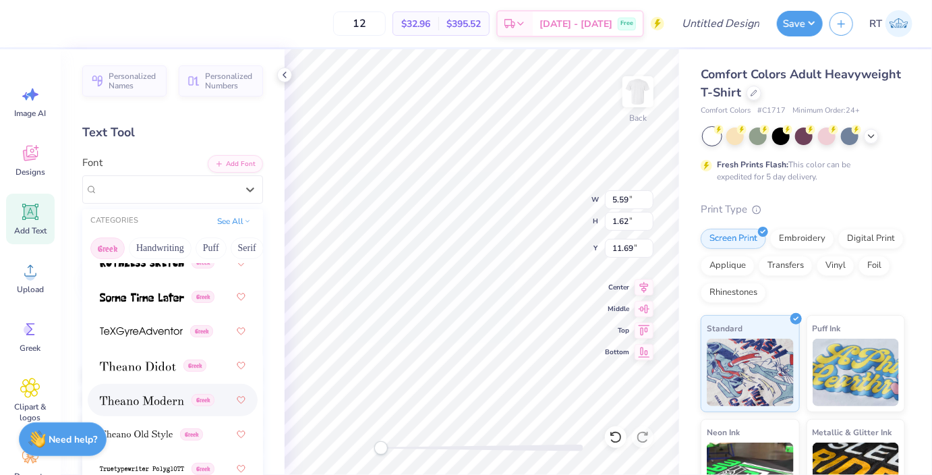
click at [147, 395] on span at bounding box center [142, 400] width 84 height 14
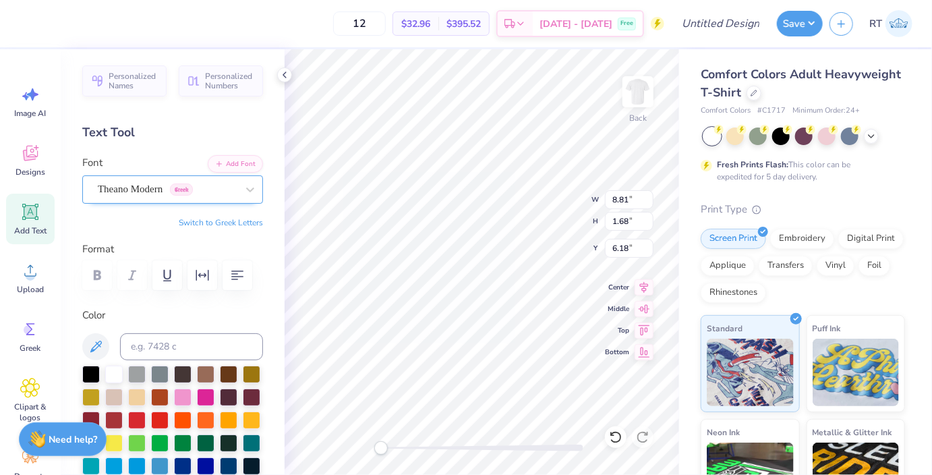
click at [138, 199] on div "Theano Modern Greek" at bounding box center [167, 189] width 142 height 21
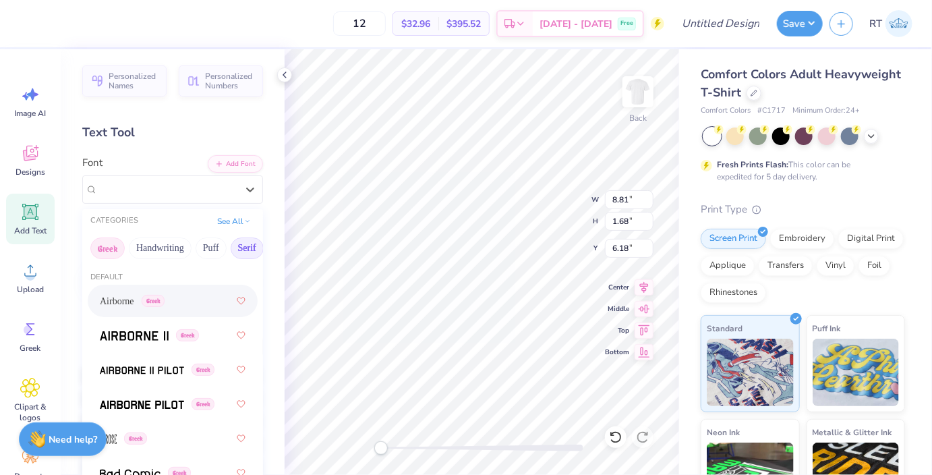
click at [249, 244] on button "Serif" at bounding box center [247, 248] width 33 height 22
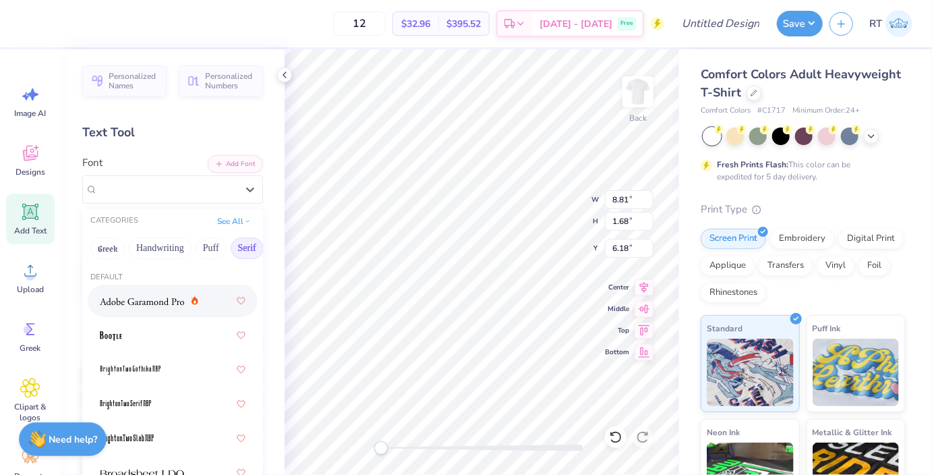
click at [132, 308] on div at bounding box center [173, 301] width 146 height 24
click at [179, 196] on div "Adobe Garamond Pro" at bounding box center [167, 189] width 142 height 21
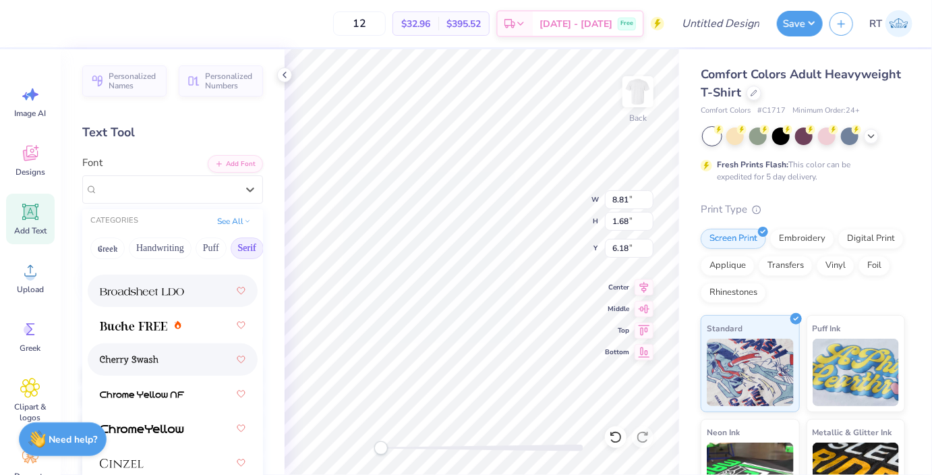
scroll to position [165, 0]
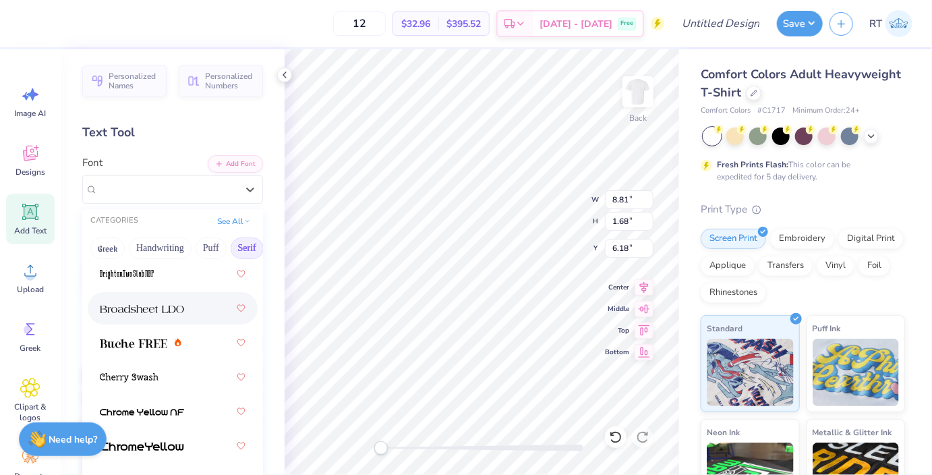
click at [139, 311] on img at bounding box center [142, 308] width 84 height 9
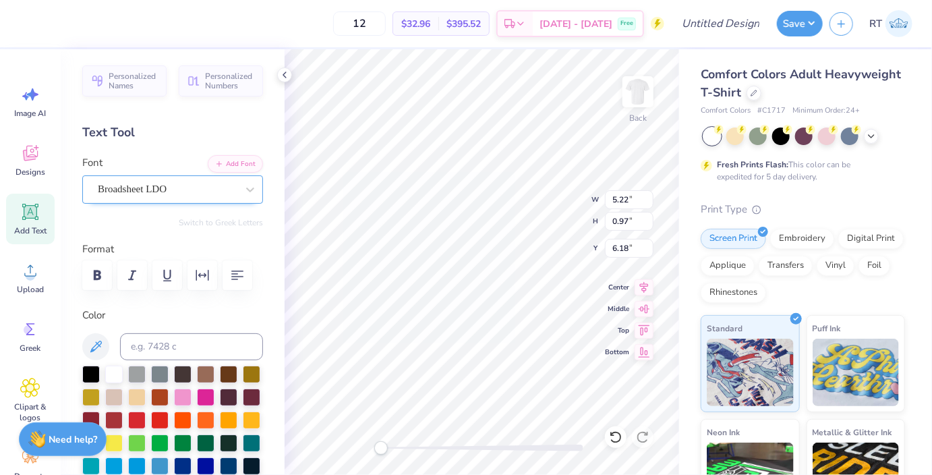
click at [202, 196] on div "Broadsheet LDO" at bounding box center [167, 189] width 142 height 21
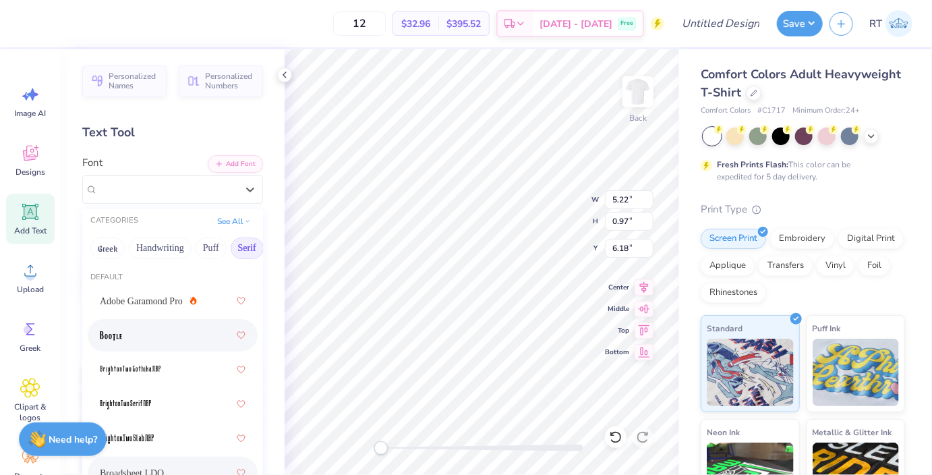
scroll to position [247, 0]
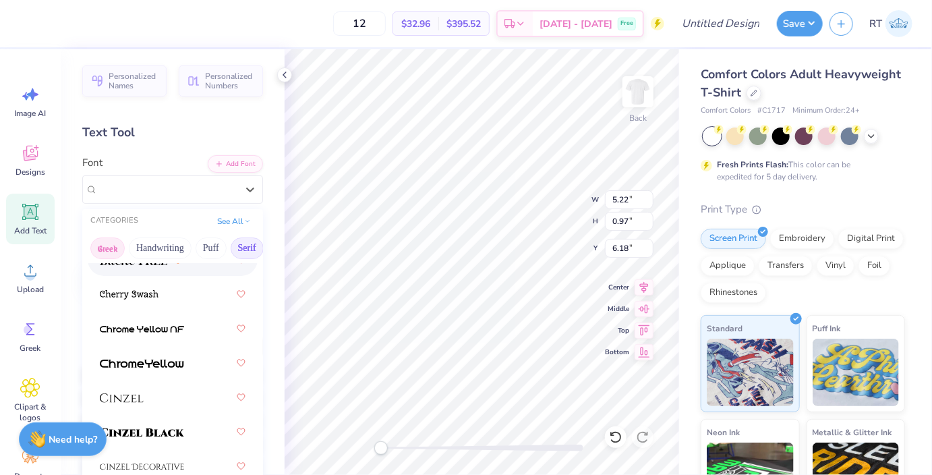
click at [116, 247] on button "Greek" at bounding box center [107, 248] width 34 height 22
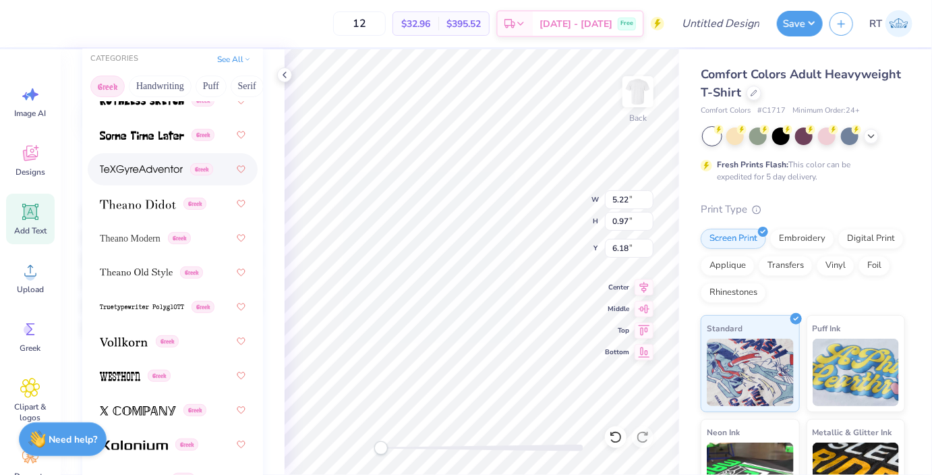
scroll to position [165, 0]
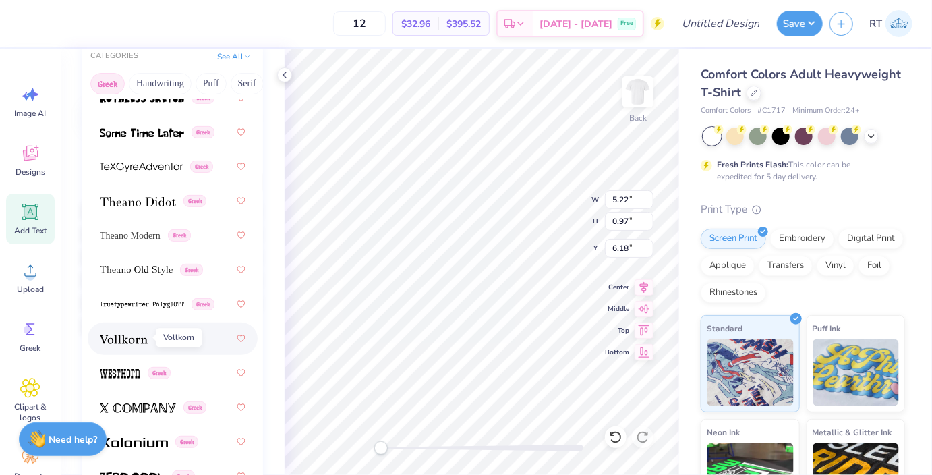
click at [139, 343] on img at bounding box center [124, 338] width 48 height 9
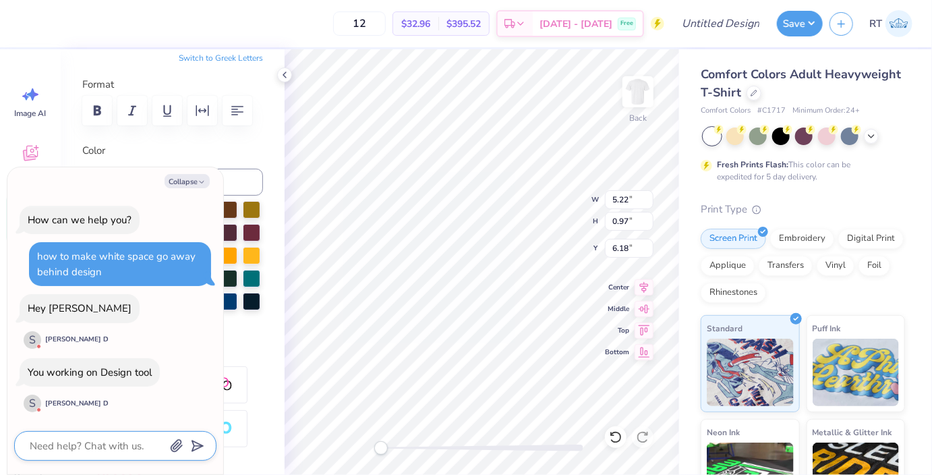
click at [96, 438] on textarea at bounding box center [96, 446] width 137 height 18
type textarea "x"
type textarea "I"
type textarea "x"
type textarea "I"
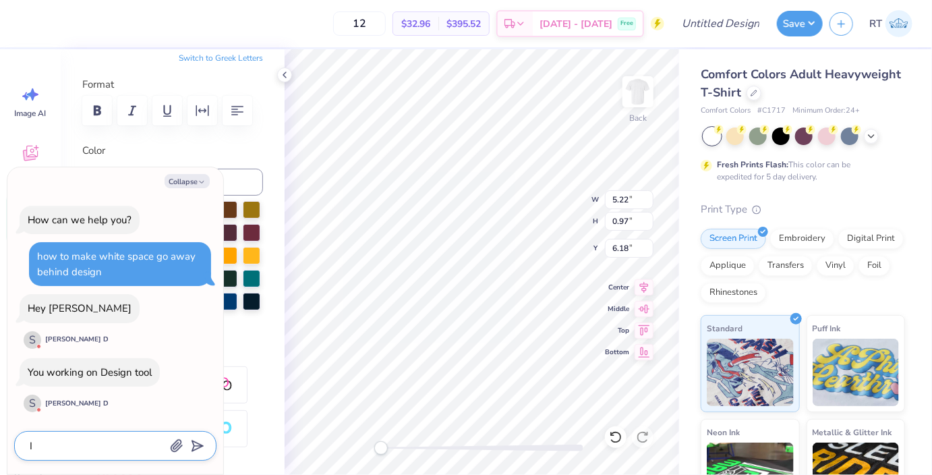
type textarea "x"
type textarea "I g"
type textarea "x"
type textarea "I got"
type textarea "x"
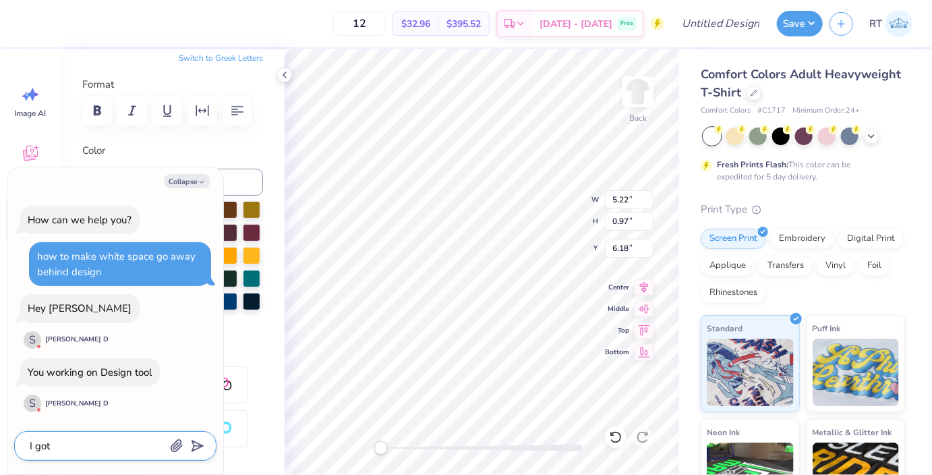
type textarea "I got"
type textarea "x"
type textarea "I got i"
type textarea "x"
type textarea "I got it"
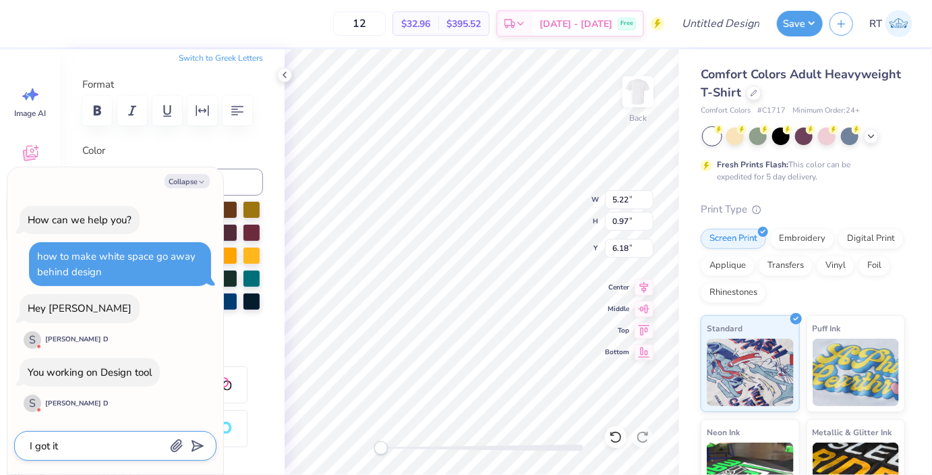
type textarea "x"
type textarea "I got it f"
type textarea "x"
type textarea "I got it fi"
type textarea "x"
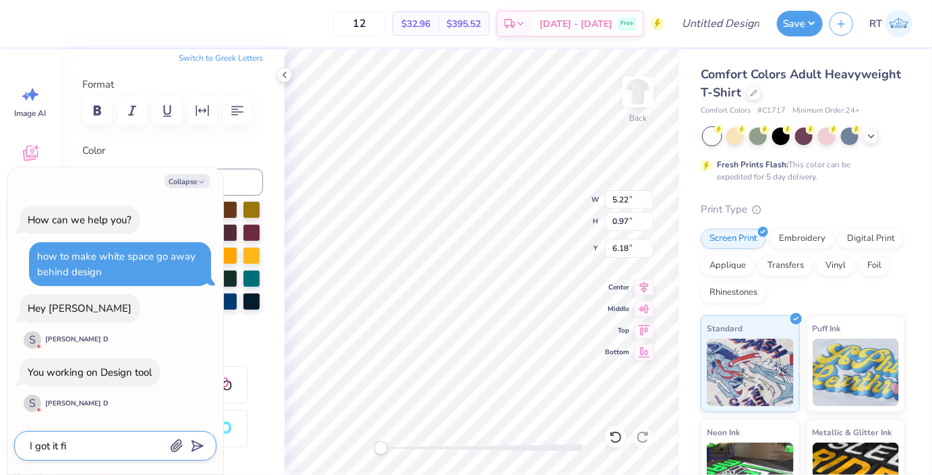
type textarea "I got it fig"
type textarea "x"
type textarea "I got it figu"
type textarea "x"
type textarea "I got it figur"
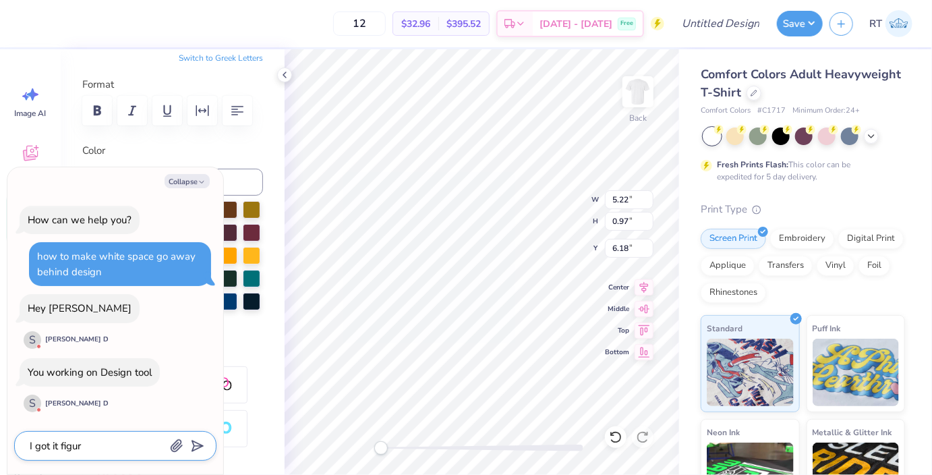
type textarea "x"
type textarea "I got it figure"
type textarea "x"
type textarea "I got it figured"
type textarea "x"
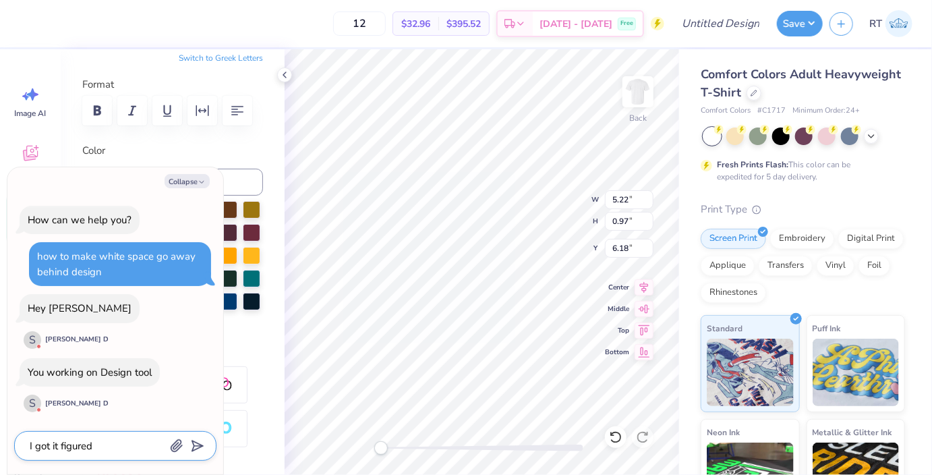
type textarea "I got it figured"
type textarea "x"
type textarea "I got it figured o"
type textarea "x"
type textarea "I got it figured ou"
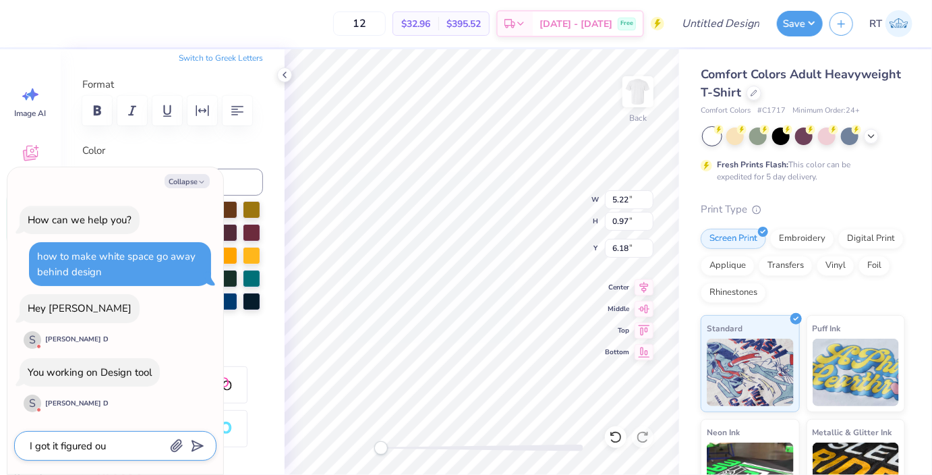
type textarea "x"
type textarea "I got it figured out"
type textarea "x"
type textarea "I got it figured out"
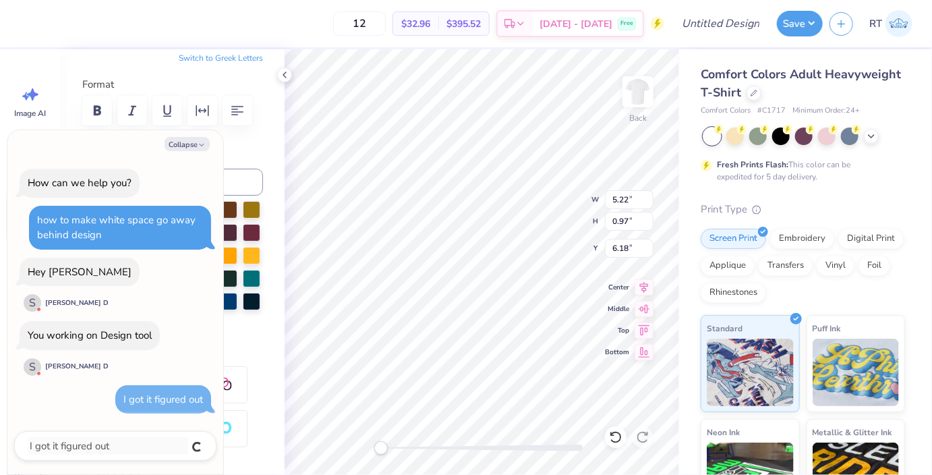
type textarea "x"
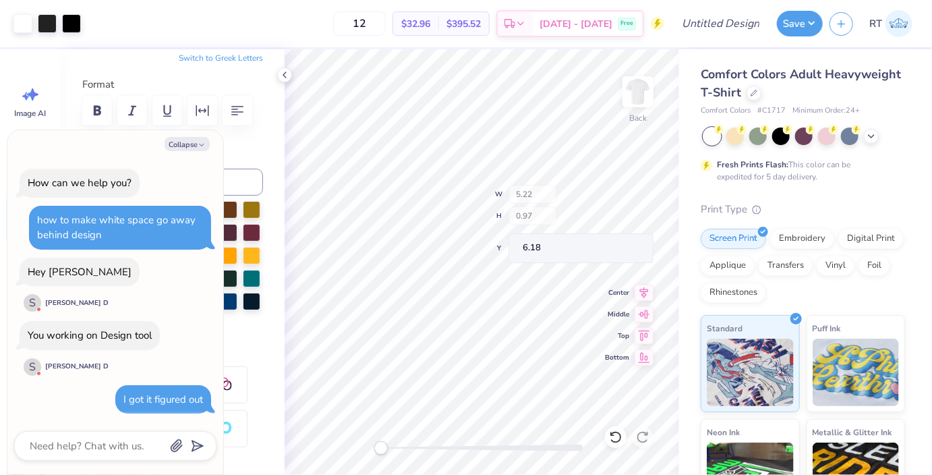
scroll to position [363, 0]
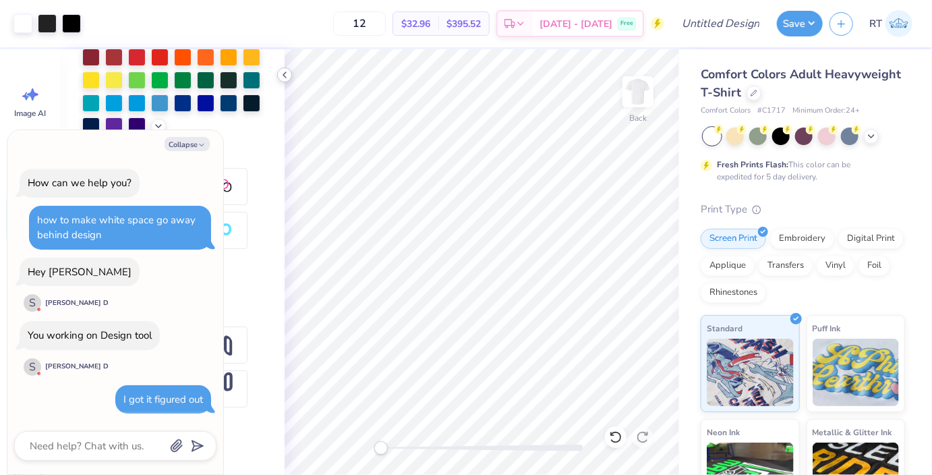
click at [284, 73] on icon at bounding box center [284, 74] width 11 height 11
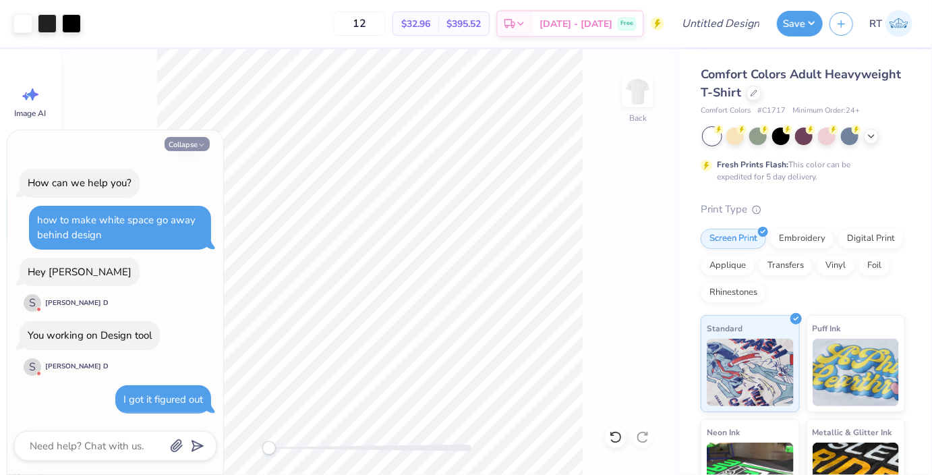
click at [196, 144] on button "Collapse" at bounding box center [187, 144] width 45 height 14
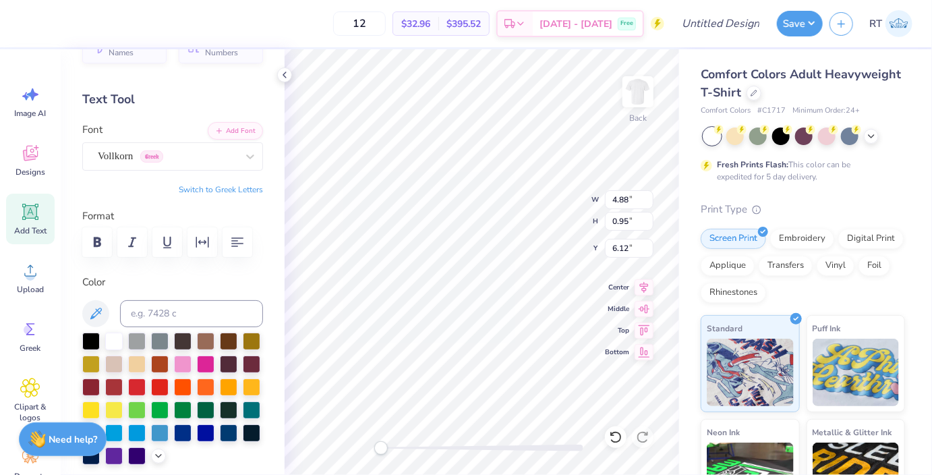
scroll to position [0, 0]
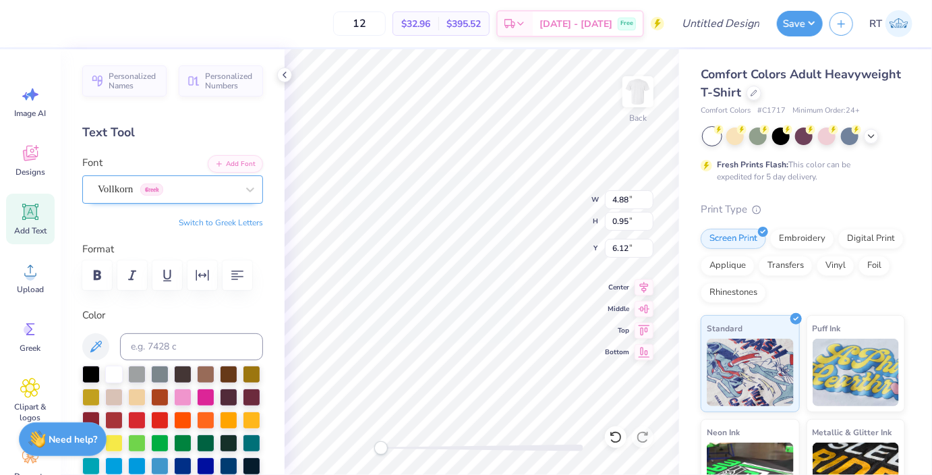
click at [185, 186] on div "Vollkorn Greek" at bounding box center [167, 189] width 142 height 21
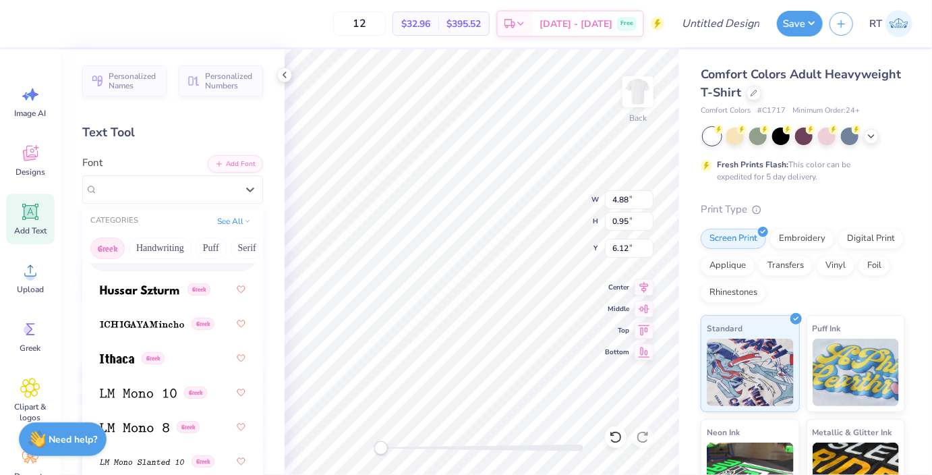
scroll to position [742, 0]
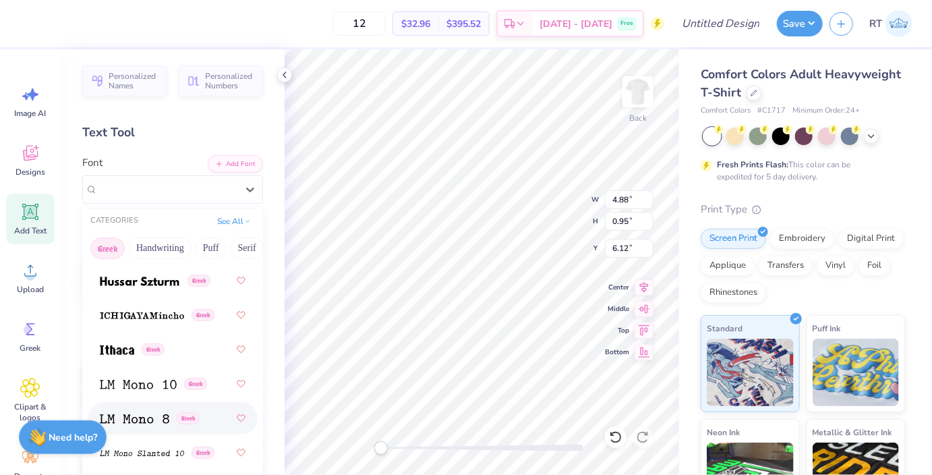
click at [73, 433] on strong "Need help?" at bounding box center [73, 437] width 49 height 13
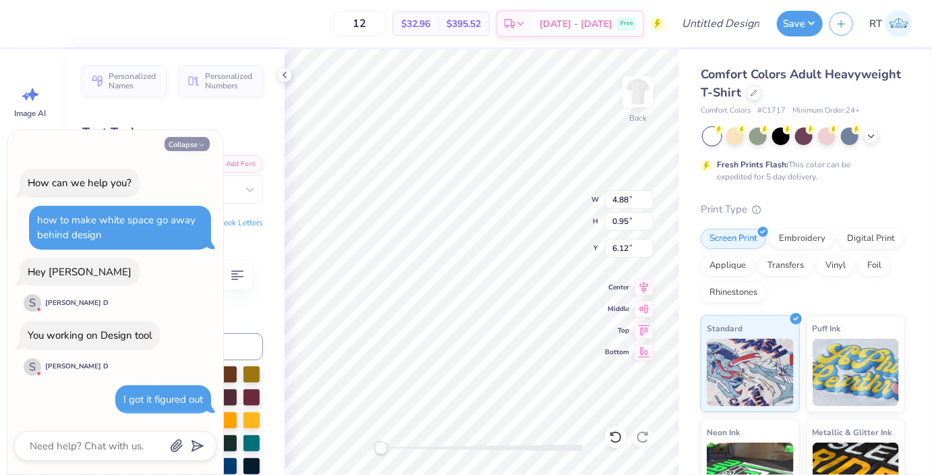
click at [193, 145] on button "Collapse" at bounding box center [187, 144] width 45 height 14
type textarea "x"
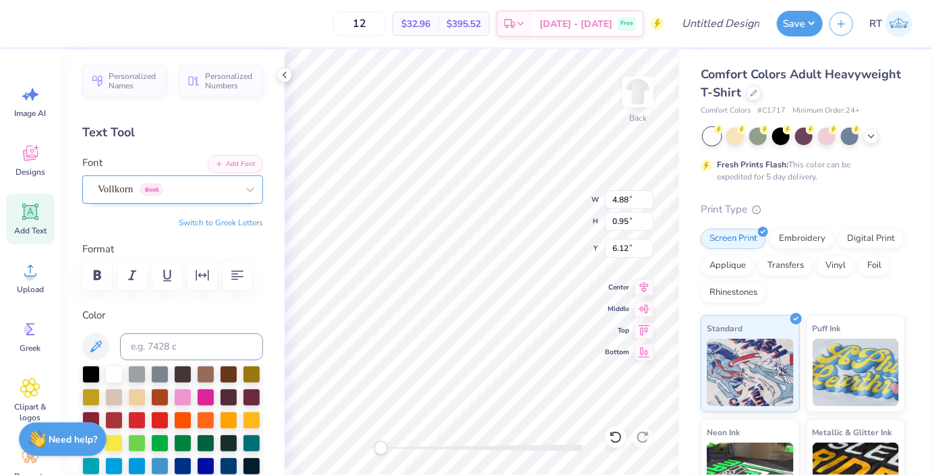
click at [141, 198] on div "Vollkorn Greek" at bounding box center [167, 189] width 142 height 21
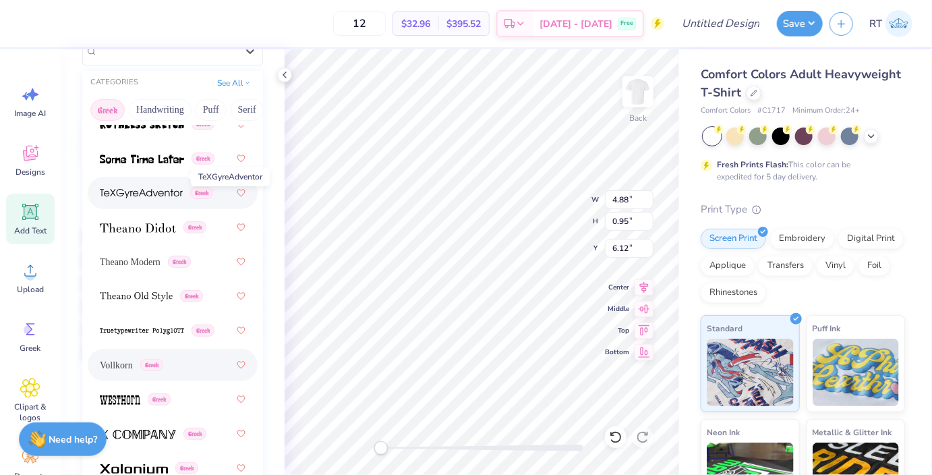
scroll to position [165, 0]
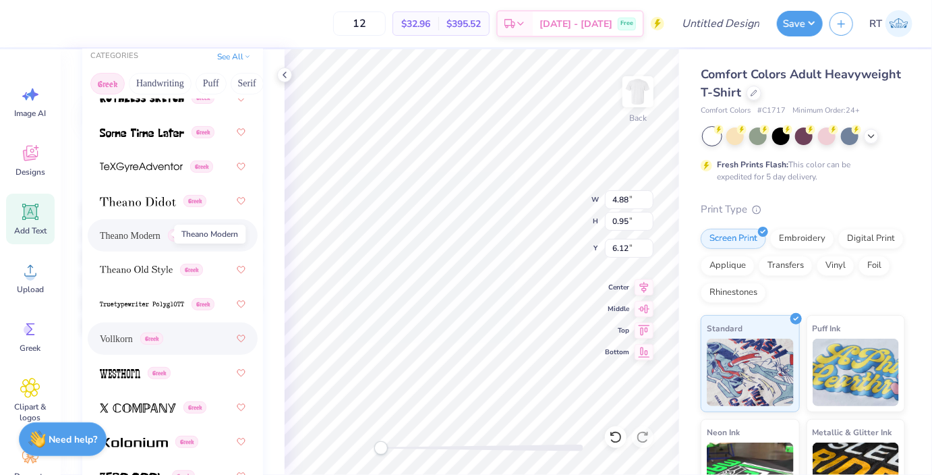
click at [131, 236] on span "Theano Modern" at bounding box center [130, 236] width 61 height 14
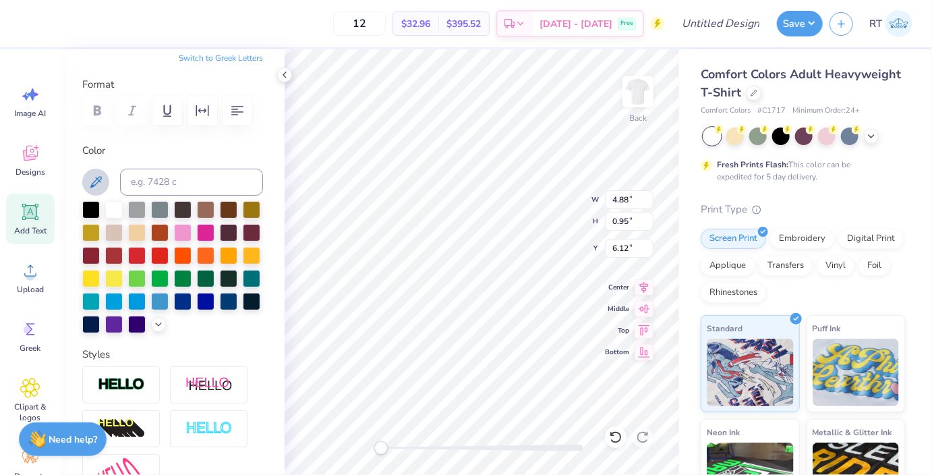
click at [101, 181] on icon at bounding box center [96, 182] width 16 height 16
click at [166, 171] on input at bounding box center [191, 182] width 143 height 27
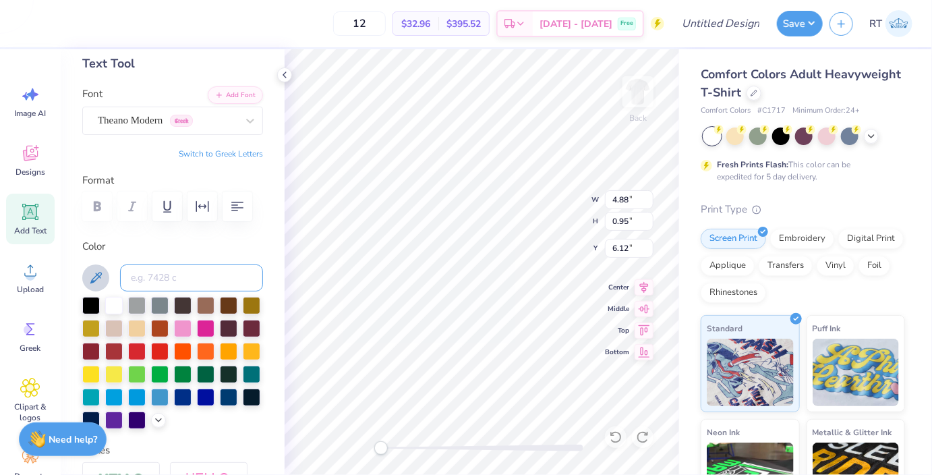
scroll to position [0, 0]
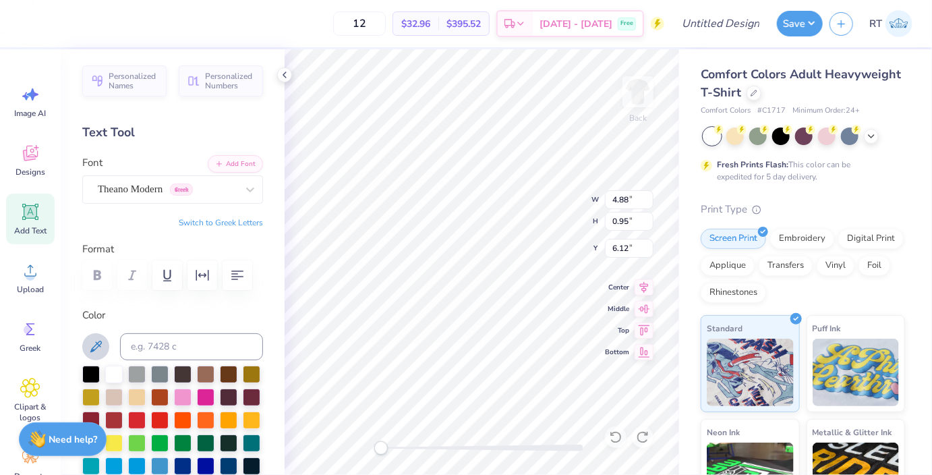
click at [149, 138] on div "Text Tool" at bounding box center [172, 132] width 181 height 18
click at [220, 185] on div "Theano Modern Greek" at bounding box center [167, 189] width 142 height 21
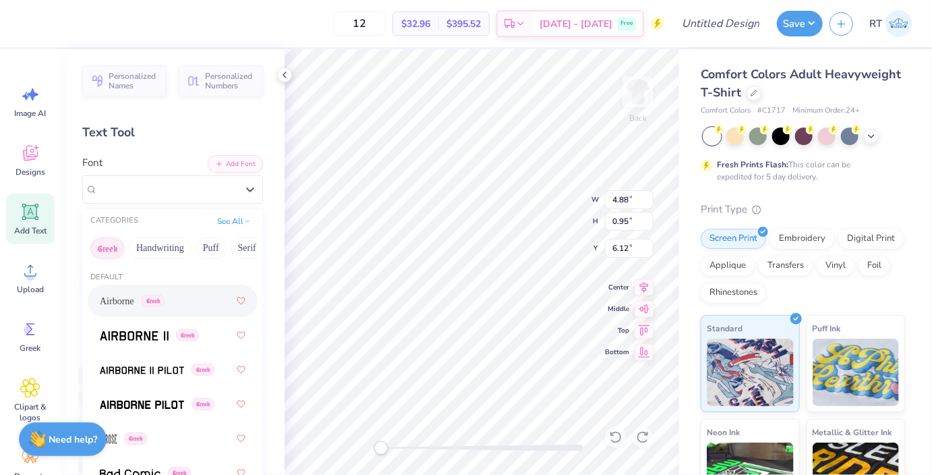
click at [123, 297] on span "Airborne" at bounding box center [117, 301] width 34 height 14
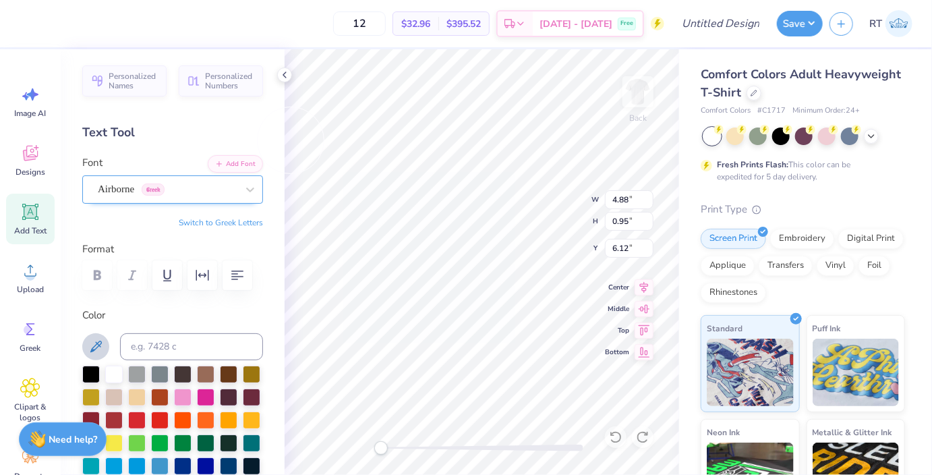
click at [140, 189] on div "Airborne Greek" at bounding box center [167, 189] width 142 height 21
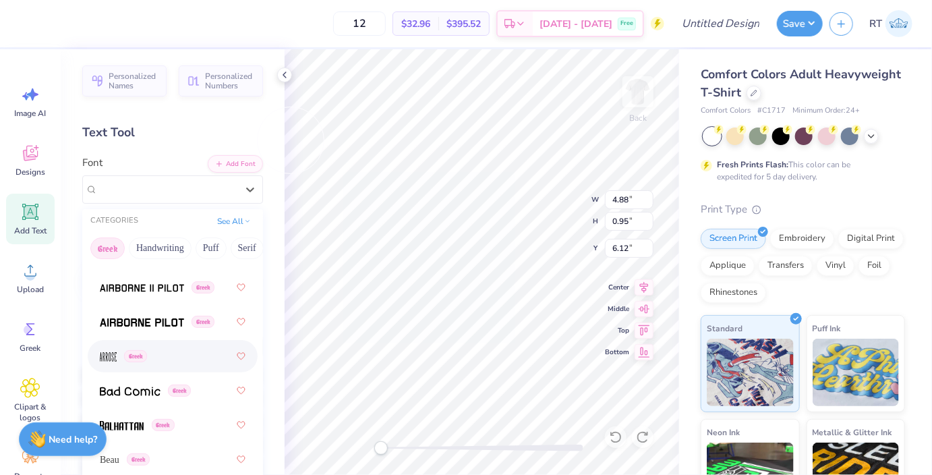
scroll to position [82, 0]
click at [132, 355] on span "Greek" at bounding box center [135, 356] width 23 height 12
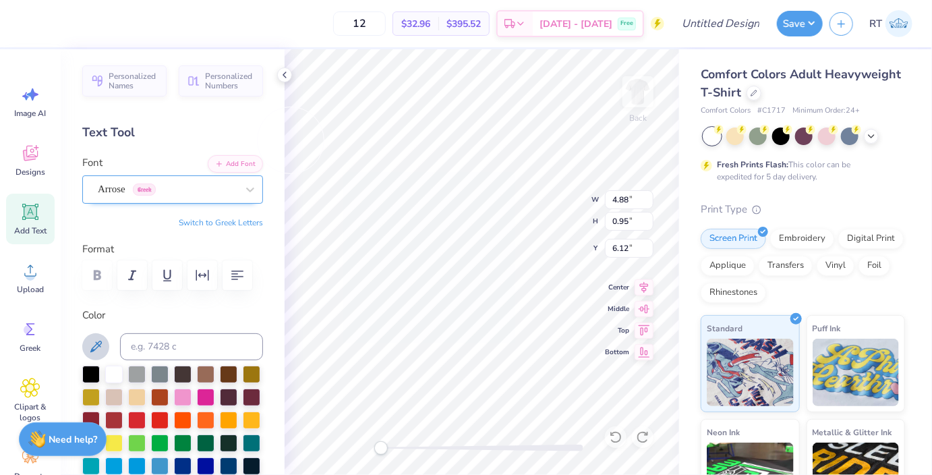
click at [133, 185] on div "Arrose Greek" at bounding box center [167, 189] width 142 height 21
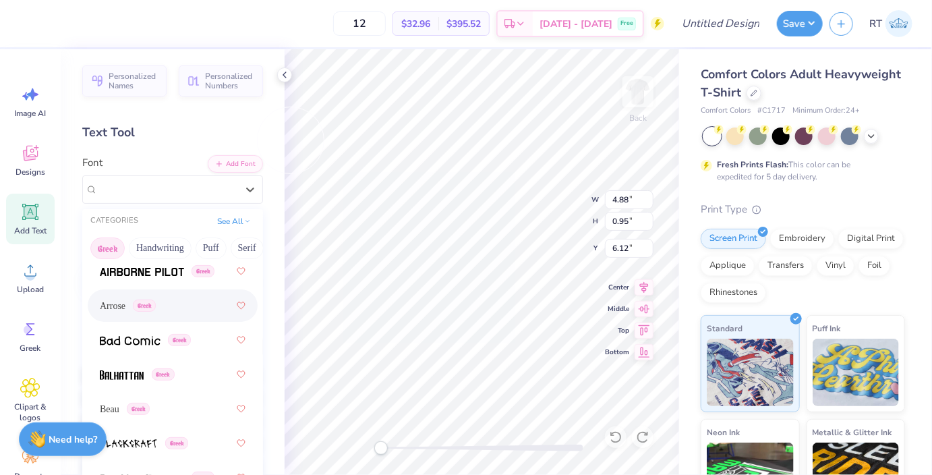
scroll to position [165, 0]
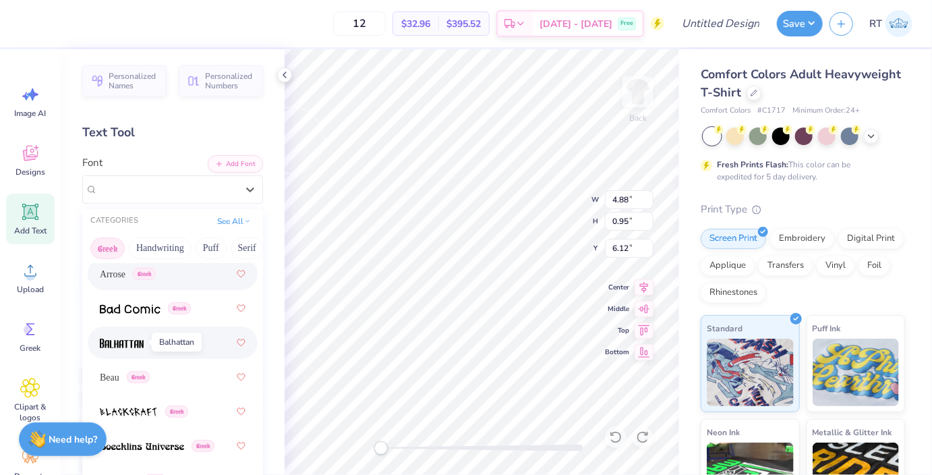
click at [138, 338] on img at bounding box center [122, 342] width 44 height 9
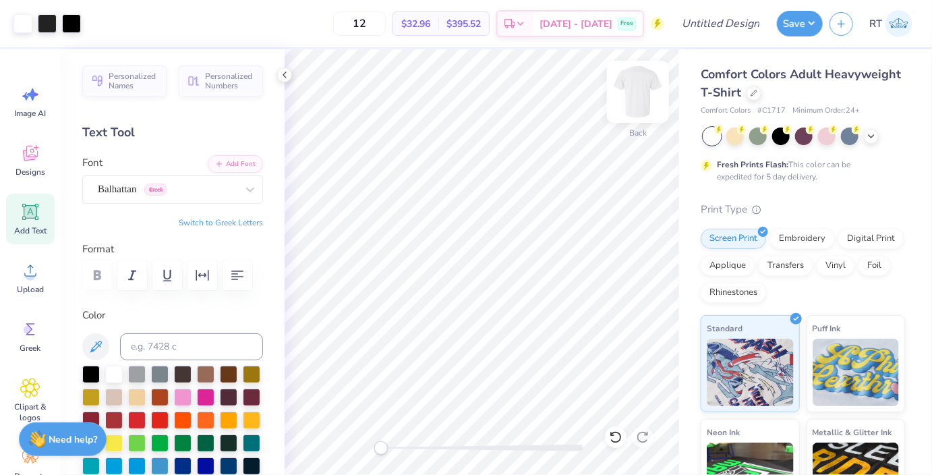
click at [651, 94] on img at bounding box center [638, 92] width 54 height 54
click at [30, 164] on div "Designs" at bounding box center [30, 160] width 49 height 51
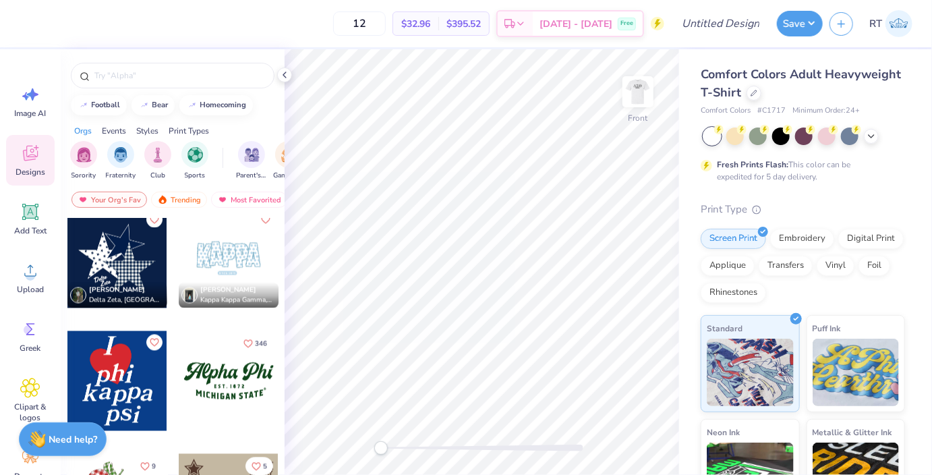
scroll to position [1320, 0]
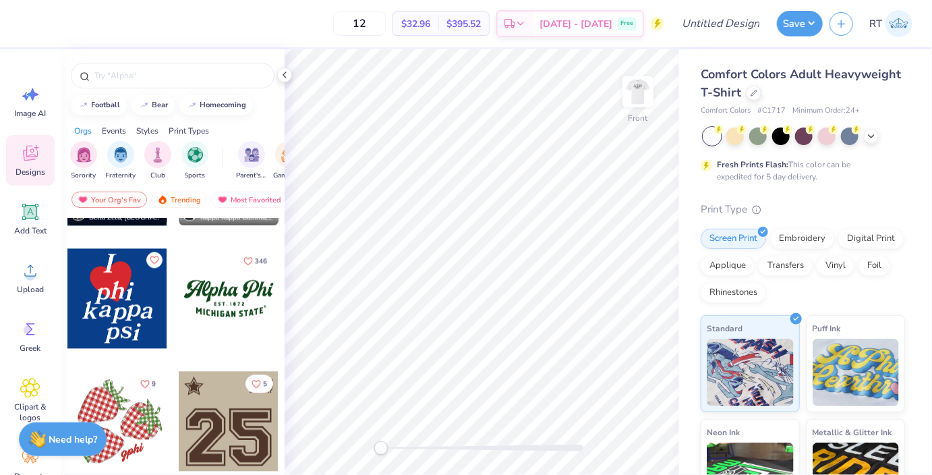
click at [228, 291] on div at bounding box center [229, 299] width 100 height 100
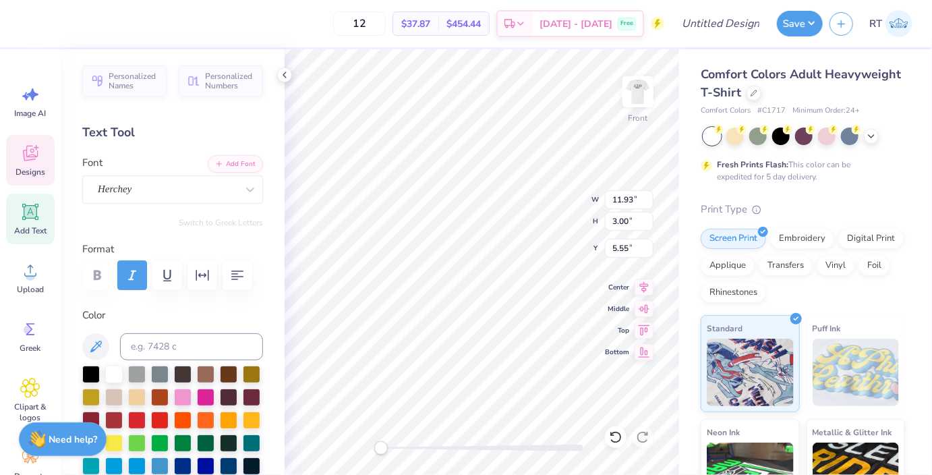
scroll to position [1, 1]
click at [247, 284] on button "button" at bounding box center [237, 275] width 30 height 30
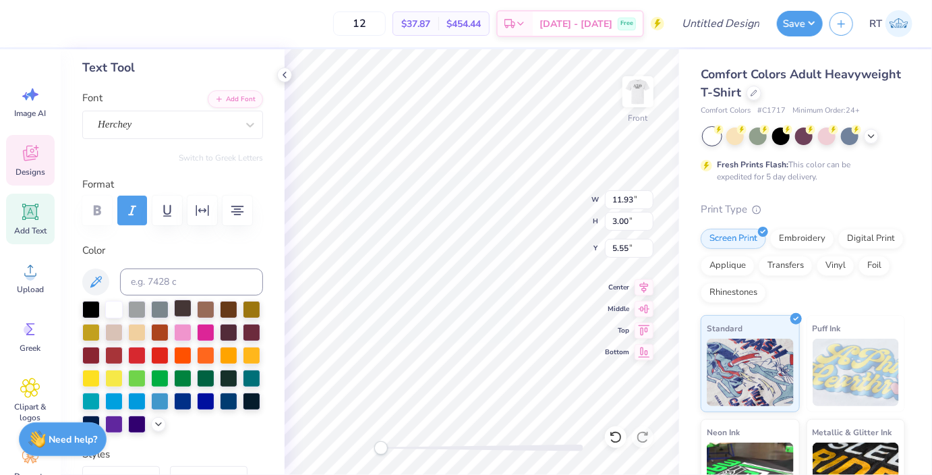
scroll to position [0, 0]
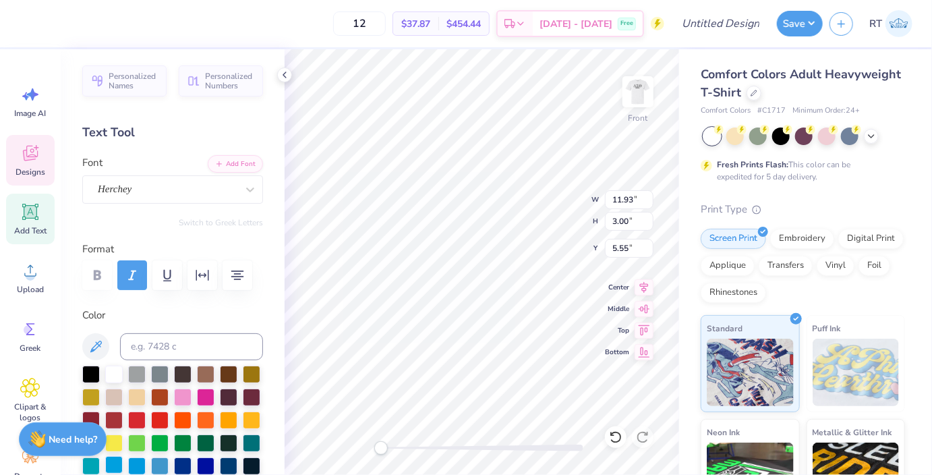
click at [113, 463] on div at bounding box center [114, 465] width 18 height 18
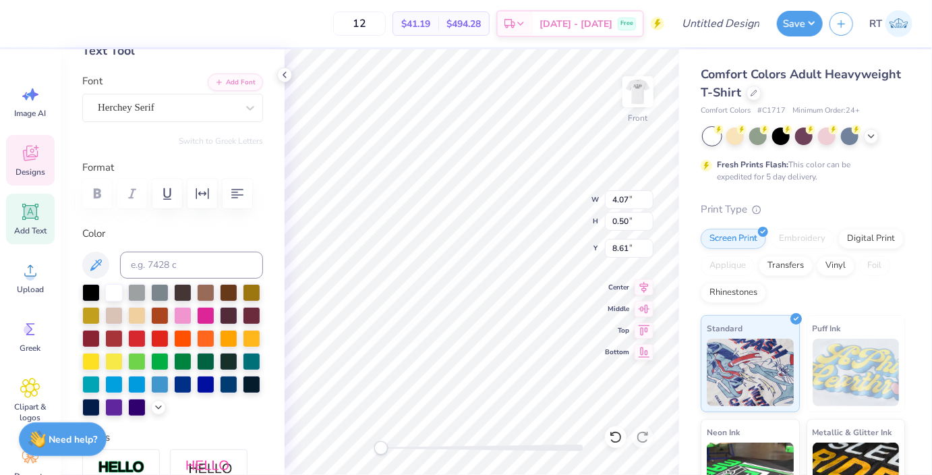
scroll to position [82, 0]
click at [116, 383] on div at bounding box center [114, 383] width 18 height 18
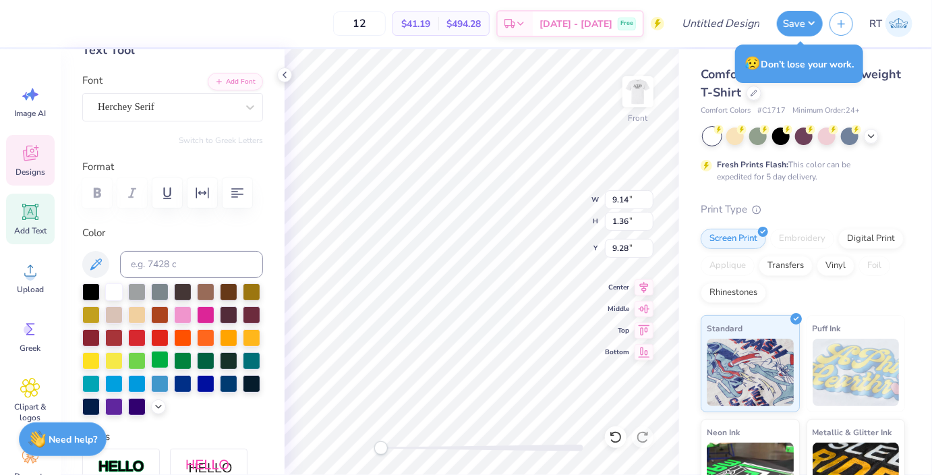
drag, startPoint x: 111, startPoint y: 383, endPoint x: 162, endPoint y: 371, distance: 52.7
click at [111, 383] on div at bounding box center [114, 384] width 18 height 18
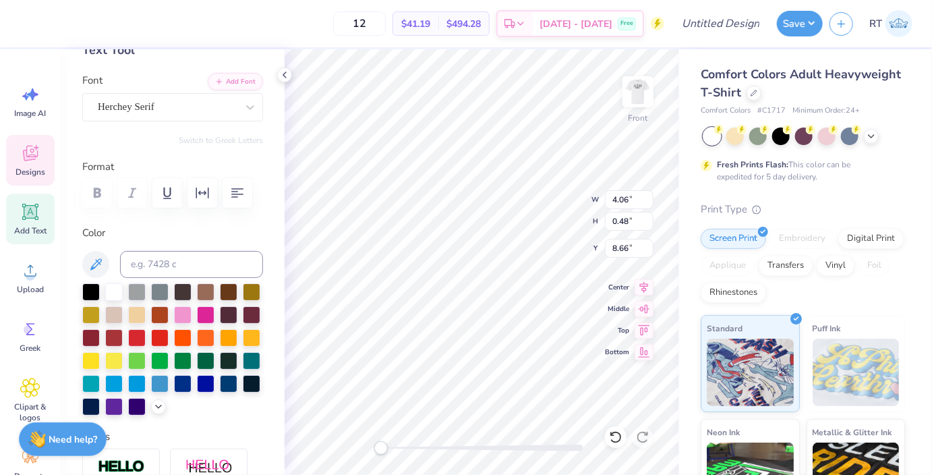
scroll to position [0, 2]
click at [641, 93] on img at bounding box center [638, 92] width 54 height 54
click at [90, 293] on div at bounding box center [91, 291] width 18 height 18
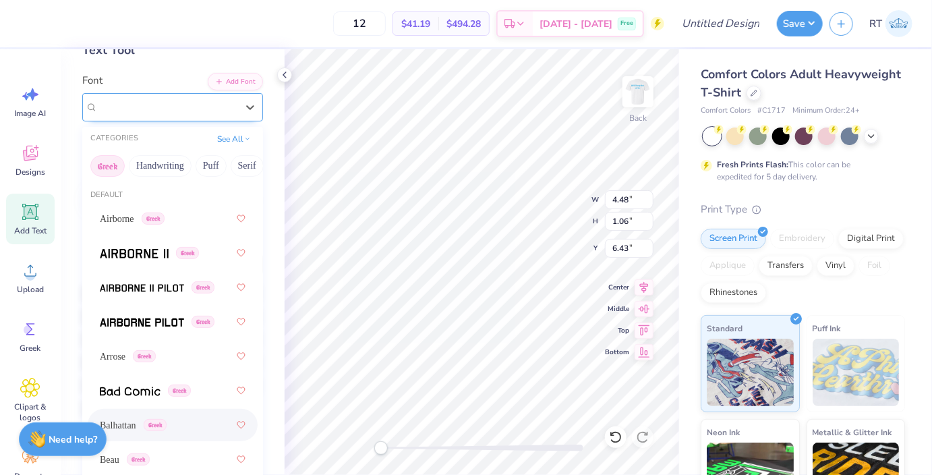
click at [152, 115] on div at bounding box center [167, 107] width 139 height 18
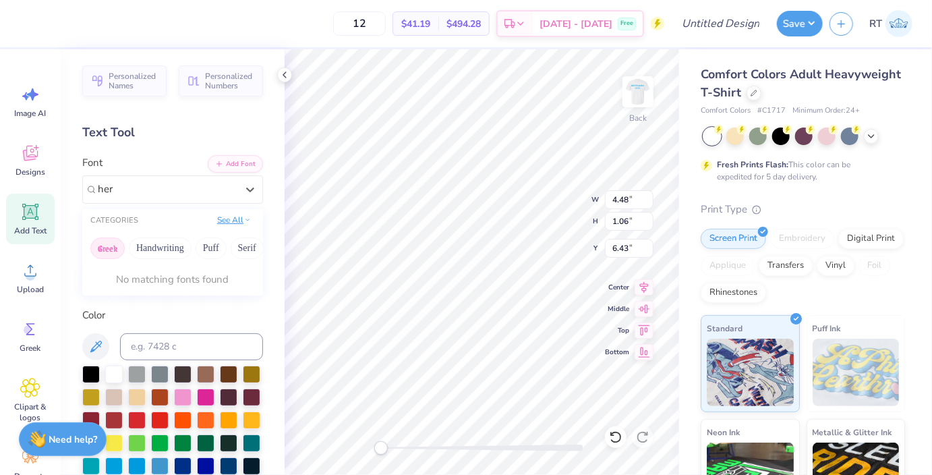
click at [227, 220] on button "See All" at bounding box center [234, 219] width 42 height 13
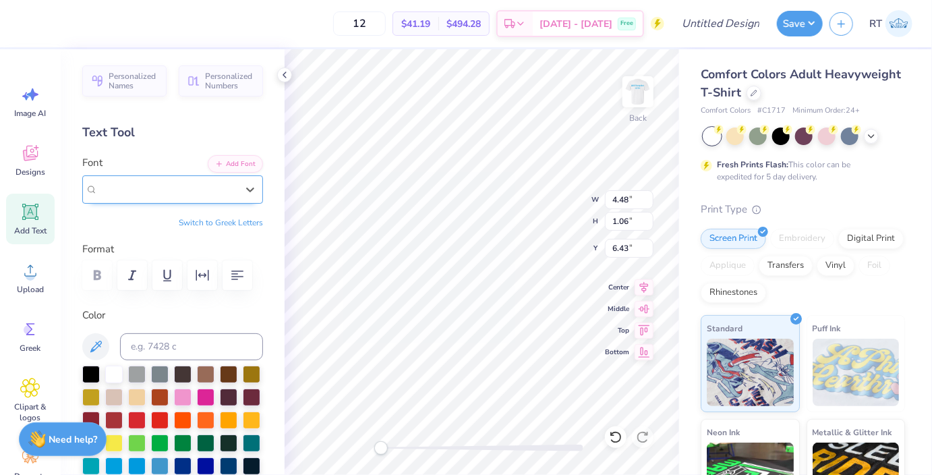
click at [173, 191] on div "Balhattan Greek" at bounding box center [167, 189] width 142 height 21
click at [196, 183] on div "Balhattan Greek" at bounding box center [167, 189] width 139 height 16
click at [113, 249] on button "Greek" at bounding box center [107, 248] width 34 height 22
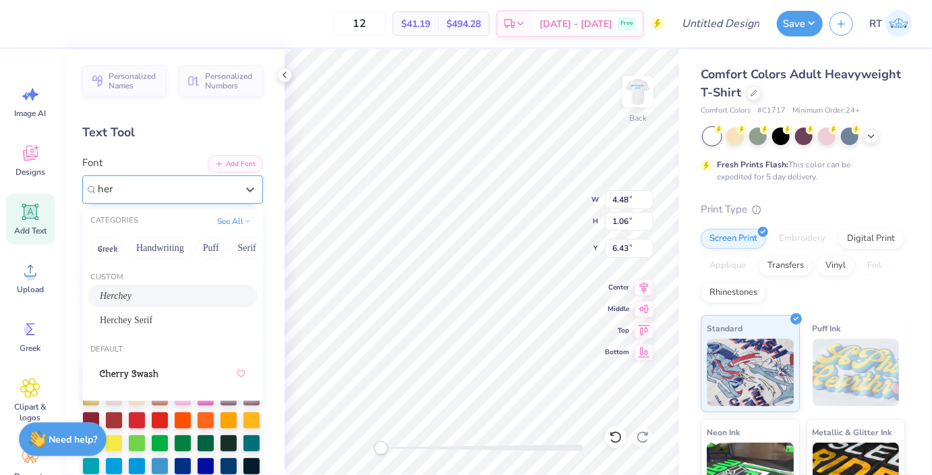
click at [139, 298] on div "Herchey" at bounding box center [173, 296] width 146 height 14
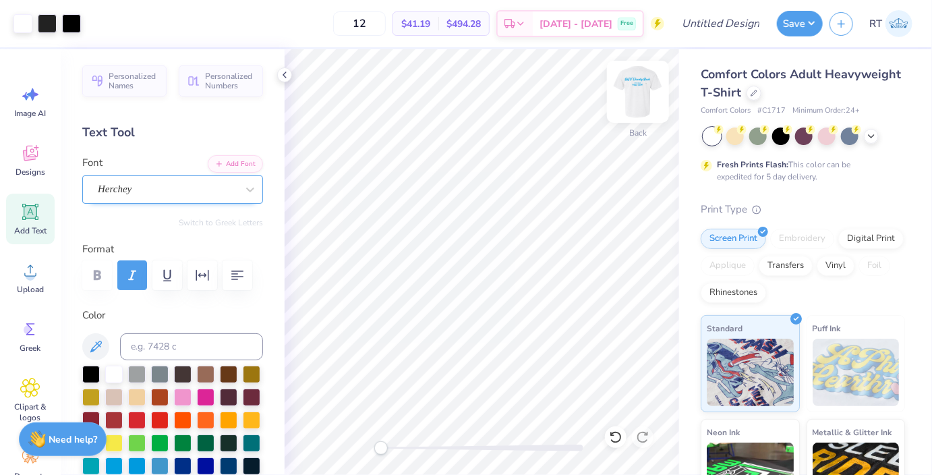
click at [639, 91] on img at bounding box center [638, 92] width 54 height 54
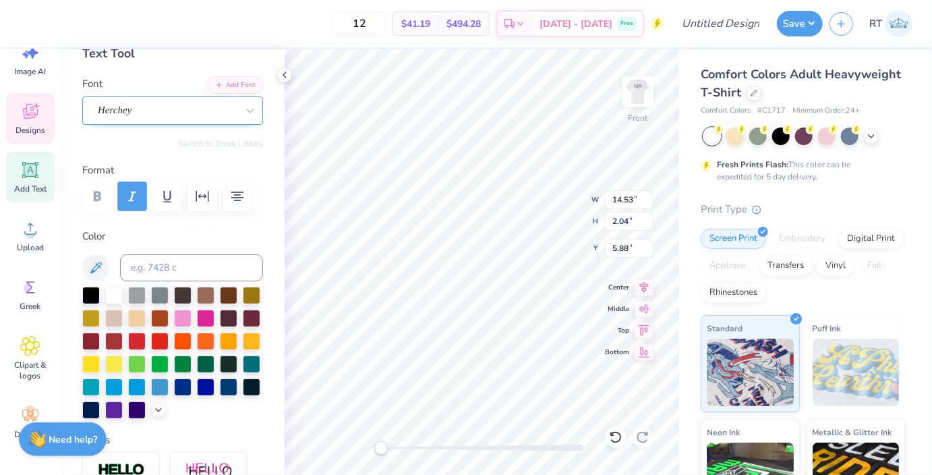
scroll to position [165, 0]
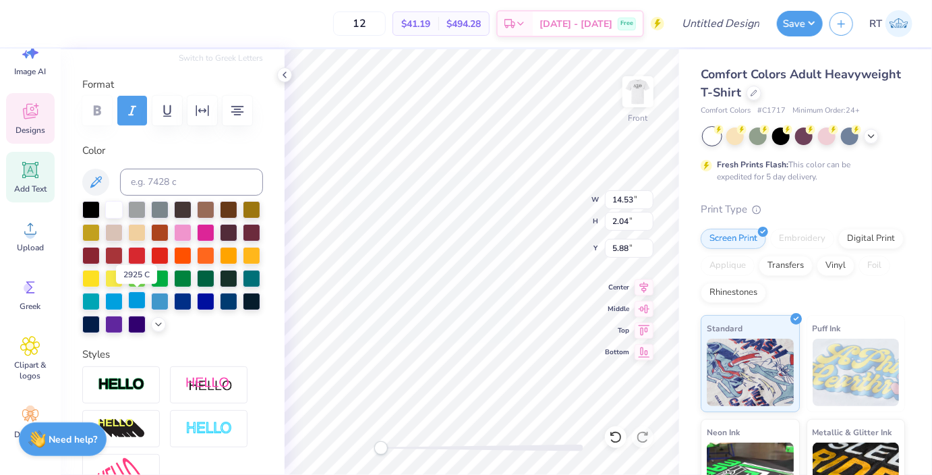
click at [139, 305] on div at bounding box center [137, 300] width 18 height 18
click at [160, 299] on div at bounding box center [160, 300] width 18 height 18
click at [152, 296] on div at bounding box center [160, 300] width 18 height 18
click at [167, 299] on div at bounding box center [160, 300] width 18 height 18
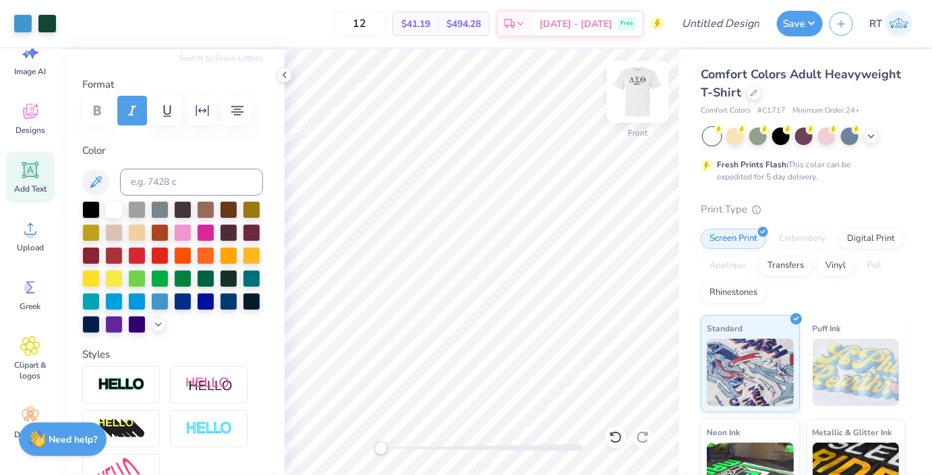
click at [647, 102] on img at bounding box center [638, 92] width 54 height 54
click at [70, 442] on strong "Need help?" at bounding box center [73, 437] width 49 height 13
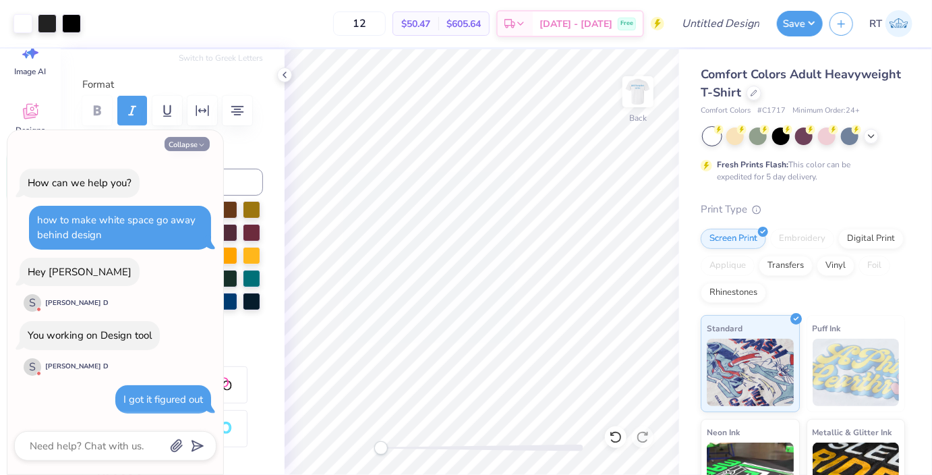
click at [187, 142] on button "Collapse" at bounding box center [187, 144] width 45 height 14
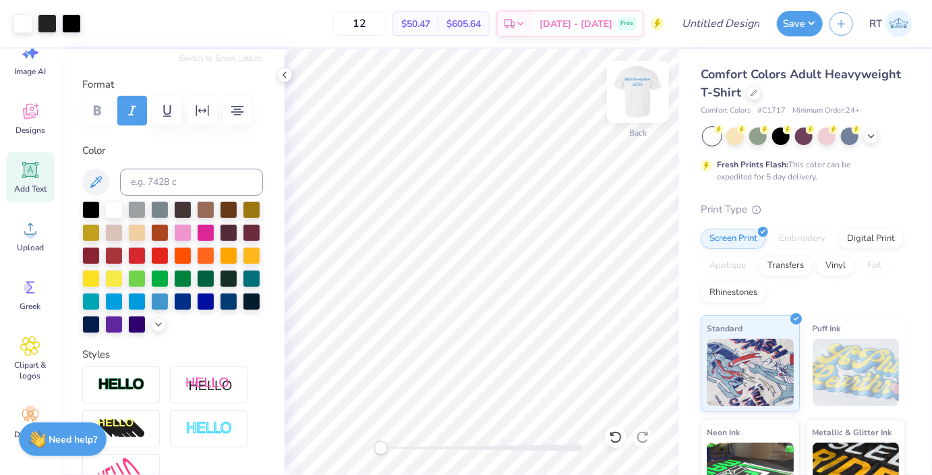
click at [641, 90] on img at bounding box center [638, 92] width 54 height 54
